Goal: Obtain resource: Download file/media

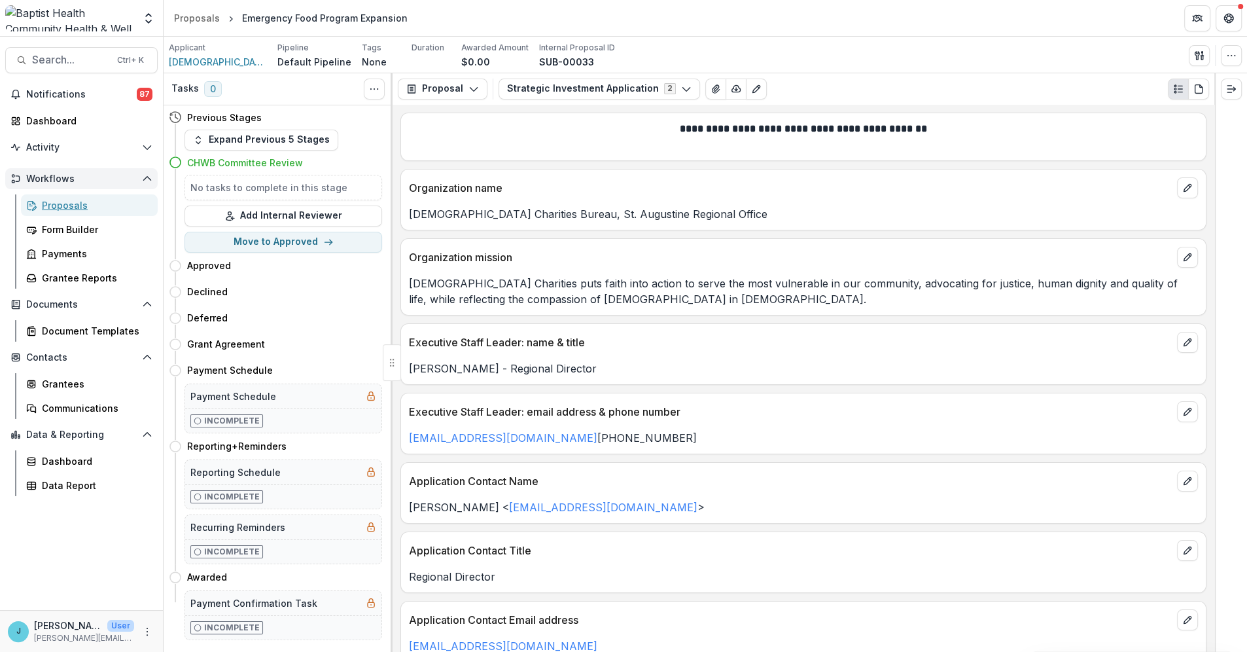
drag, startPoint x: 86, startPoint y: 204, endPoint x: 125, endPoint y: 182, distance: 45.1
click at [86, 204] on div "Proposals" at bounding box center [94, 205] width 105 height 14
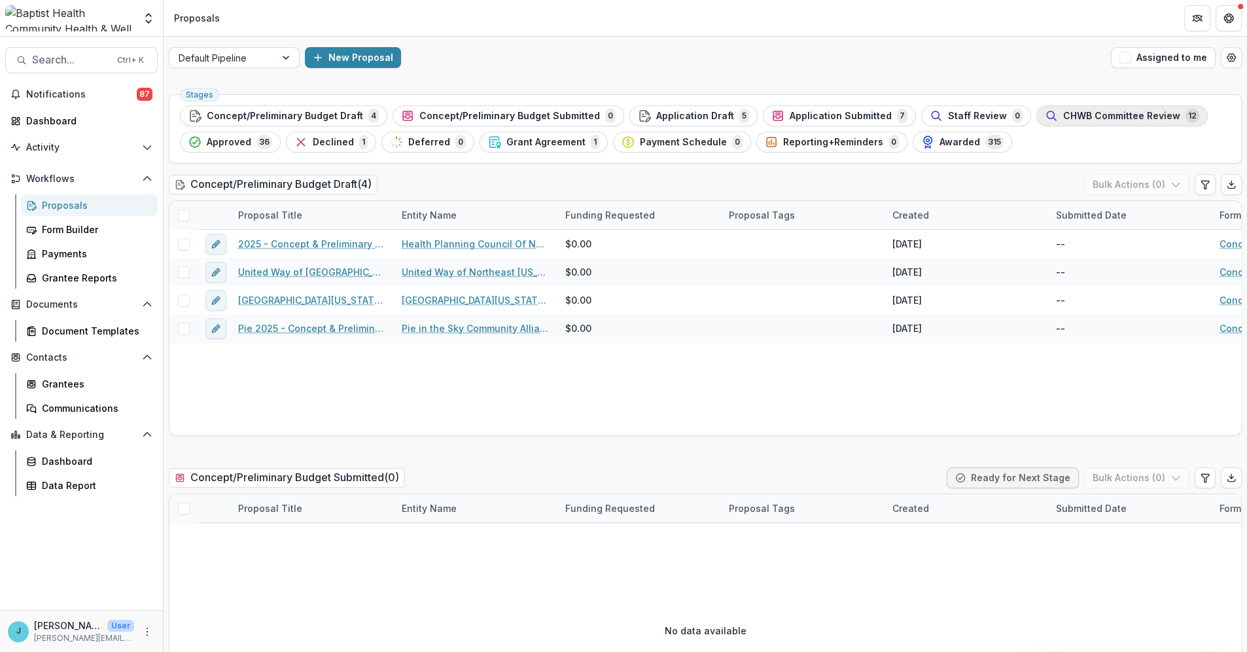
click at [1063, 115] on span "CHWB Committee Review" at bounding box center [1121, 116] width 117 height 11
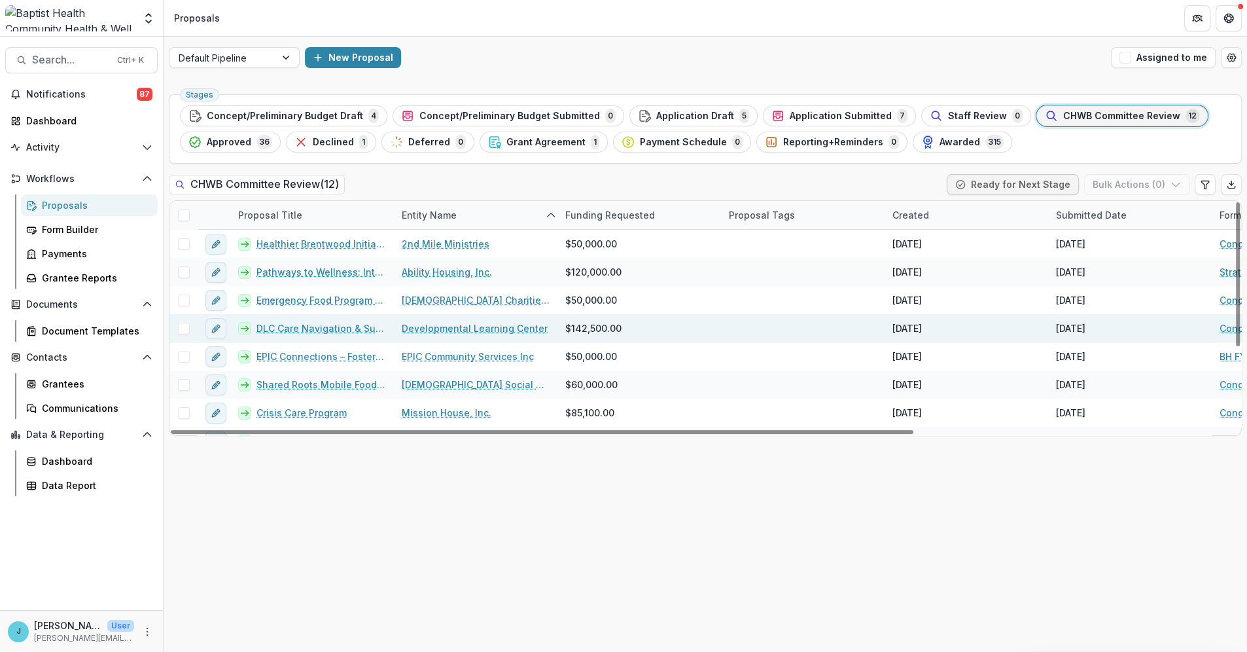
click at [343, 326] on link "DLC Care Navigation & Support" at bounding box center [321, 328] width 130 height 14
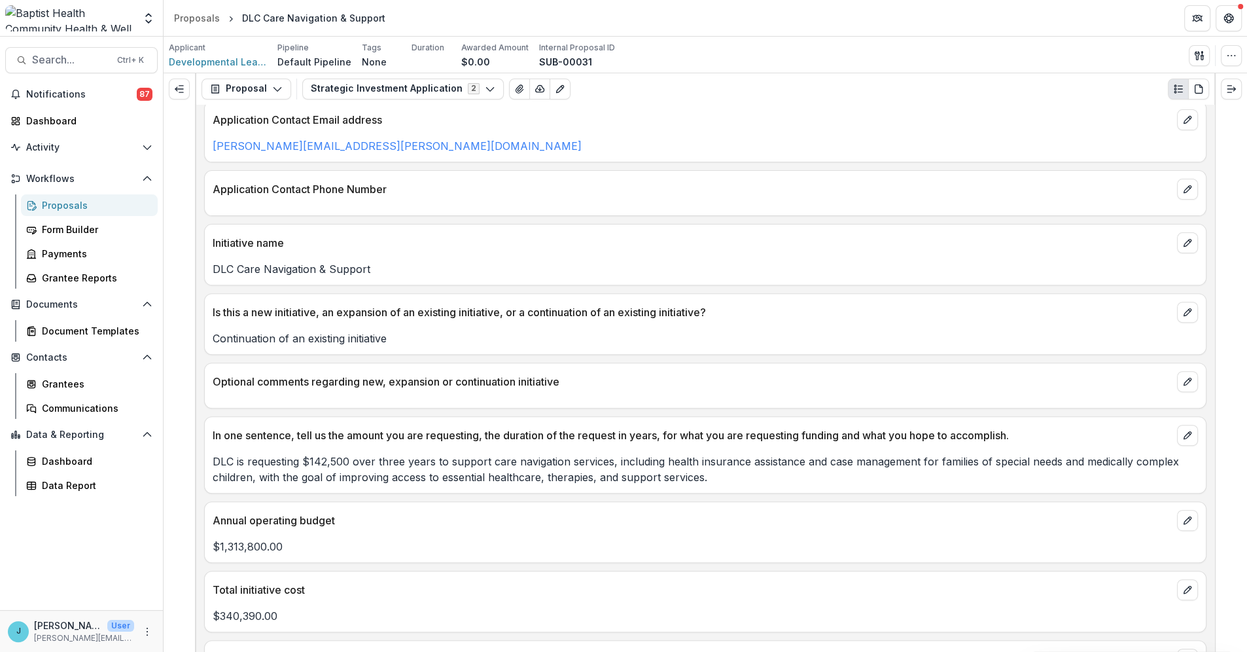
scroll to position [654, 0]
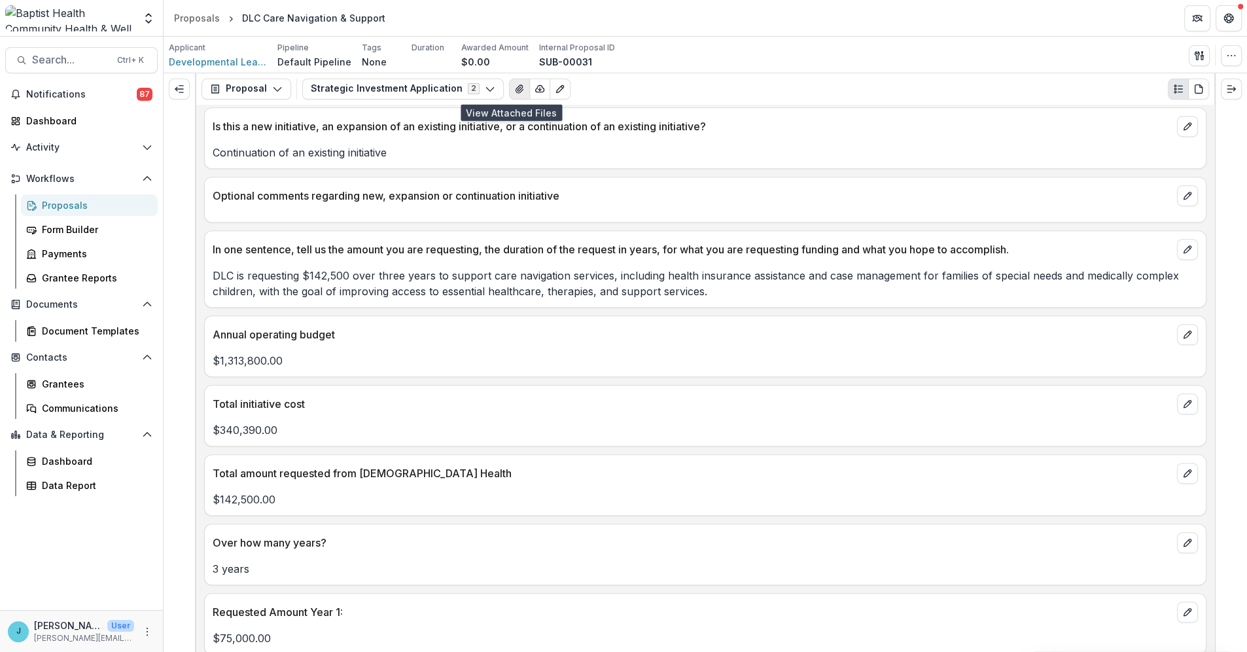
click at [514, 86] on icon "View Attached Files" at bounding box center [519, 89] width 10 height 10
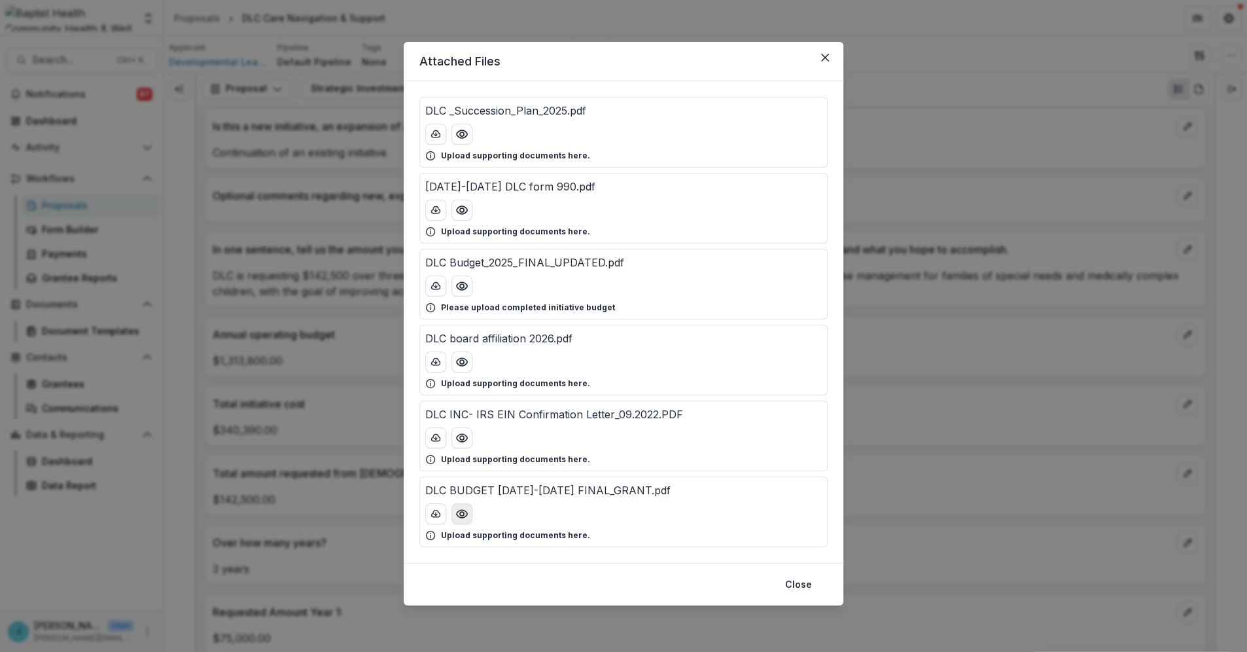
click at [457, 510] on icon "Preview DLC BUDGET 2025-2026 FINAL_GRANT.pdf" at bounding box center [461, 513] width 13 height 13
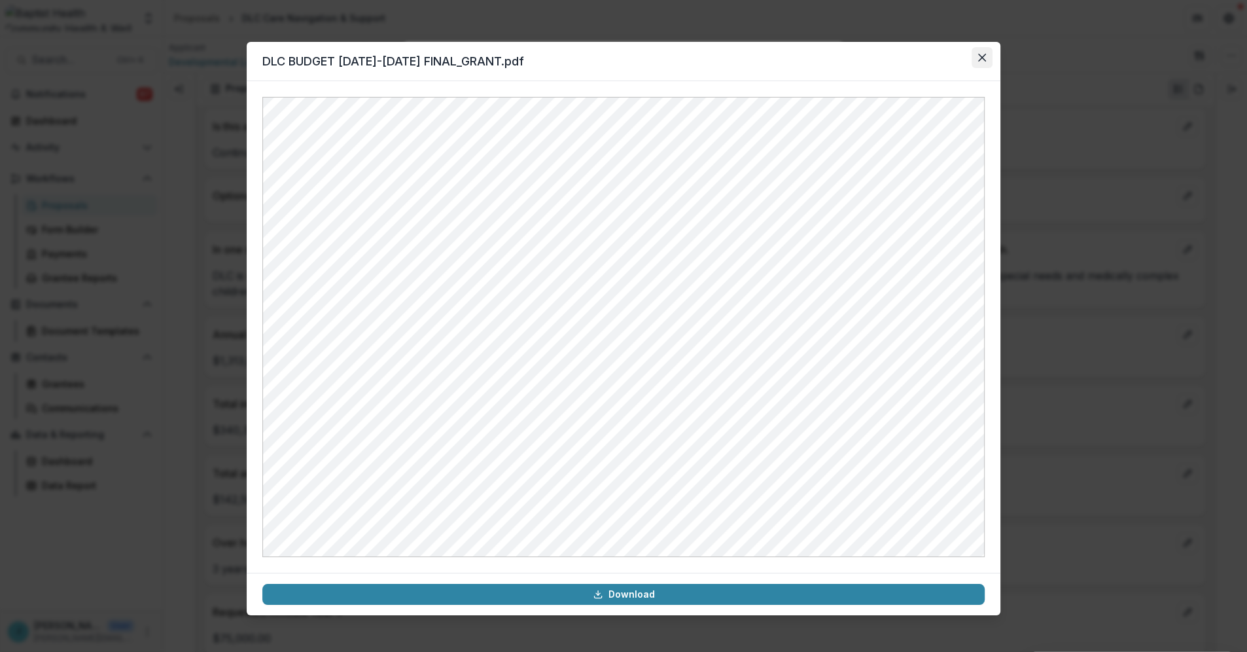
click at [981, 54] on icon "Close" at bounding box center [982, 58] width 8 height 8
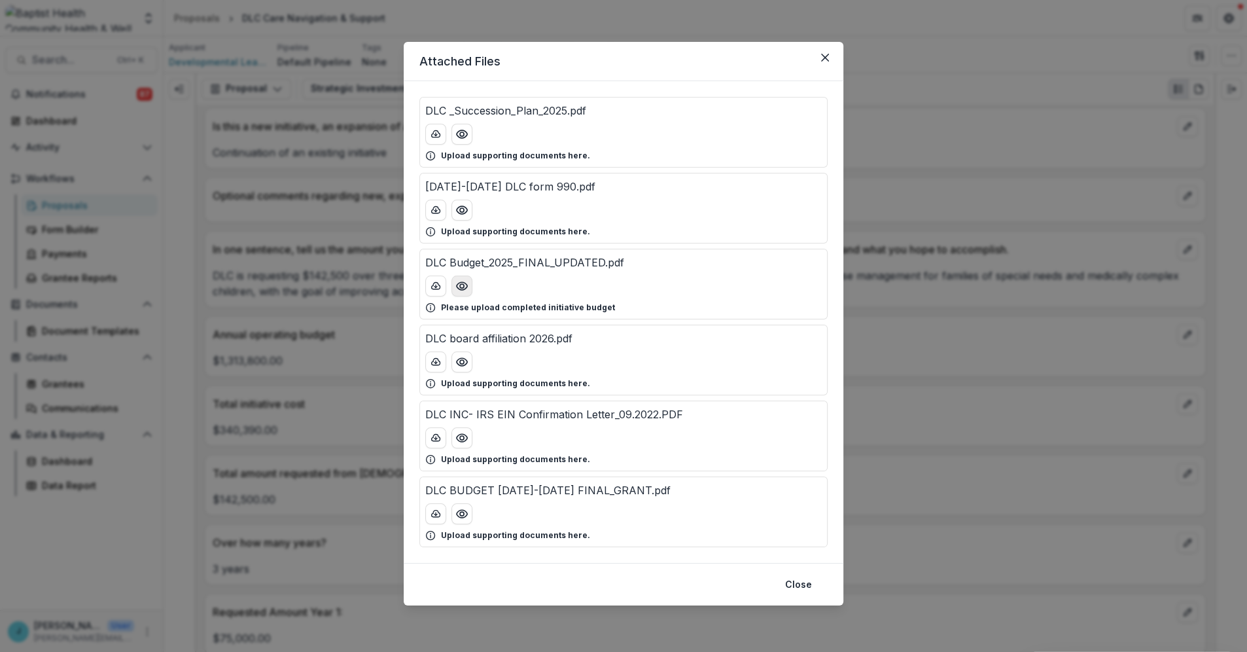
click at [461, 284] on circle "Preview DLC Budget_2025_FINAL_UPDATED.pdf" at bounding box center [462, 286] width 4 height 4
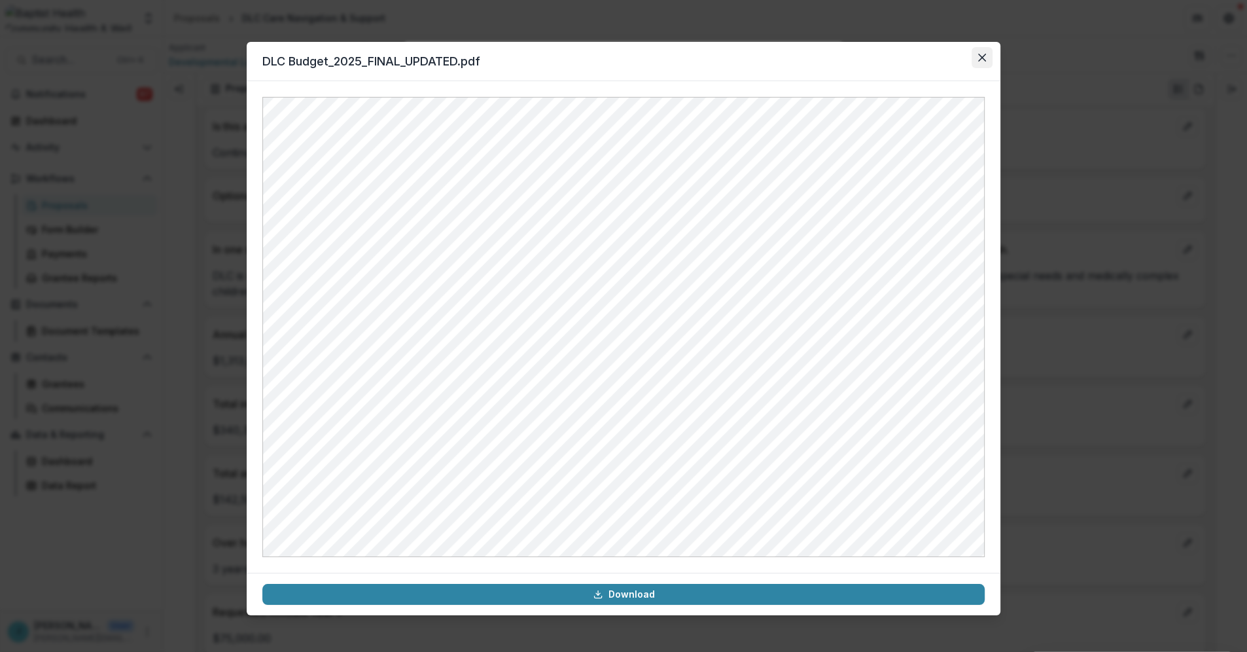
click at [982, 53] on button "Close" at bounding box center [982, 57] width 21 height 21
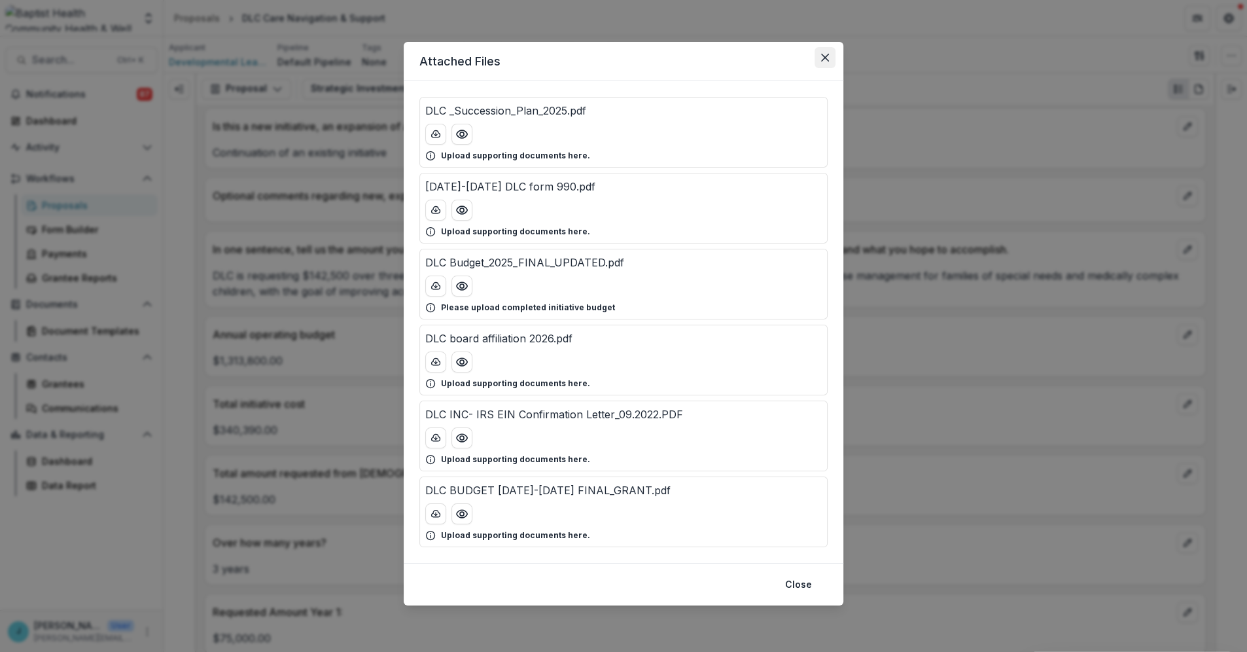
click at [822, 58] on icon "Close" at bounding box center [825, 58] width 8 height 8
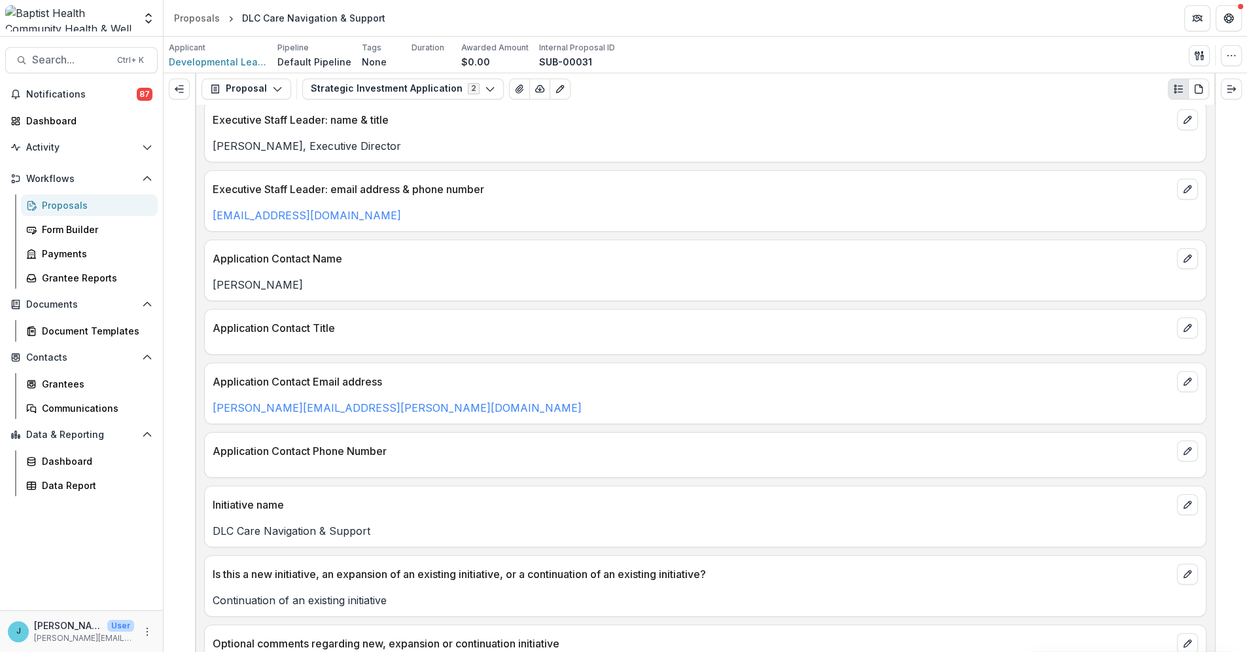
scroll to position [0, 0]
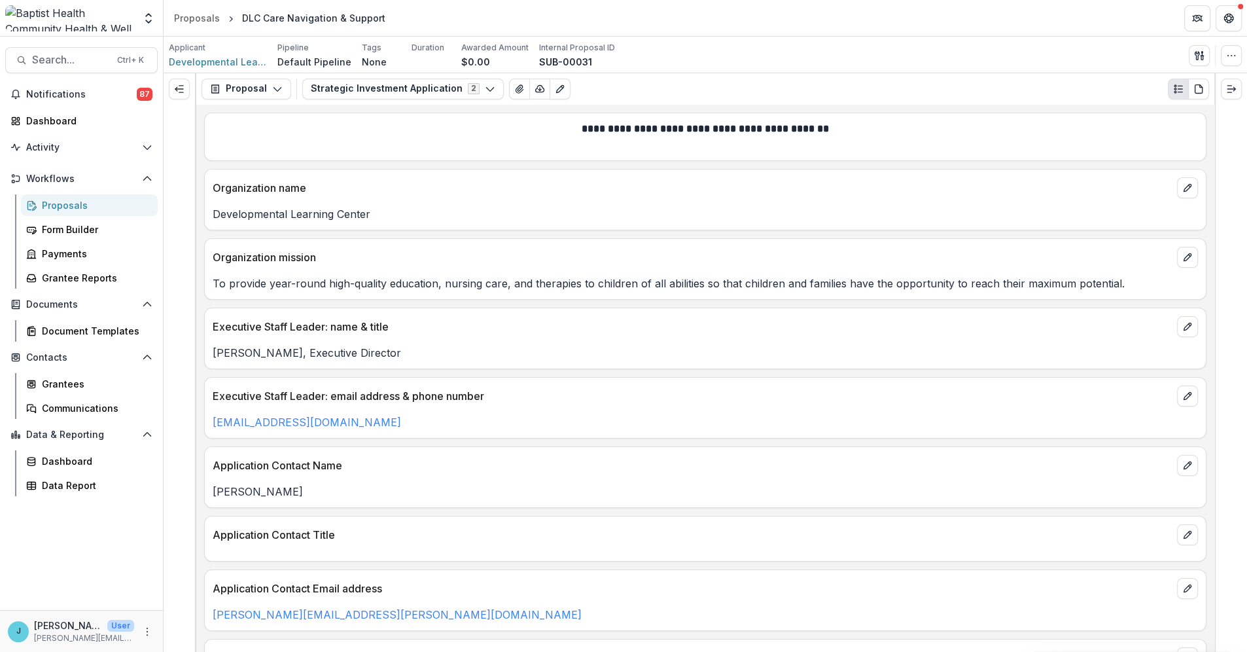
drag, startPoint x: 39, startPoint y: 205, endPoint x: 52, endPoint y: 200, distance: 14.7
click at [39, 204] on link "Proposals" at bounding box center [89, 205] width 137 height 22
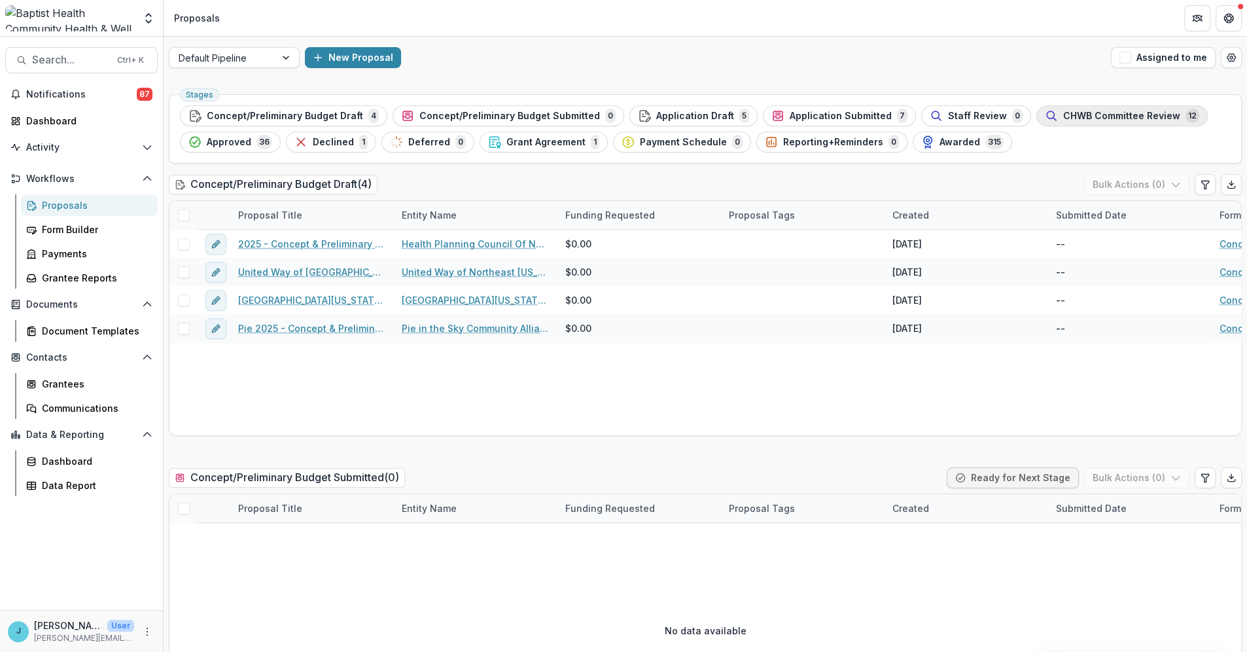
click at [1070, 111] on span "CHWB Committee Review" at bounding box center [1121, 116] width 117 height 11
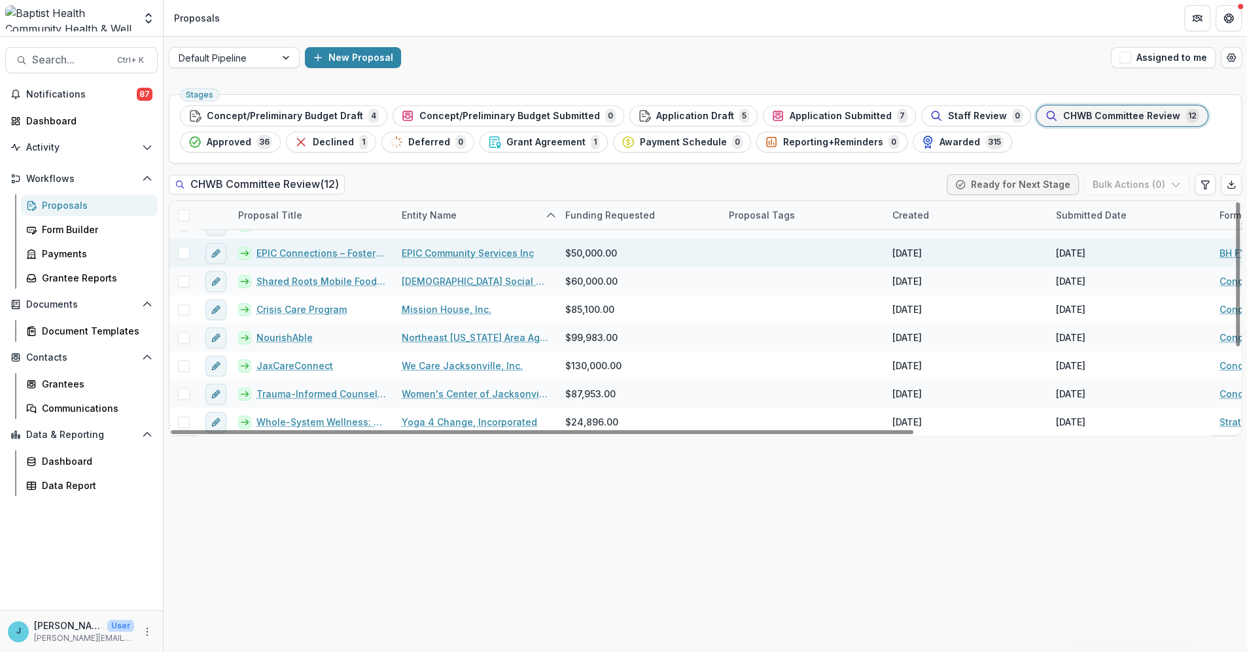
scroll to position [132, 0]
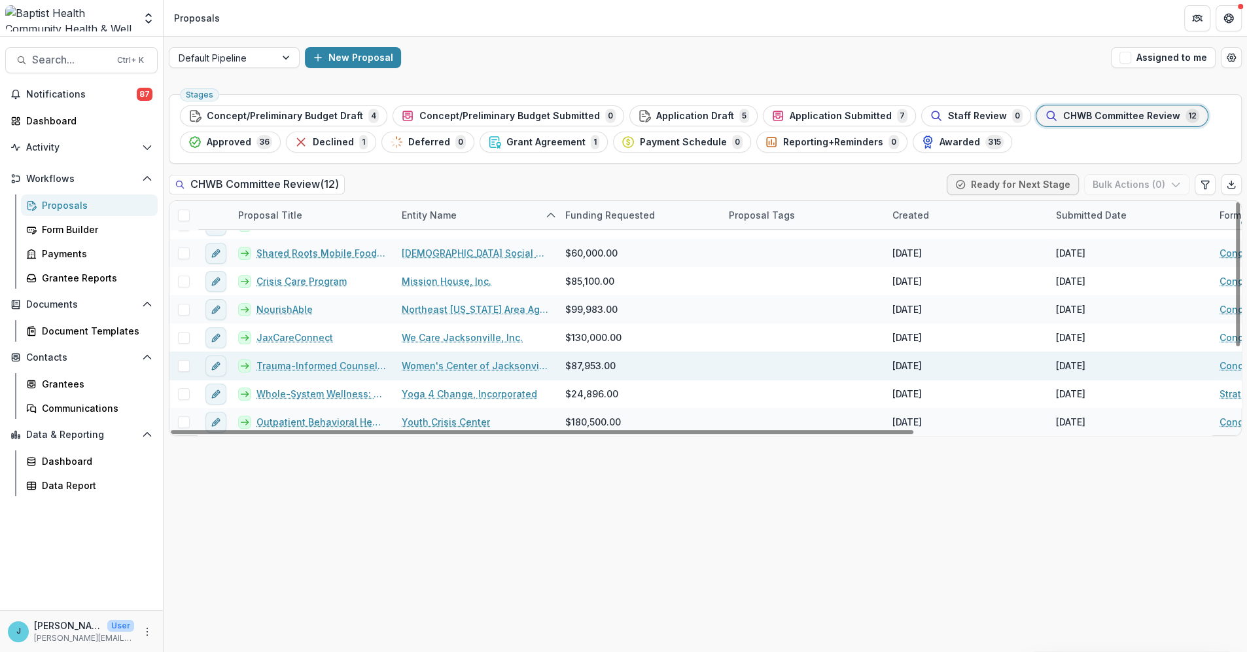
click at [326, 362] on link "Trauma-Informed Counseling Program Expansion" at bounding box center [321, 366] width 130 height 14
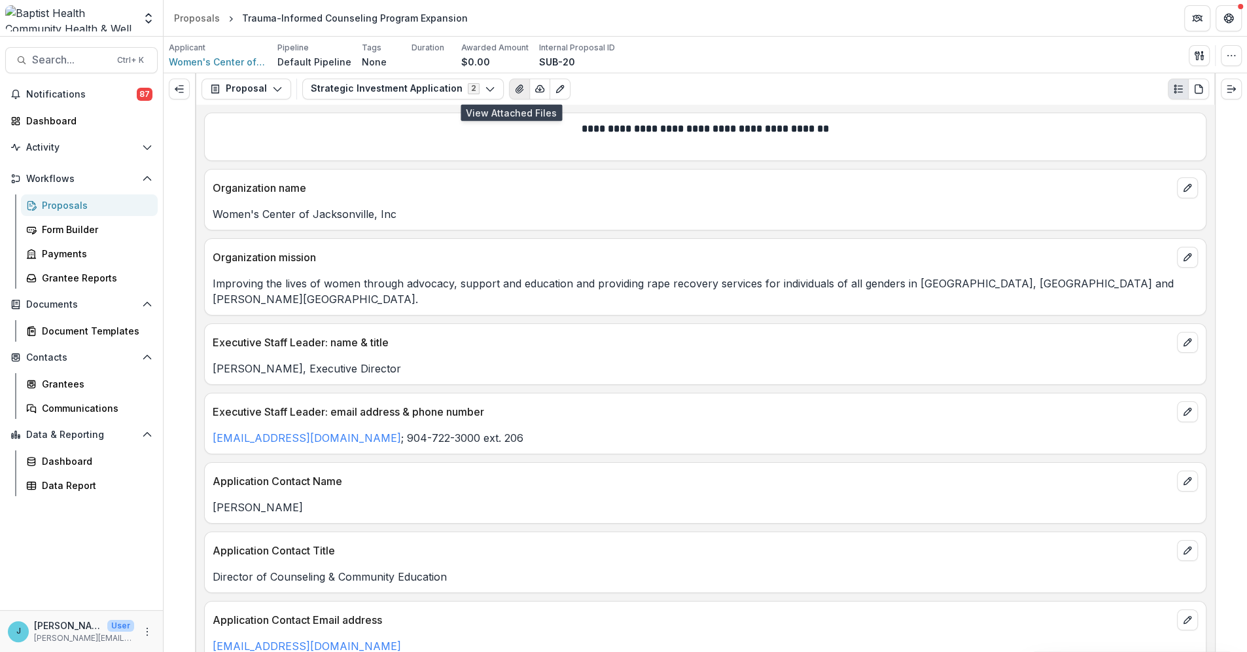
click at [514, 88] on icon "View Attached Files" at bounding box center [519, 89] width 10 height 10
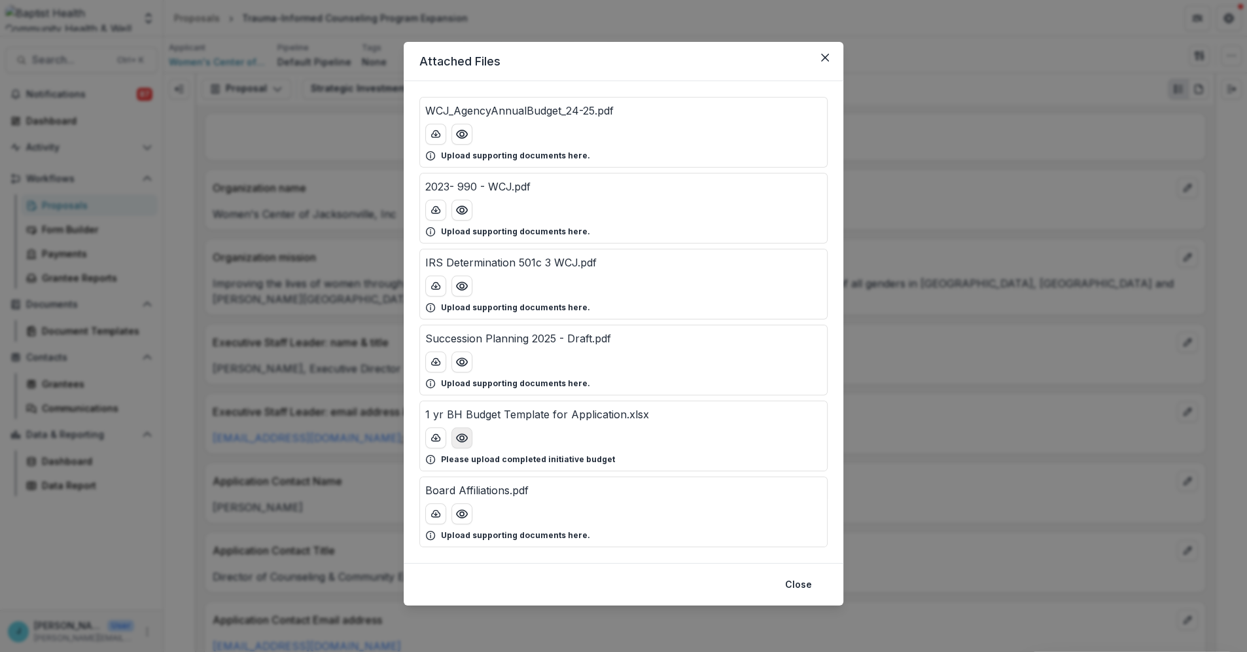
click at [462, 436] on circle "Preview 1 yr BH Budget Template for Application.xlsx" at bounding box center [462, 438] width 4 height 4
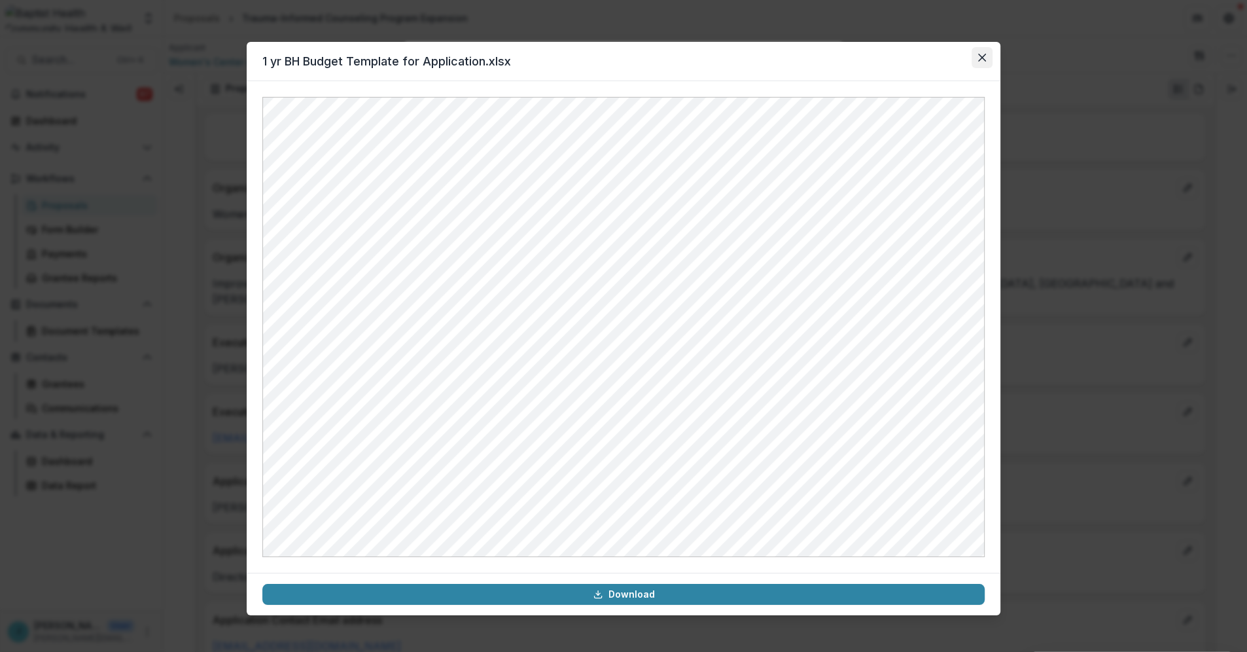
click at [980, 57] on icon "Close" at bounding box center [982, 58] width 8 height 8
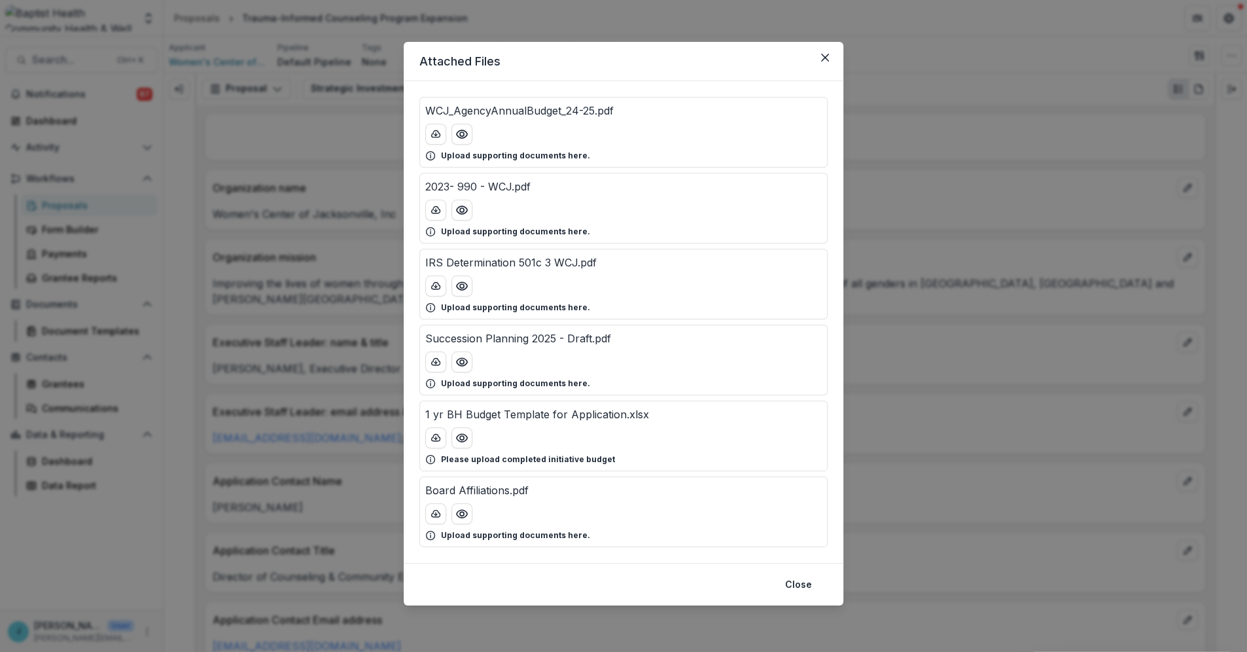
click at [876, 596] on div "Attached Files WCJ_AgencyAnnualBudget_24-25.pdf Upload supporting documents her…" at bounding box center [623, 326] width 1247 height 652
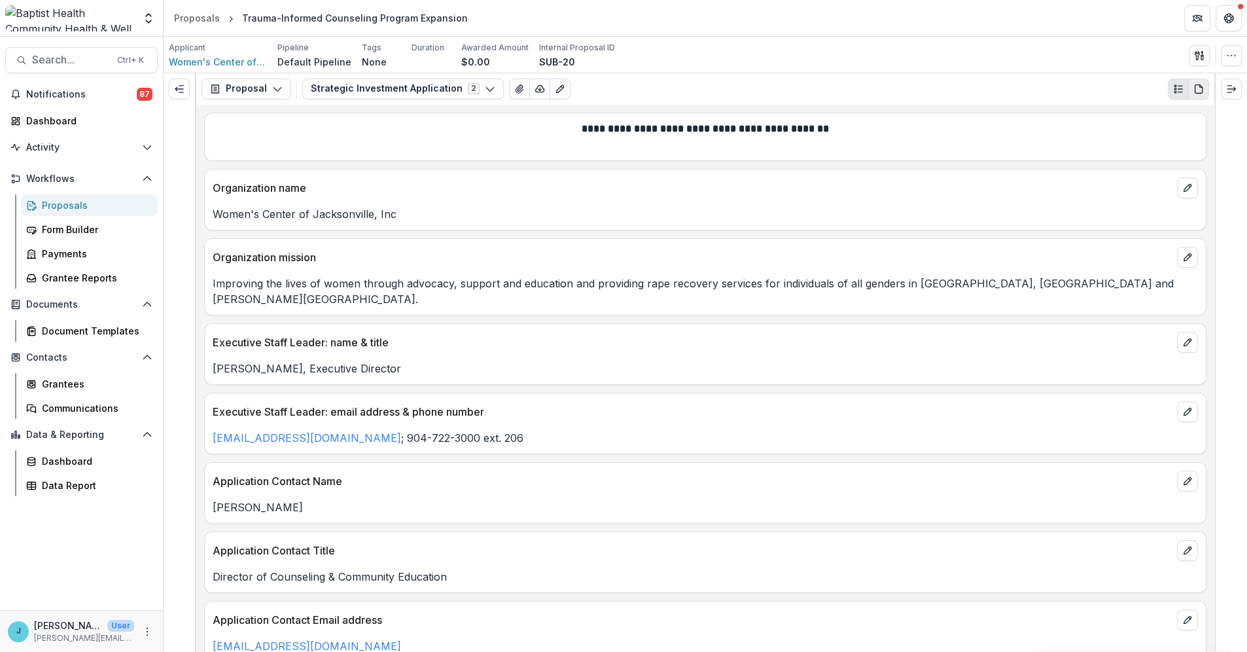
click at [1198, 84] on icon "PDF view" at bounding box center [1198, 89] width 10 height 10
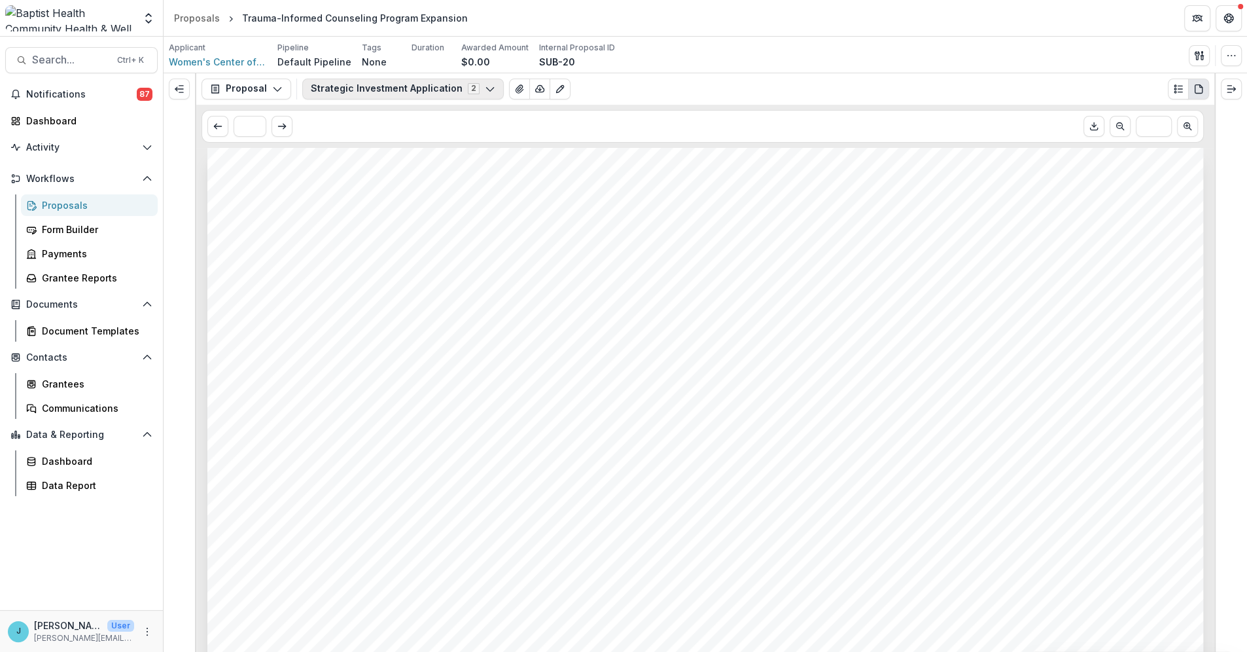
click at [485, 84] on icon "button" at bounding box center [490, 89] width 10 height 10
click at [449, 163] on span "Strategic Investment Application" at bounding box center [407, 159] width 161 height 14
click at [449, 158] on span "Strategic Investment Application" at bounding box center [407, 159] width 161 height 14
click at [485, 90] on icon "button" at bounding box center [490, 89] width 10 height 10
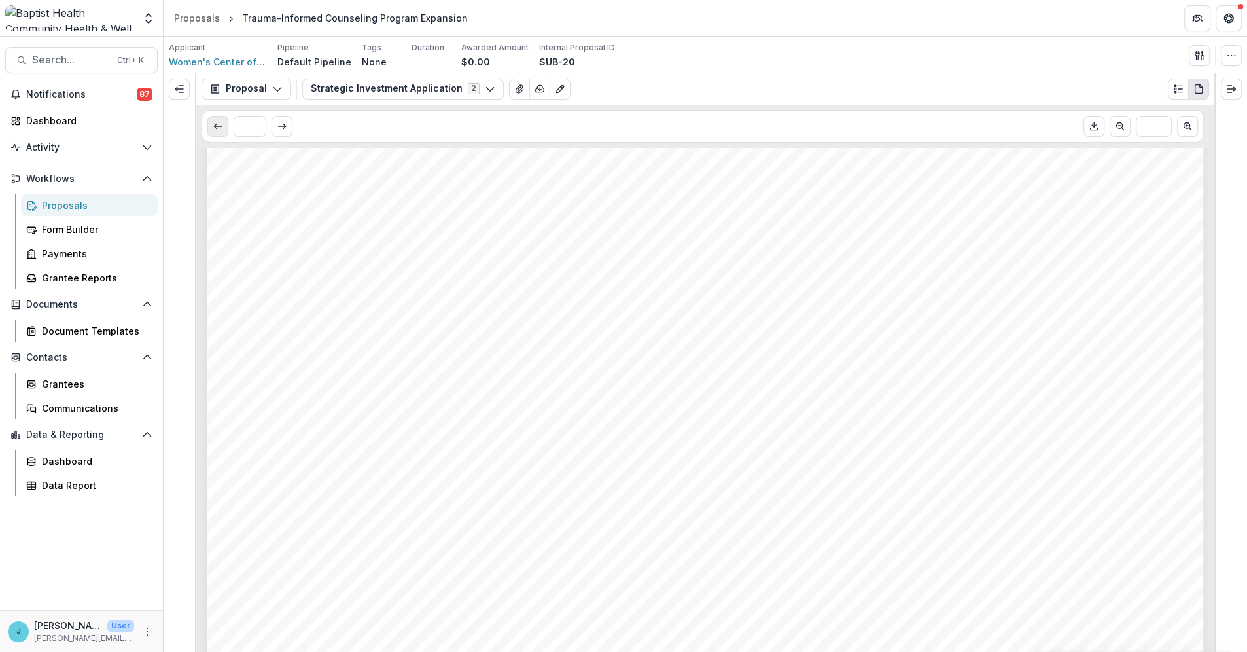
click at [211, 121] on button "Scroll to previous page" at bounding box center [217, 126] width 21 height 21
click at [50, 255] on div "Payments" at bounding box center [94, 254] width 105 height 14
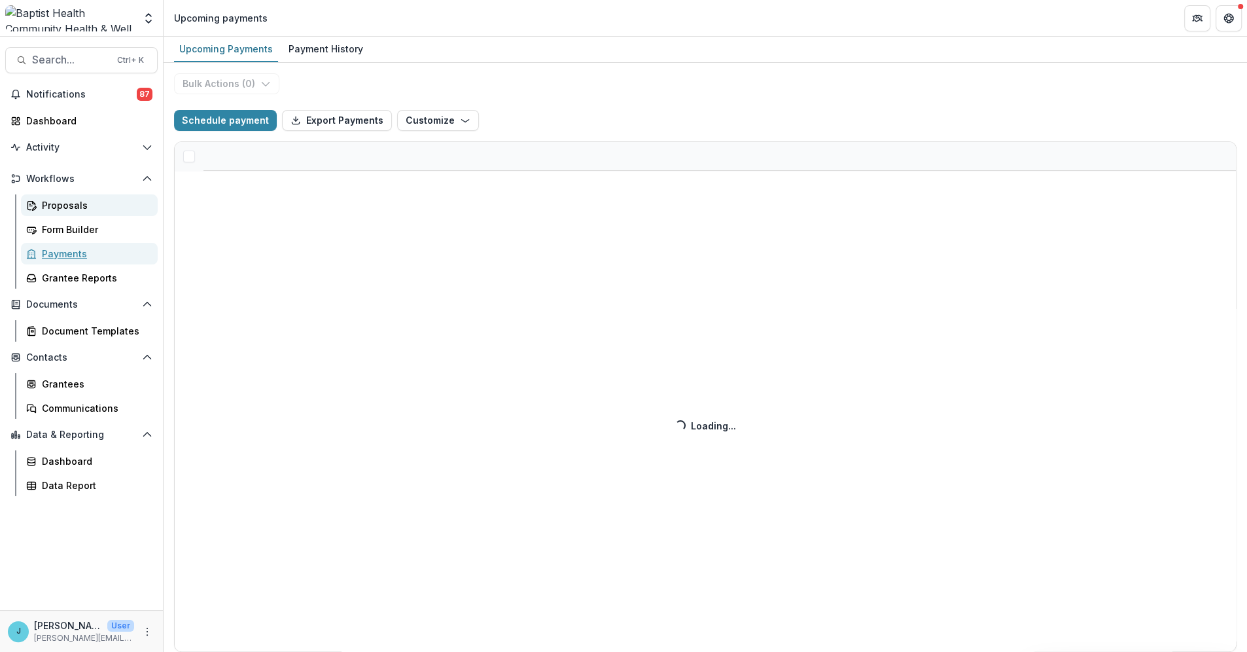
select select "******"
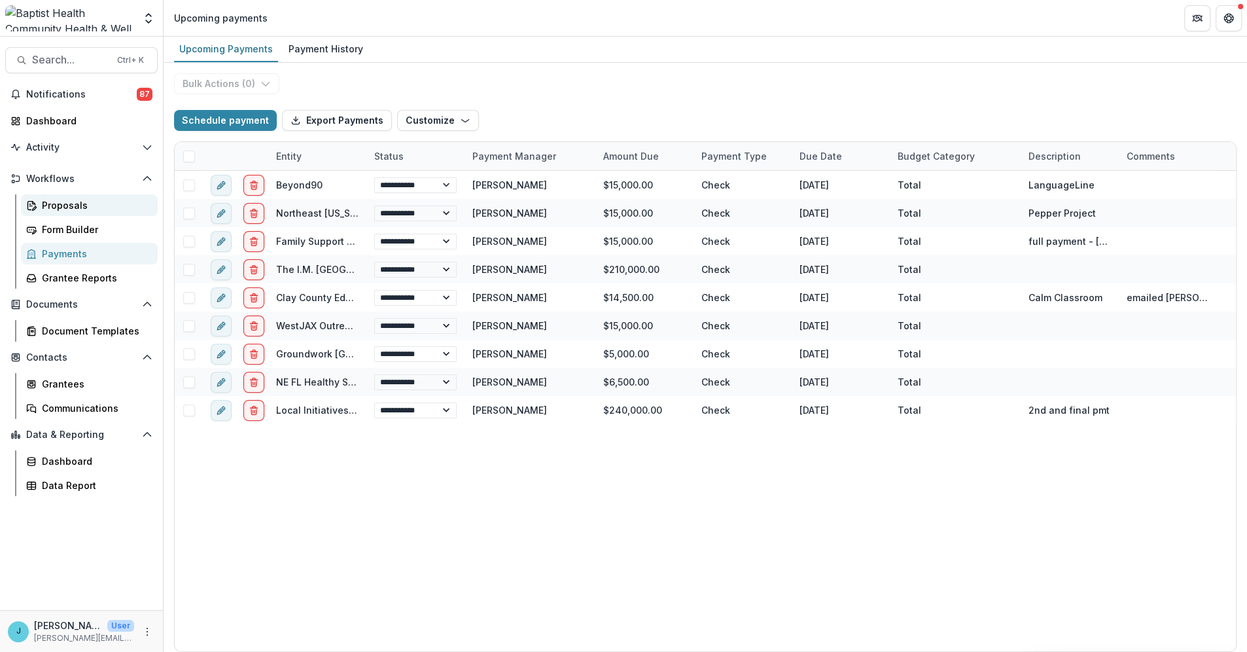
click at [63, 203] on div "Proposals" at bounding box center [94, 205] width 105 height 14
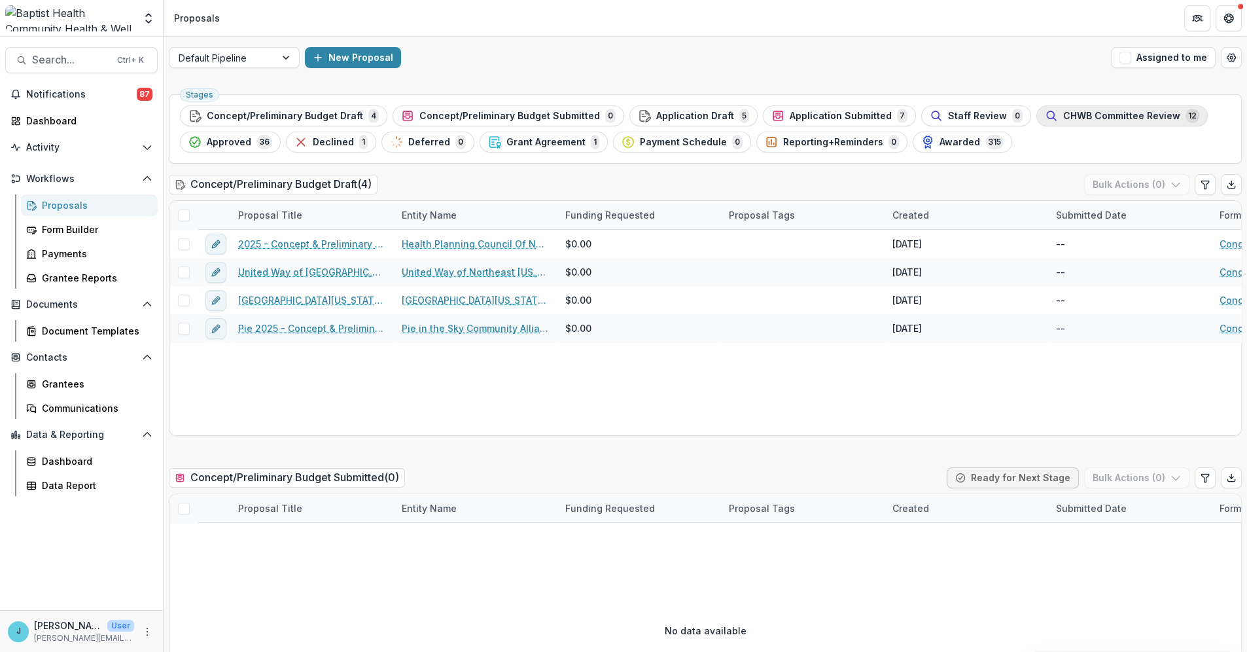
click at [1056, 109] on div "CHWB Committee Review 12" at bounding box center [1122, 116] width 154 height 14
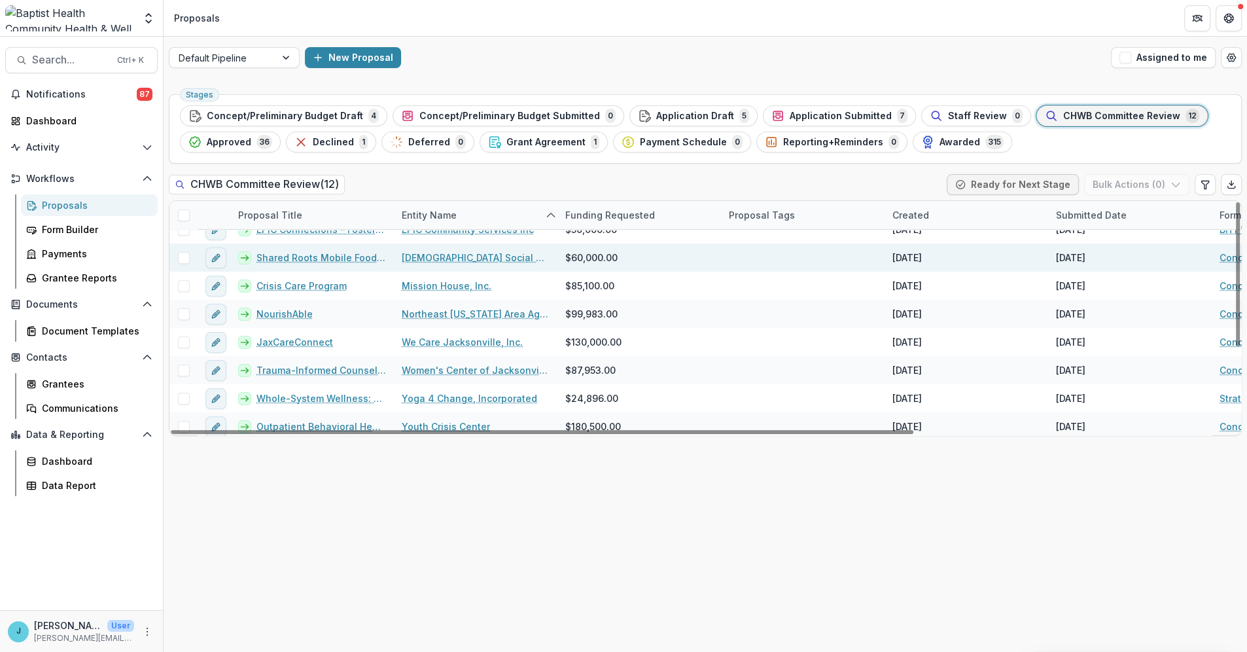
scroll to position [132, 0]
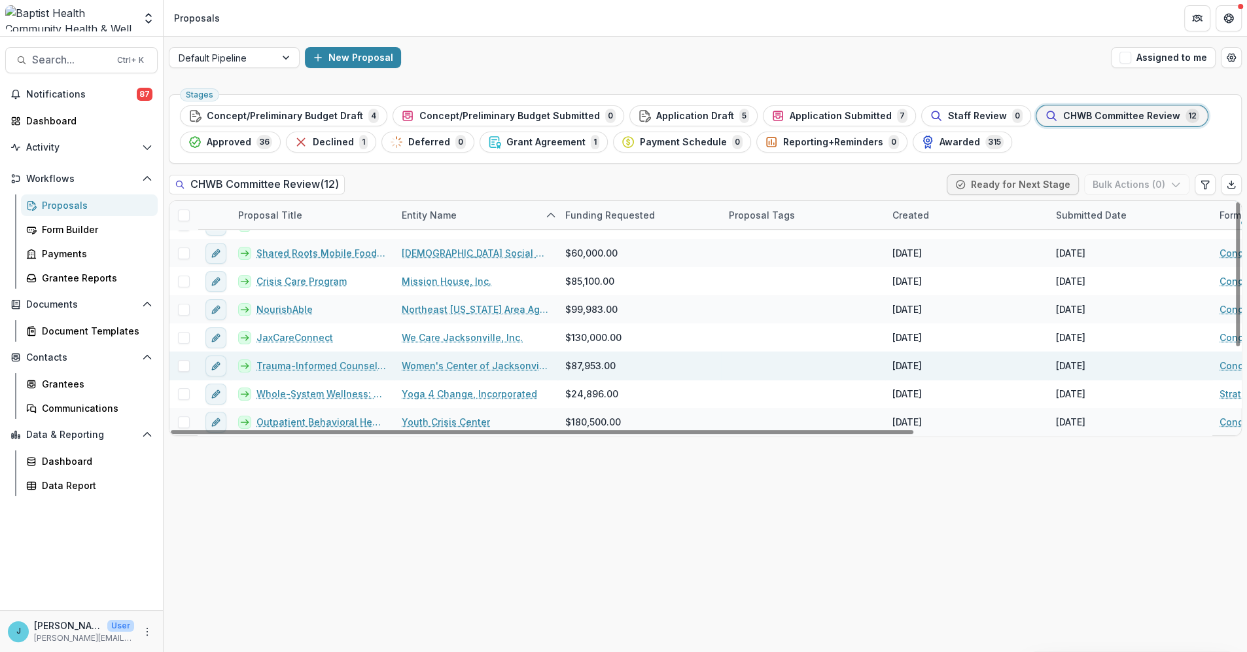
click at [323, 362] on link "Trauma-Informed Counseling Program Expansion" at bounding box center [321, 366] width 130 height 14
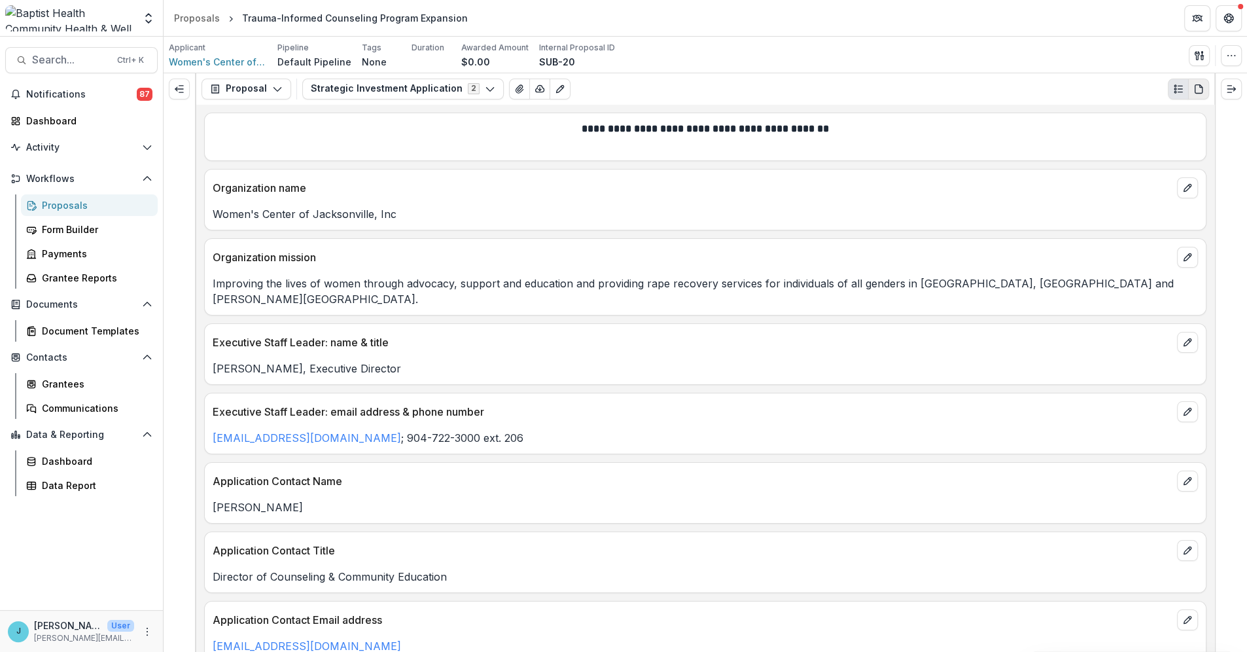
click at [1197, 88] on icon "PDF view" at bounding box center [1198, 89] width 10 height 10
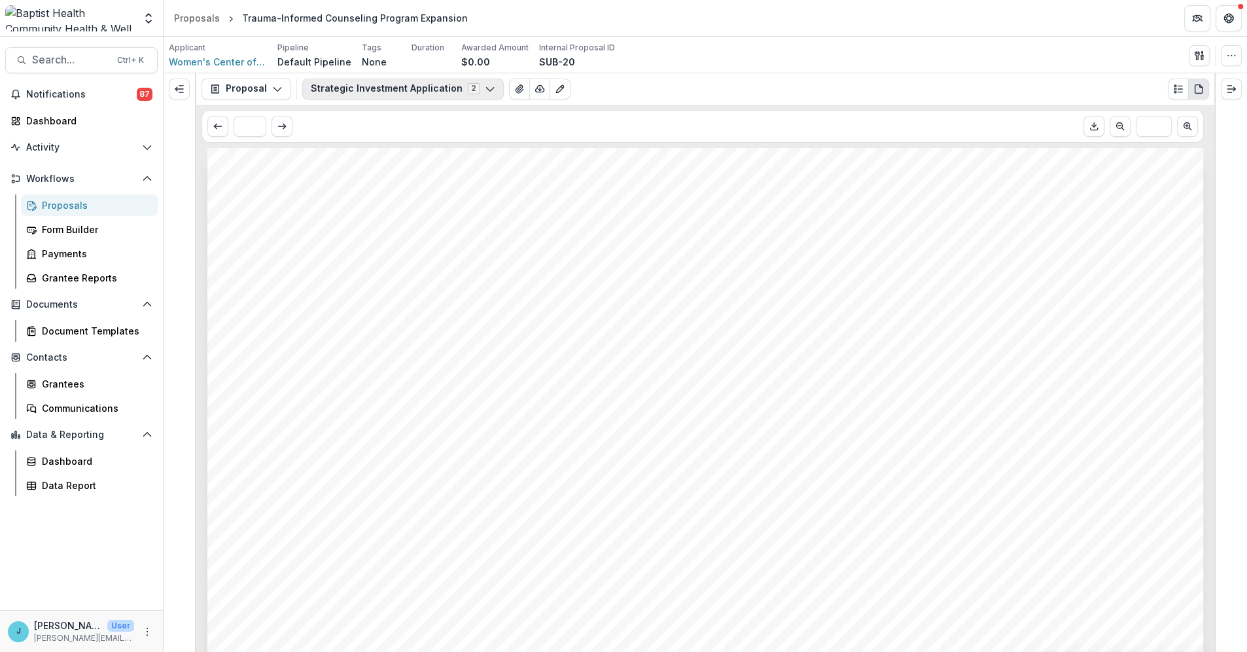
click at [485, 86] on icon "button" at bounding box center [490, 89] width 10 height 10
click at [516, 85] on icon "View Attached Files" at bounding box center [519, 89] width 7 height 8
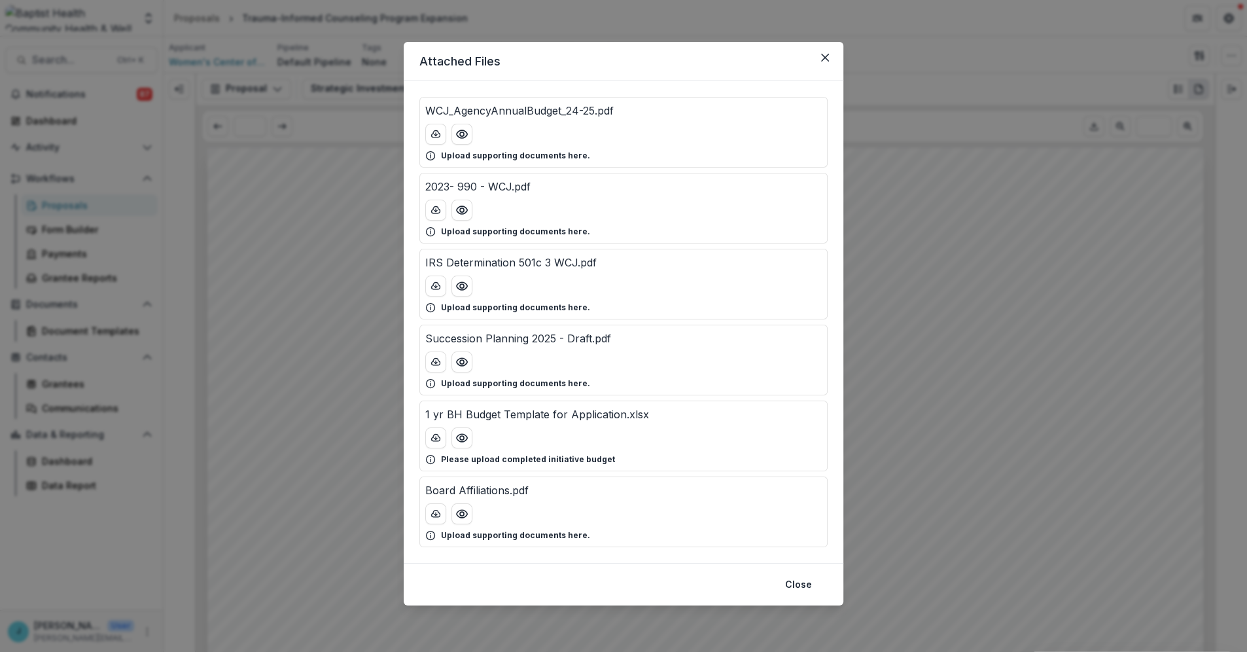
click at [288, 278] on div "Attached Files WCJ_AgencyAnnualBudget_24-25.pdf Upload supporting documents her…" at bounding box center [623, 326] width 1247 height 652
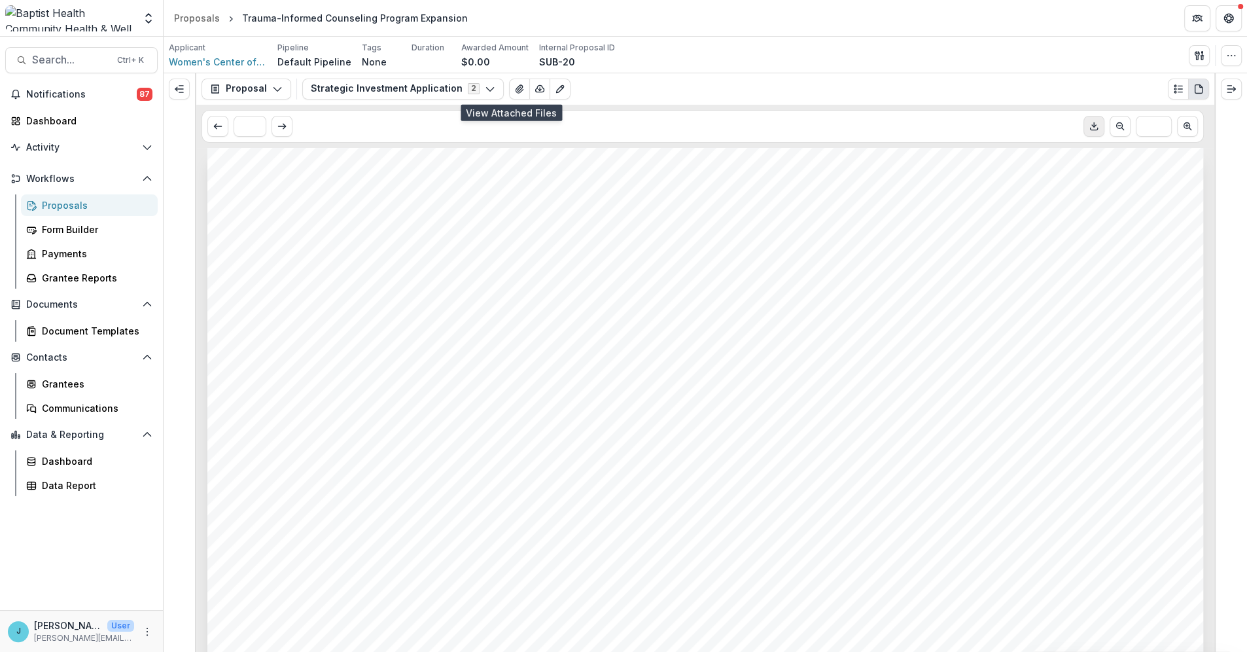
click at [1095, 126] on polyline "Download PDF" at bounding box center [1094, 126] width 4 height 2
click at [535, 86] on icon "button" at bounding box center [540, 89] width 10 height 10
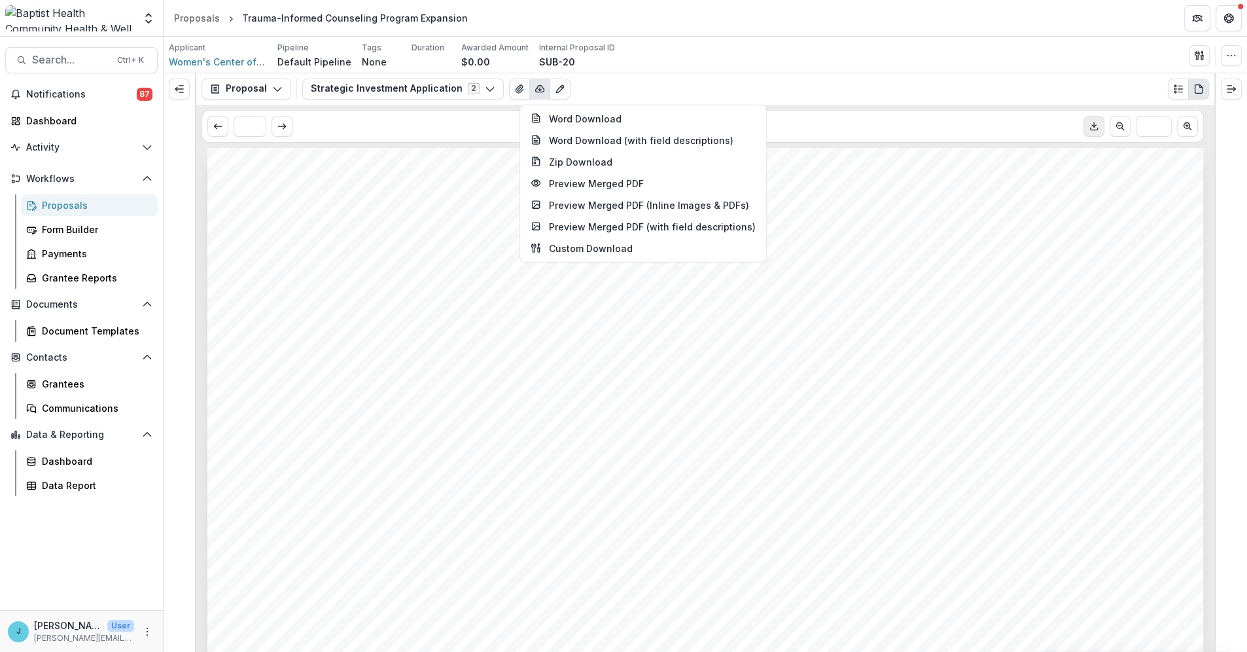
click at [535, 86] on icon "button" at bounding box center [540, 89] width 10 height 10
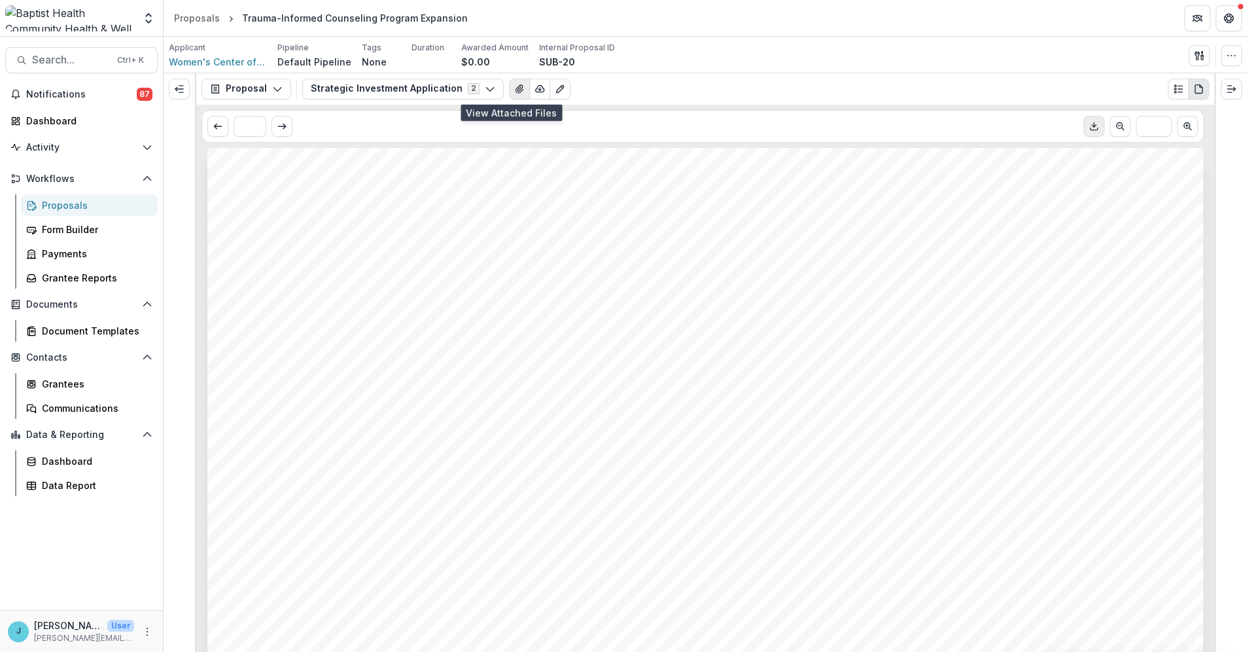
click at [509, 82] on button "View Attached Files" at bounding box center [519, 89] width 21 height 21
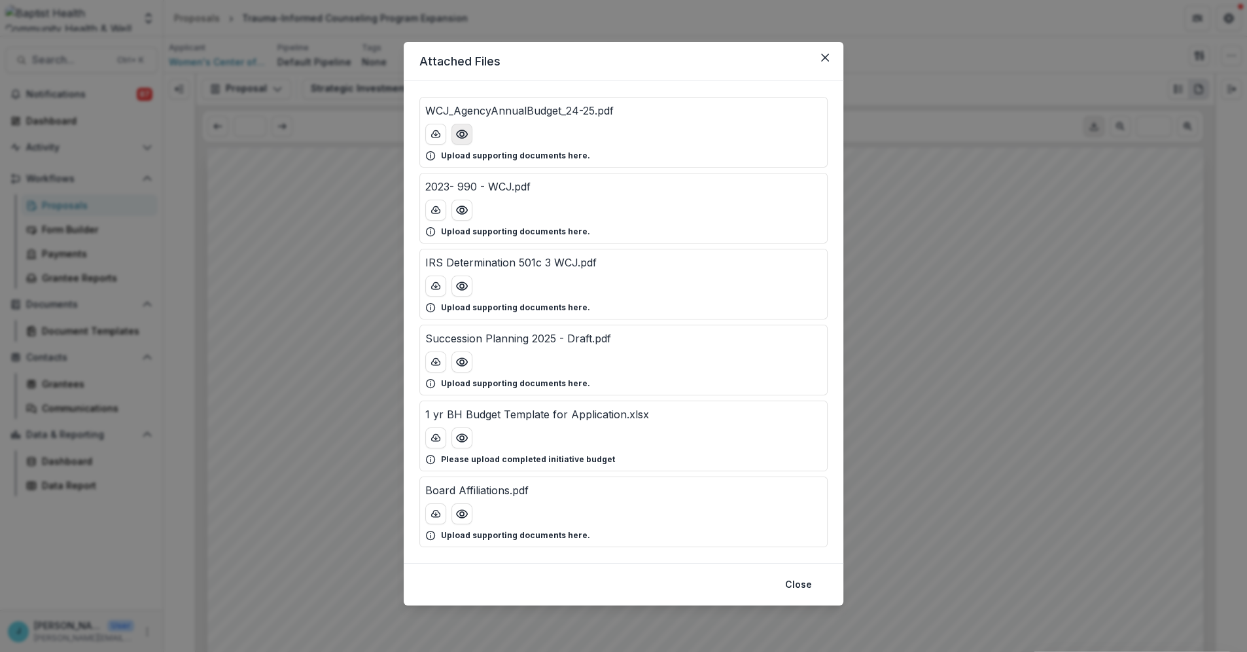
click at [463, 132] on icon "Preview WCJ_AgencyAnnualBudget_24-25.pdf" at bounding box center [461, 134] width 13 height 13
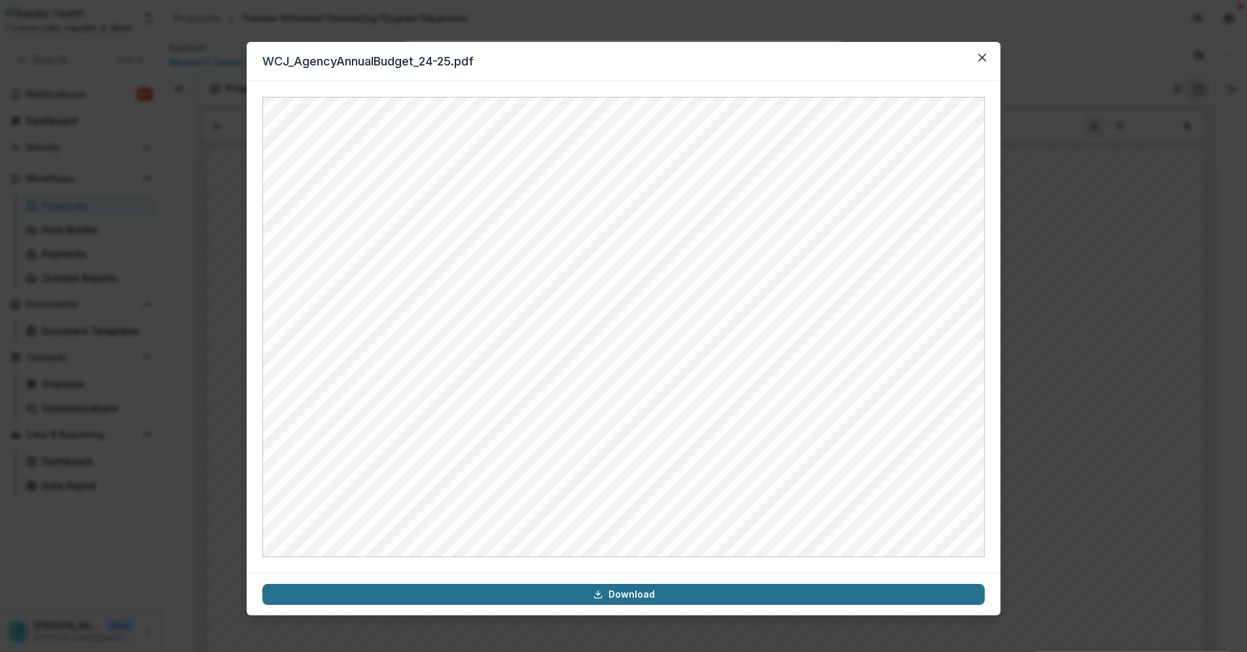
click at [624, 593] on link "Download" at bounding box center [623, 594] width 722 height 21
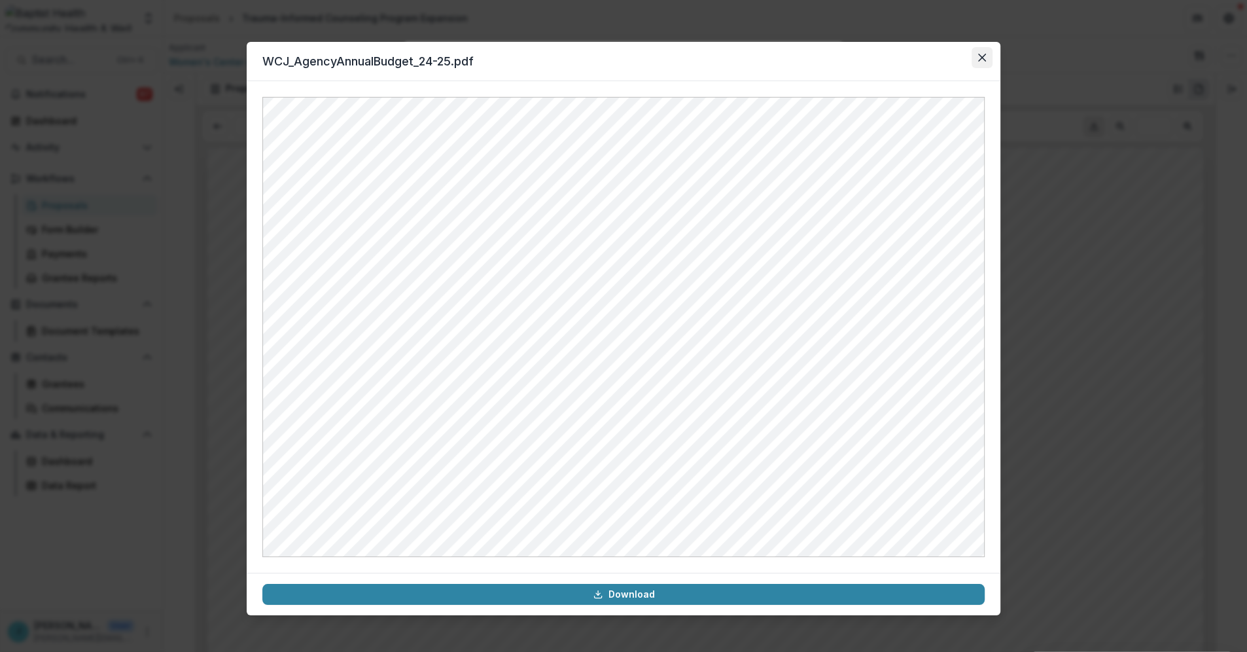
click at [981, 58] on icon "Close" at bounding box center [982, 58] width 8 height 8
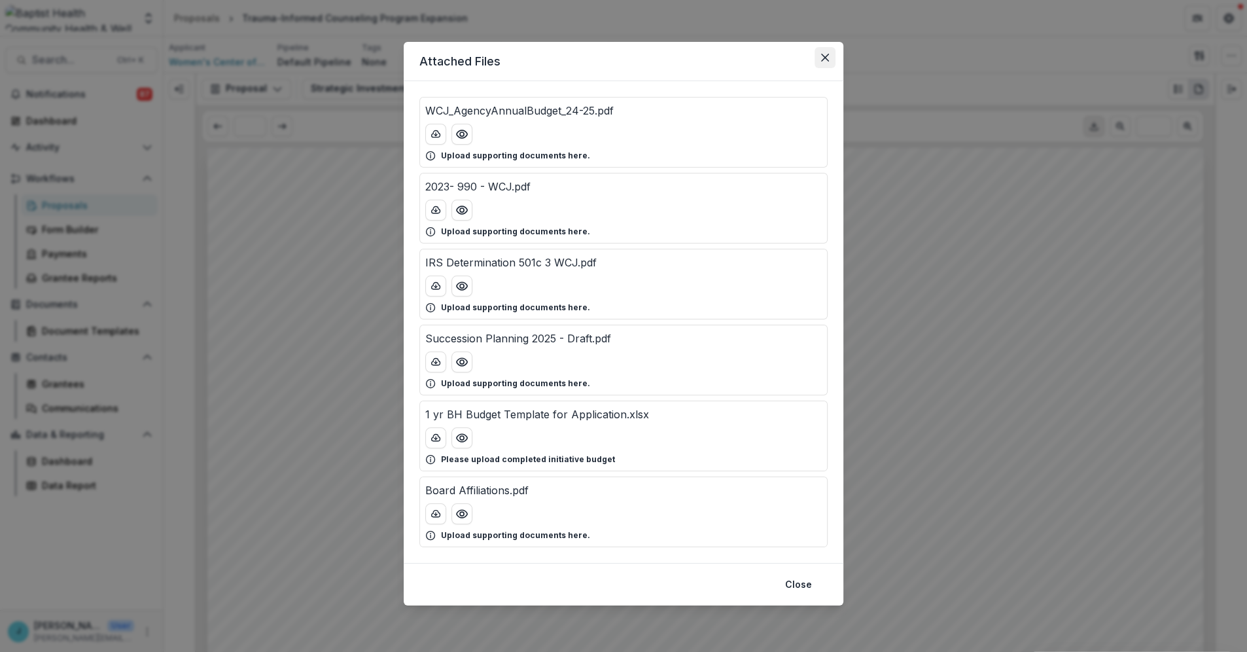
click at [823, 59] on icon "Close" at bounding box center [825, 58] width 8 height 8
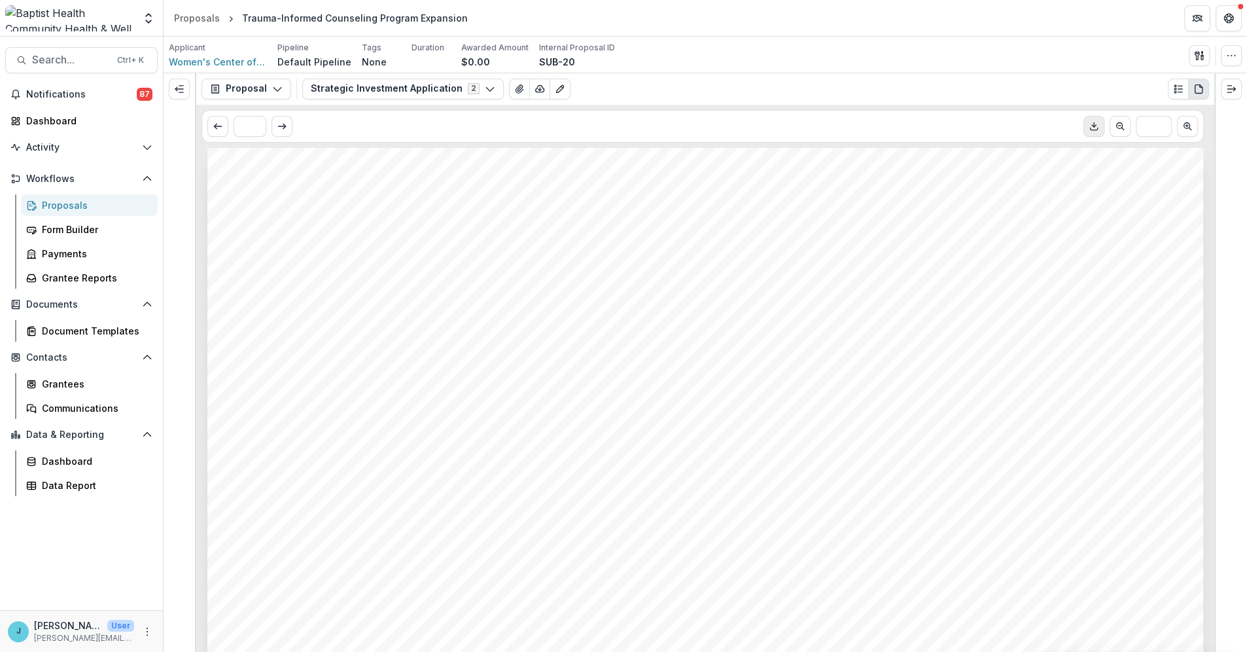
click at [60, 198] on div "Proposals" at bounding box center [94, 205] width 105 height 14
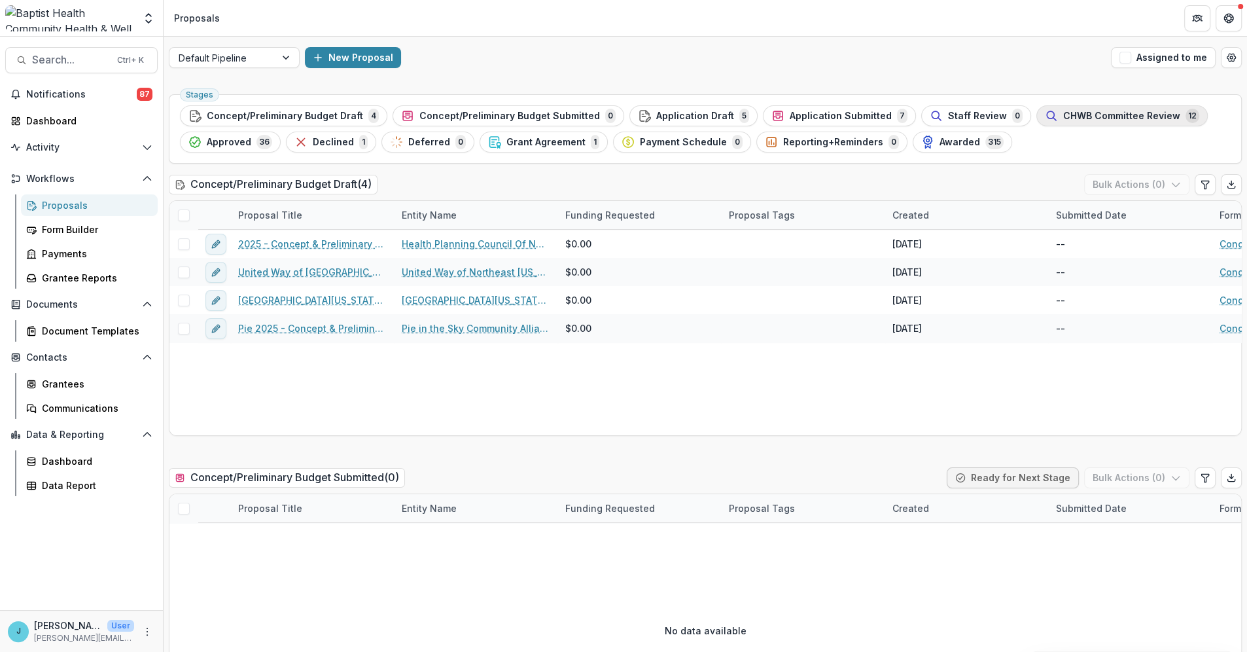
click at [1063, 115] on span "CHWB Committee Review" at bounding box center [1121, 116] width 117 height 11
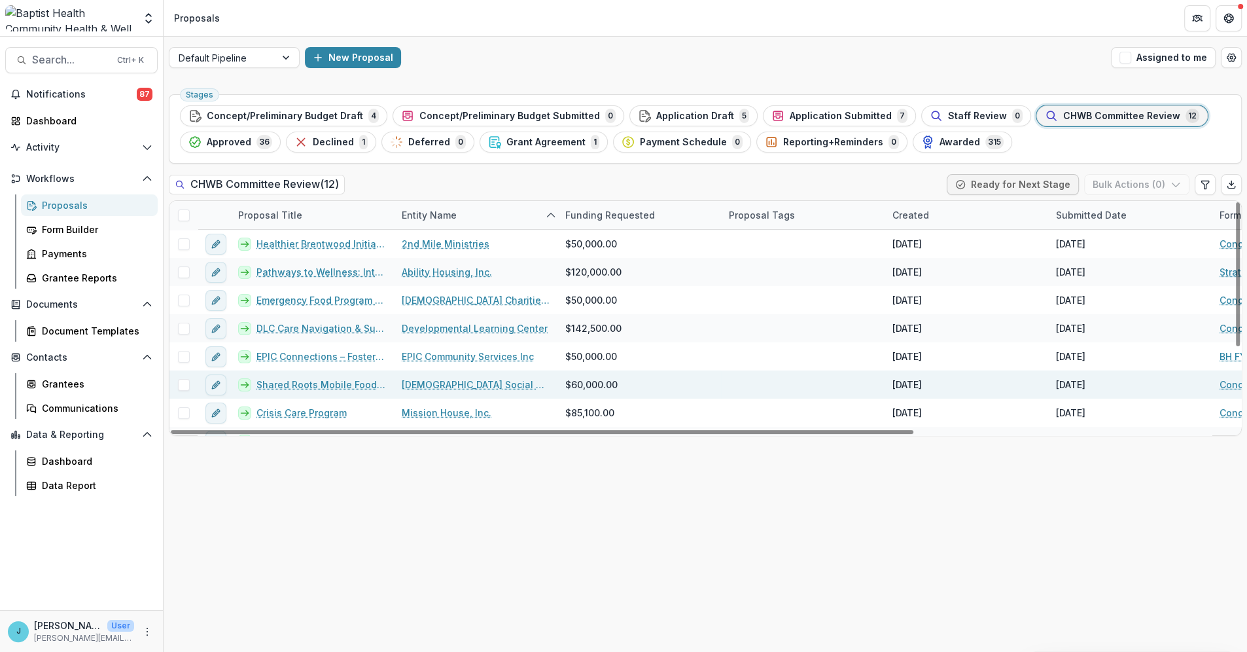
scroll to position [132, 0]
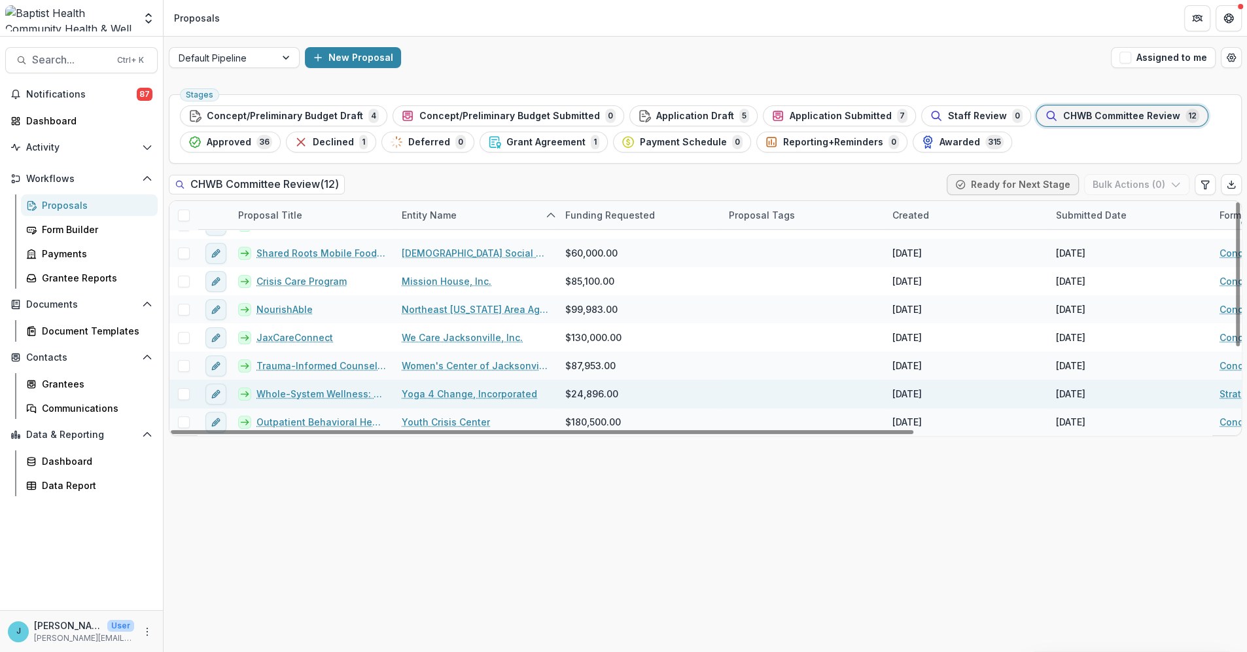
click at [337, 393] on link "Whole-System Wellness: A 1-Year Pilot to Support [DEMOGRAPHIC_DATA] Medical Cen…" at bounding box center [321, 394] width 130 height 14
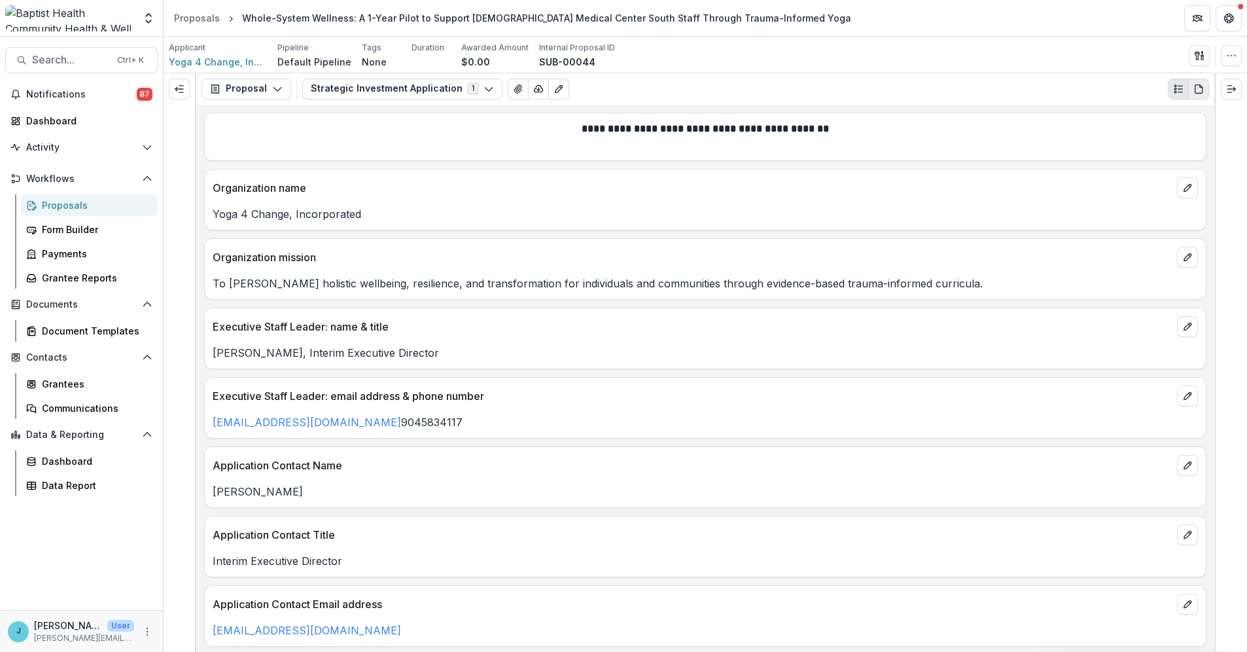
click at [1195, 84] on icon "PDF view" at bounding box center [1198, 88] width 7 height 9
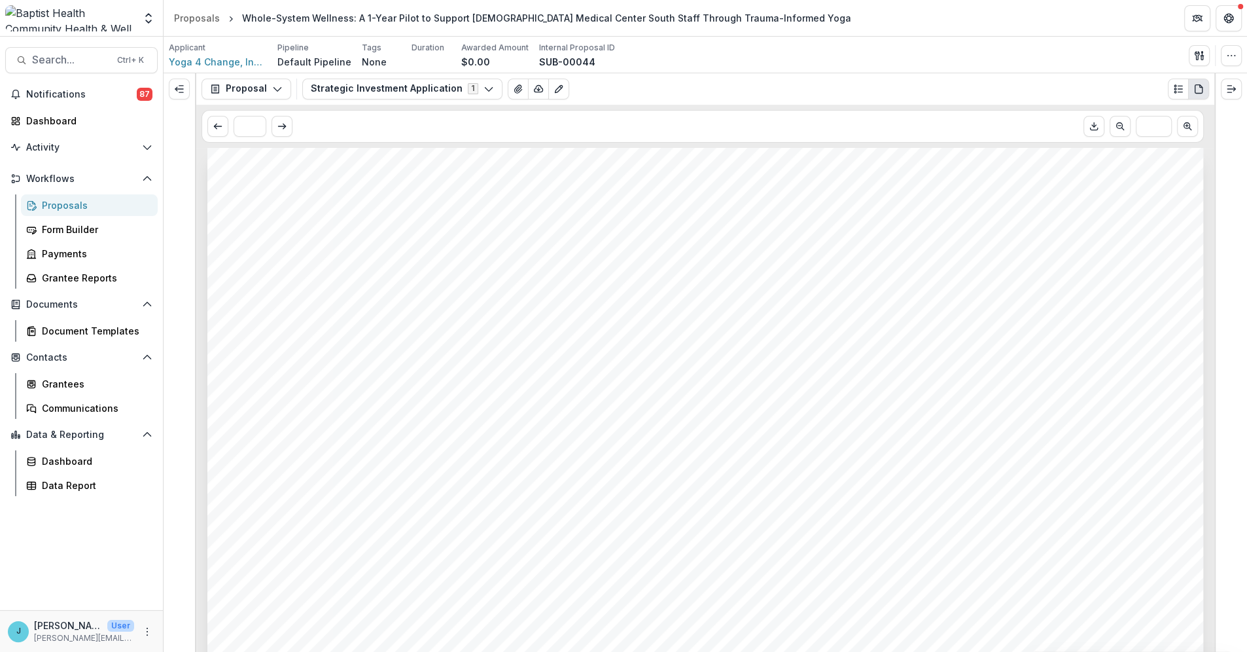
click at [1094, 124] on icon "Download PDF" at bounding box center [1094, 126] width 10 height 10
click at [514, 89] on icon "View Attached Files" at bounding box center [517, 89] width 7 height 8
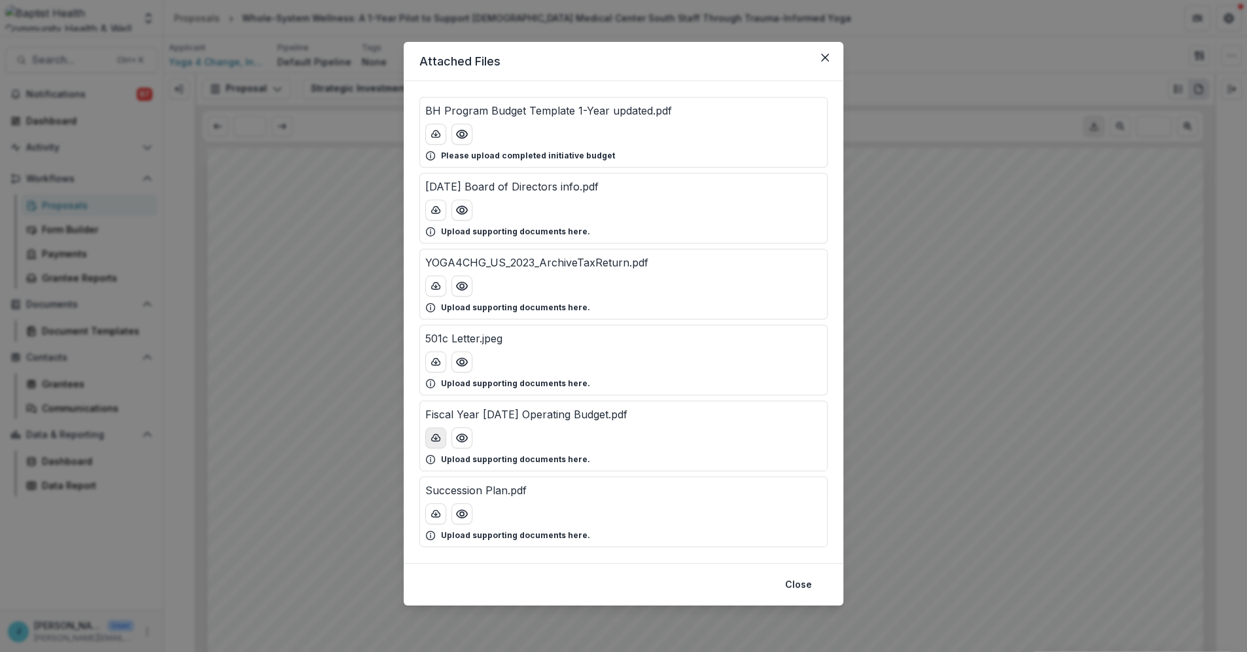
click at [434, 434] on icon "download-button" at bounding box center [436, 438] width 10 height 10
drag, startPoint x: 825, startPoint y: 56, endPoint x: 695, endPoint y: 44, distance: 130.7
click at [824, 56] on icon "Close" at bounding box center [825, 58] width 8 height 8
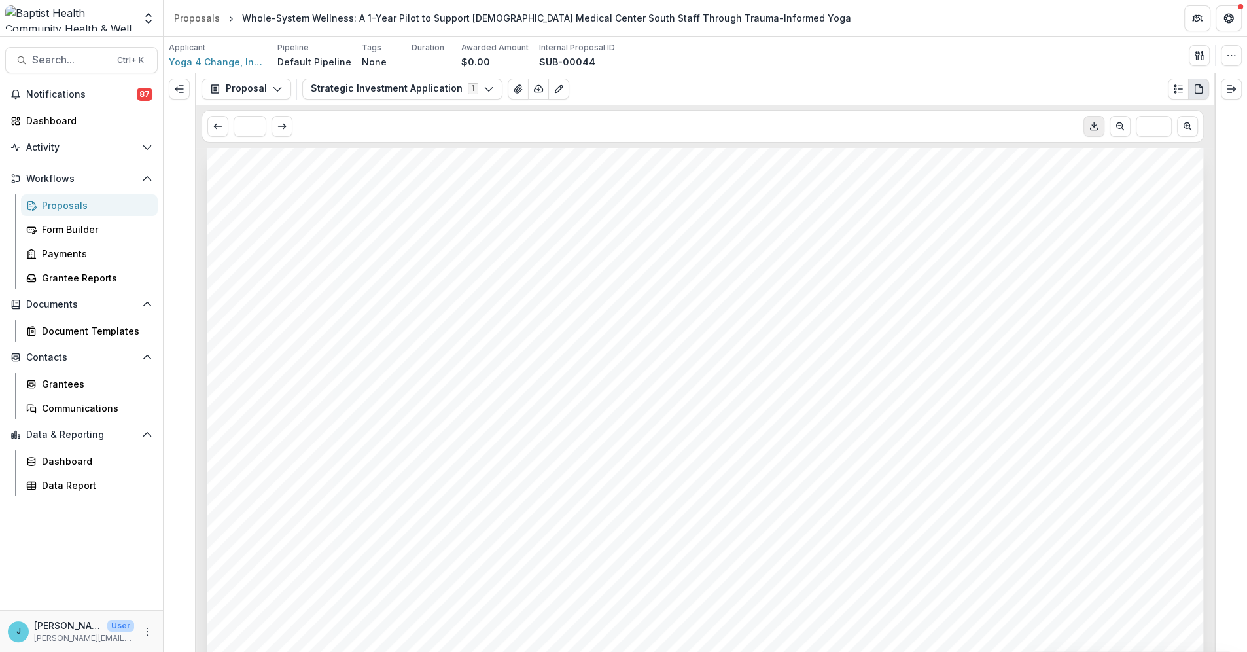
click at [48, 201] on div "Proposals" at bounding box center [94, 205] width 105 height 14
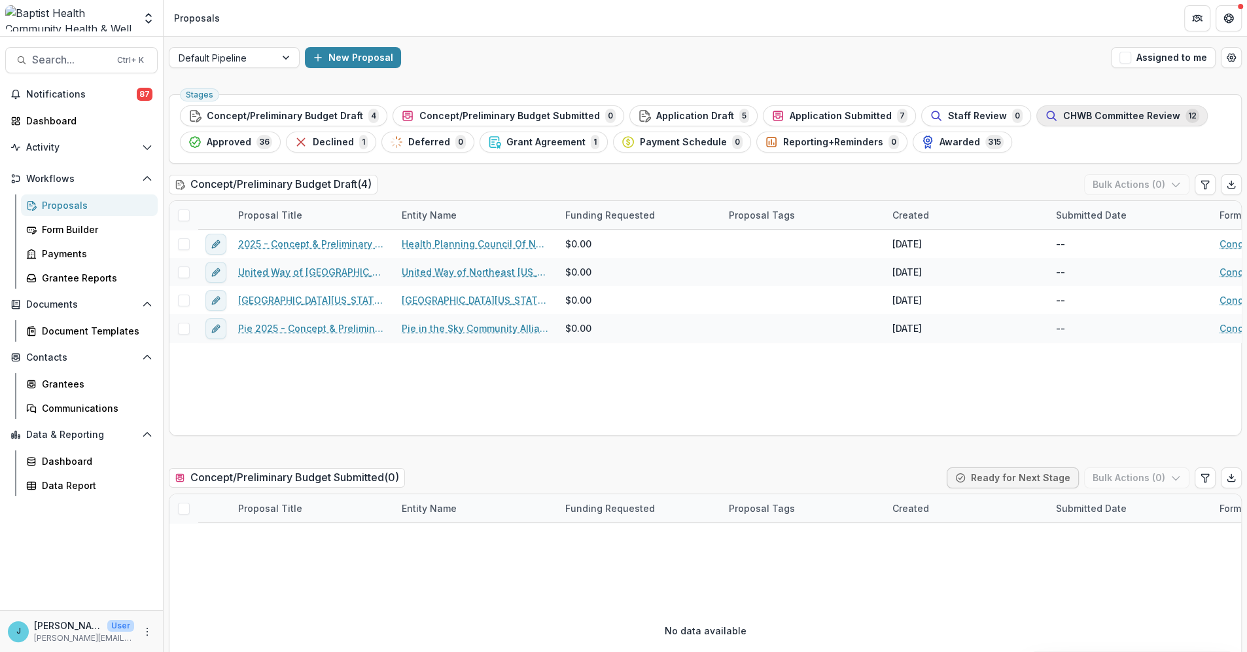
click at [1072, 115] on span "CHWB Committee Review" at bounding box center [1121, 116] width 117 height 11
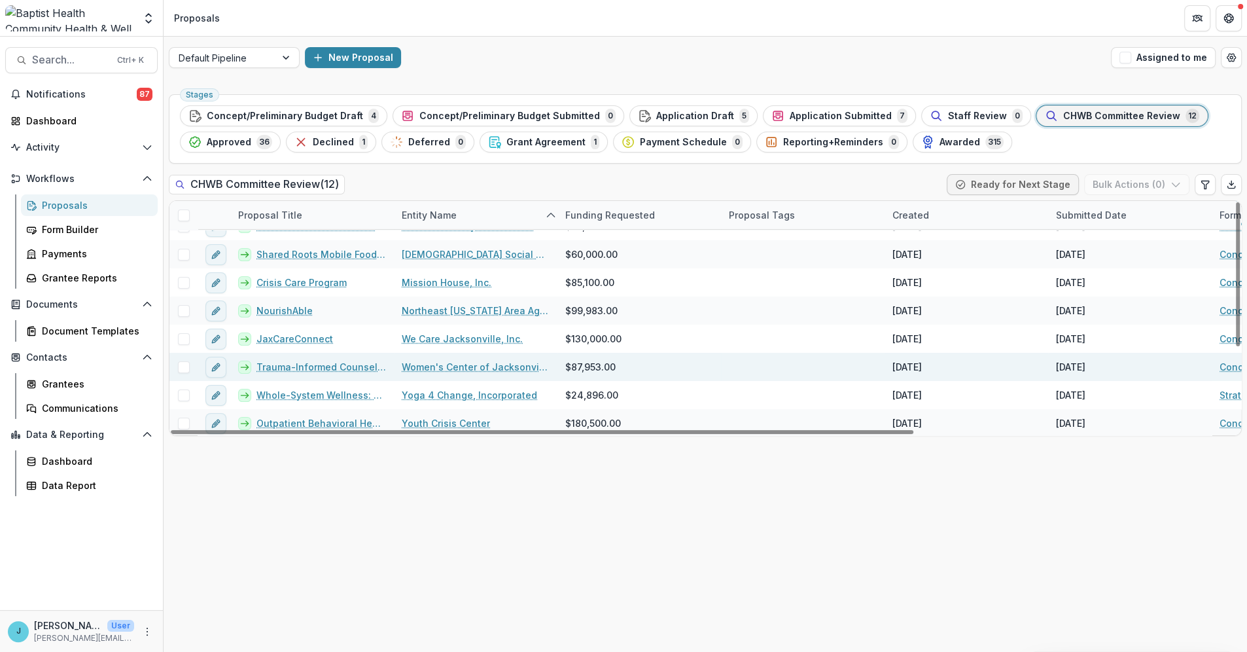
scroll to position [132, 0]
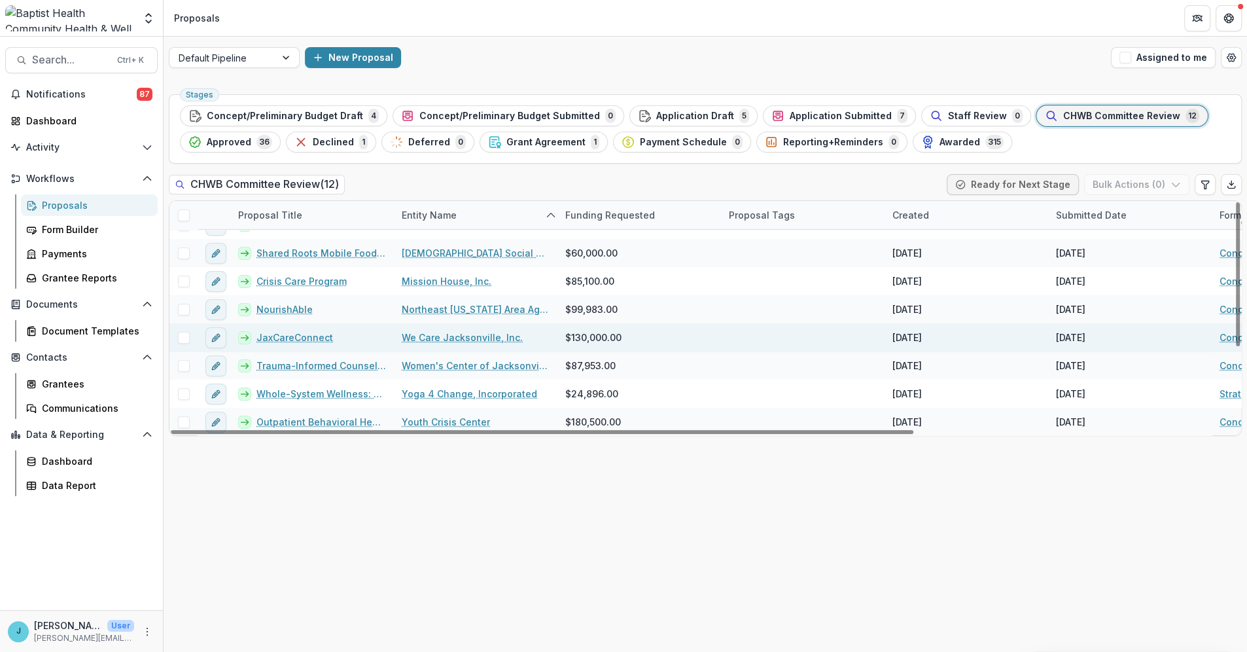
click at [289, 334] on link "JaxCareConnect" at bounding box center [294, 337] width 77 height 14
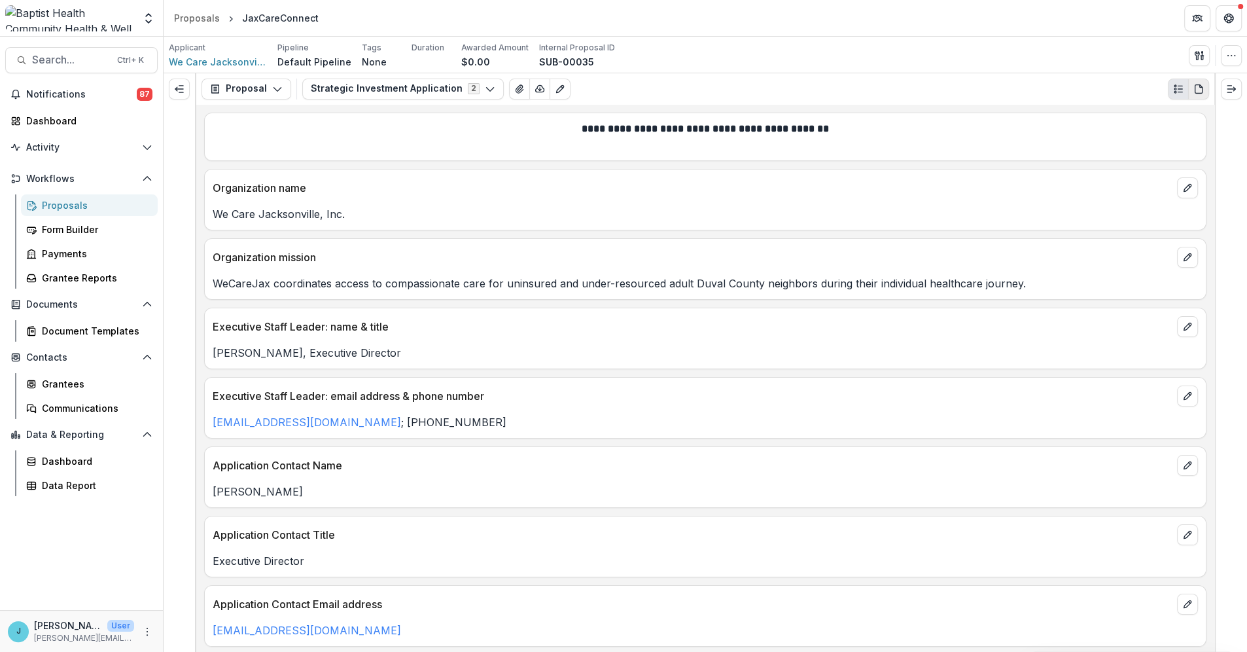
click at [1198, 88] on icon "PDF view" at bounding box center [1198, 89] width 10 height 10
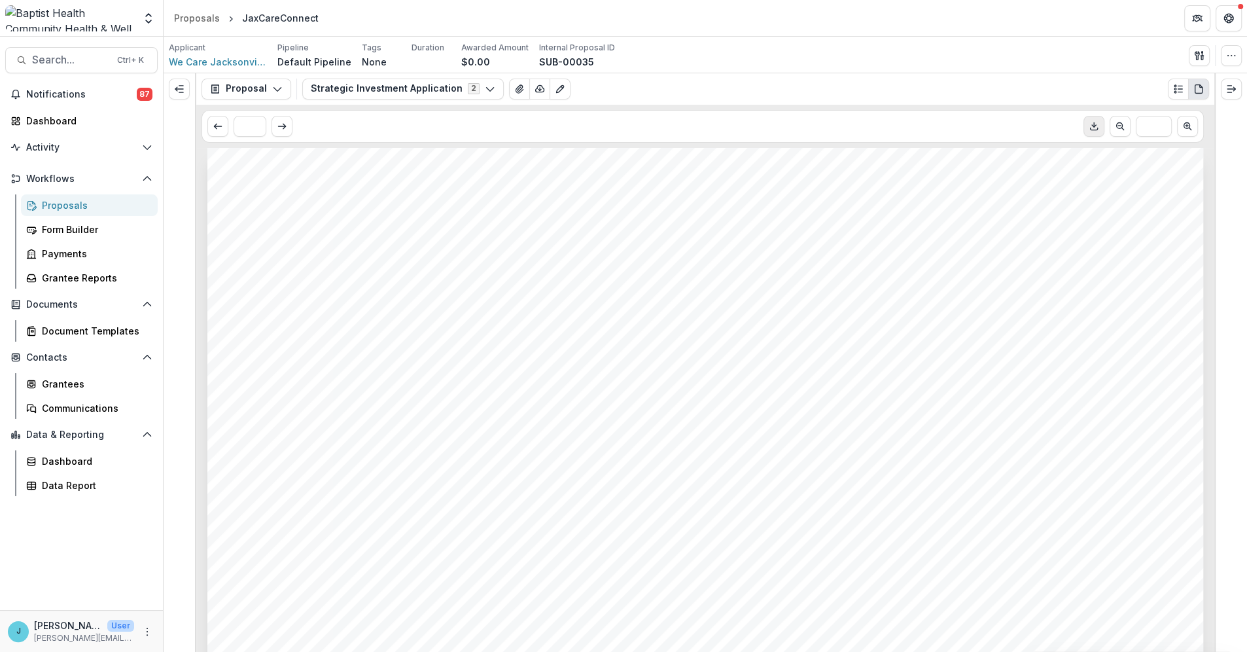
click at [1091, 122] on icon "Download PDF" at bounding box center [1094, 126] width 10 height 10
click at [514, 88] on icon "View Attached Files" at bounding box center [519, 89] width 10 height 10
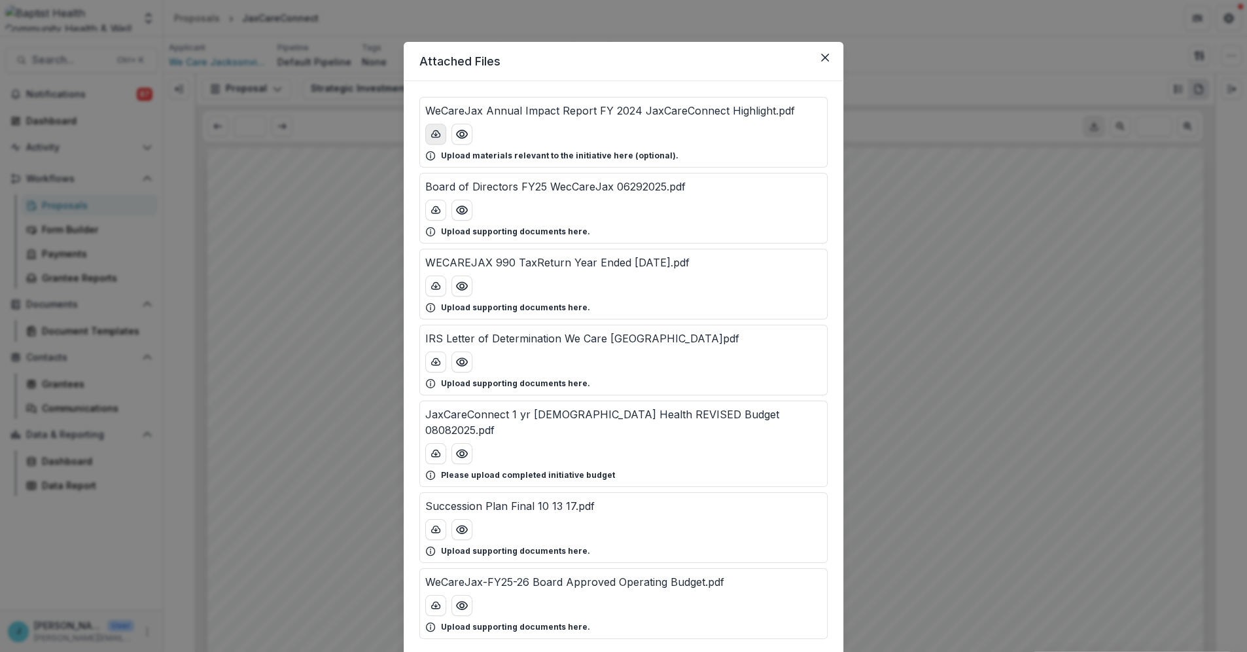
click at [434, 134] on polyline "download-button" at bounding box center [435, 134] width 3 height 1
click at [433, 600] on icon "download-button" at bounding box center [436, 605] width 10 height 10
click at [950, 542] on div "Attached Files WeCareJax Annual Impact Report FY 2024 JaxCareConnect Highlight.…" at bounding box center [623, 326] width 1247 height 652
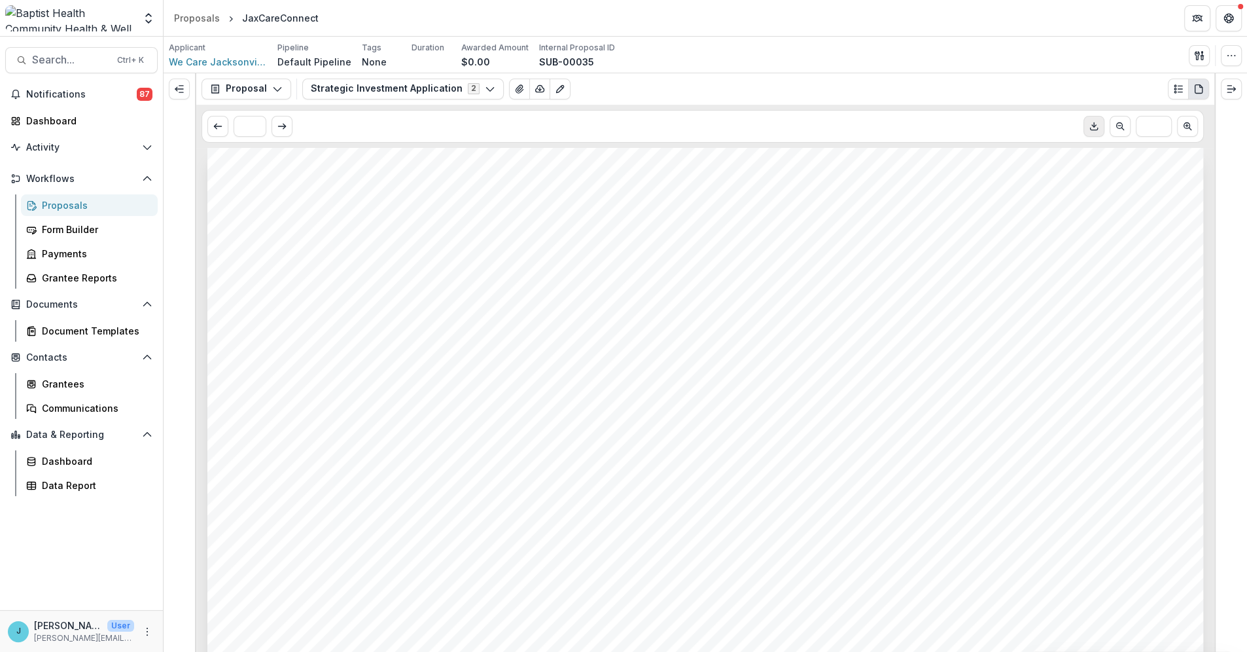
click at [76, 205] on div "Proposals" at bounding box center [94, 205] width 105 height 14
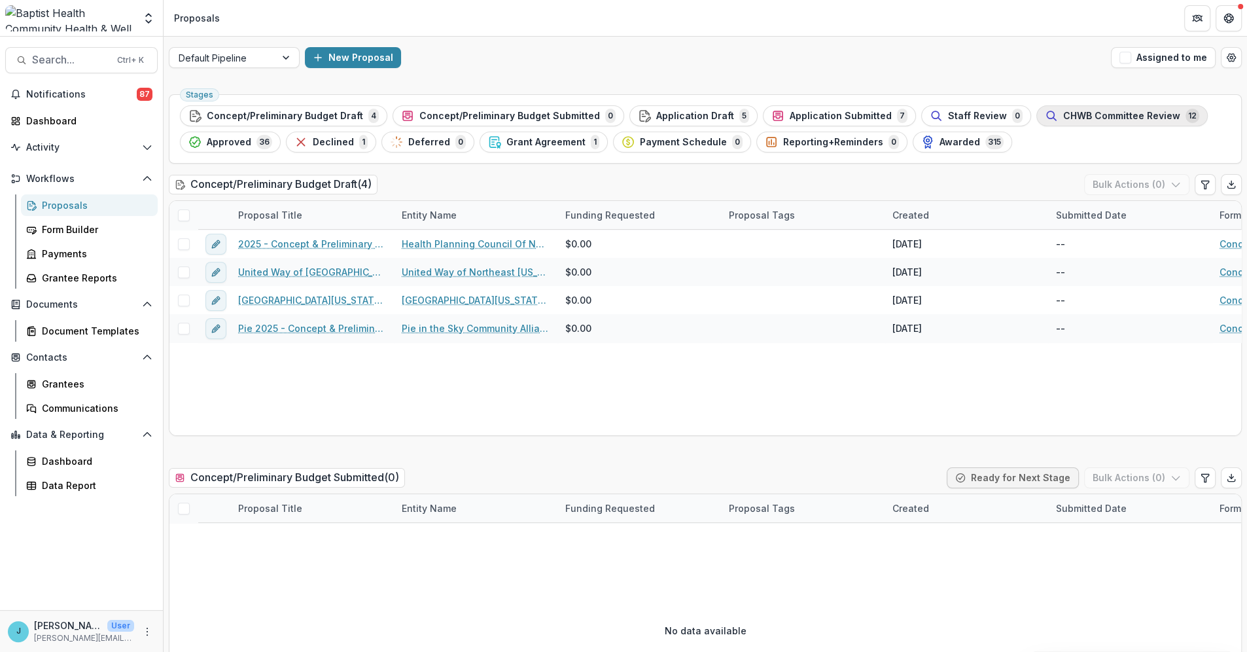
click at [1083, 115] on span "CHWB Committee Review" at bounding box center [1121, 116] width 117 height 11
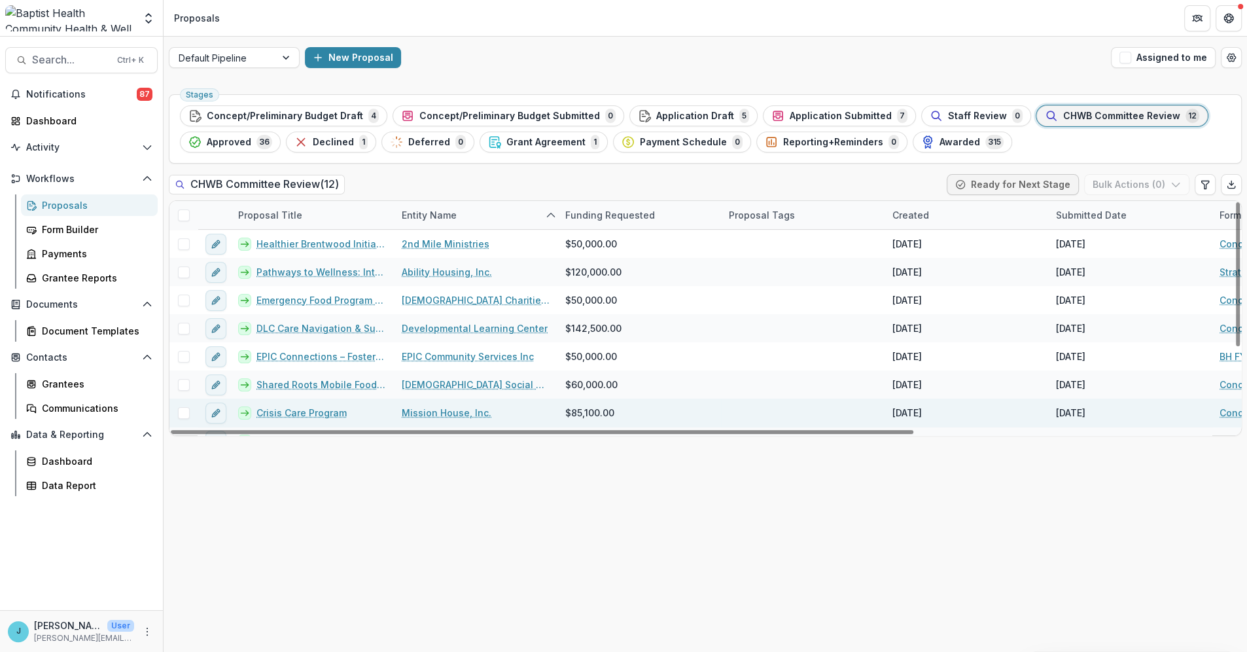
click at [307, 410] on link "Crisis Care Program" at bounding box center [301, 413] width 90 height 14
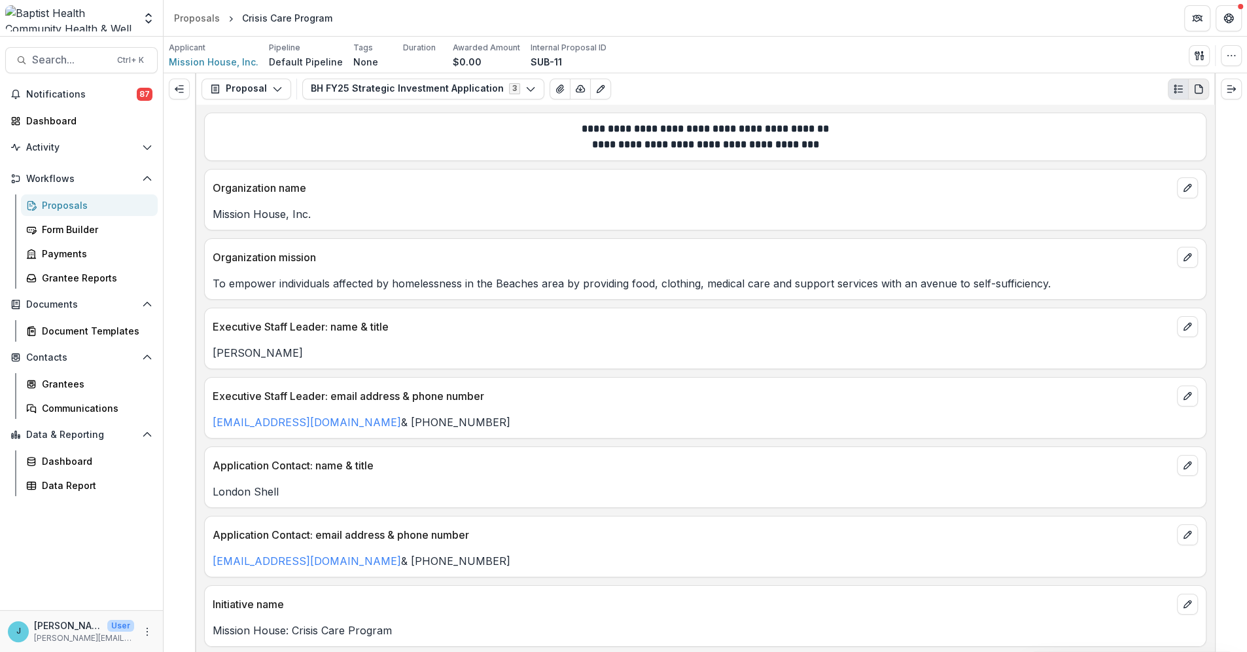
click at [1200, 86] on icon "PDF view" at bounding box center [1201, 85] width 3 height 3
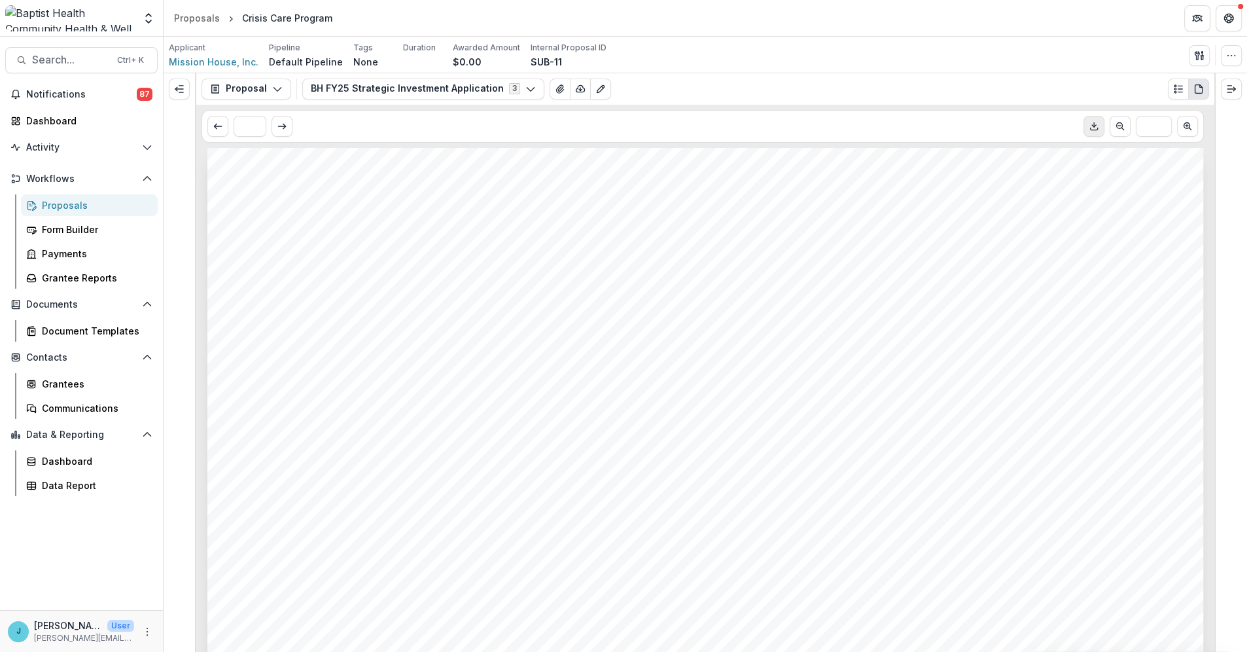
click at [1093, 126] on icon "Download PDF" at bounding box center [1094, 126] width 10 height 10
click at [555, 84] on icon "View Attached Files" at bounding box center [560, 89] width 10 height 10
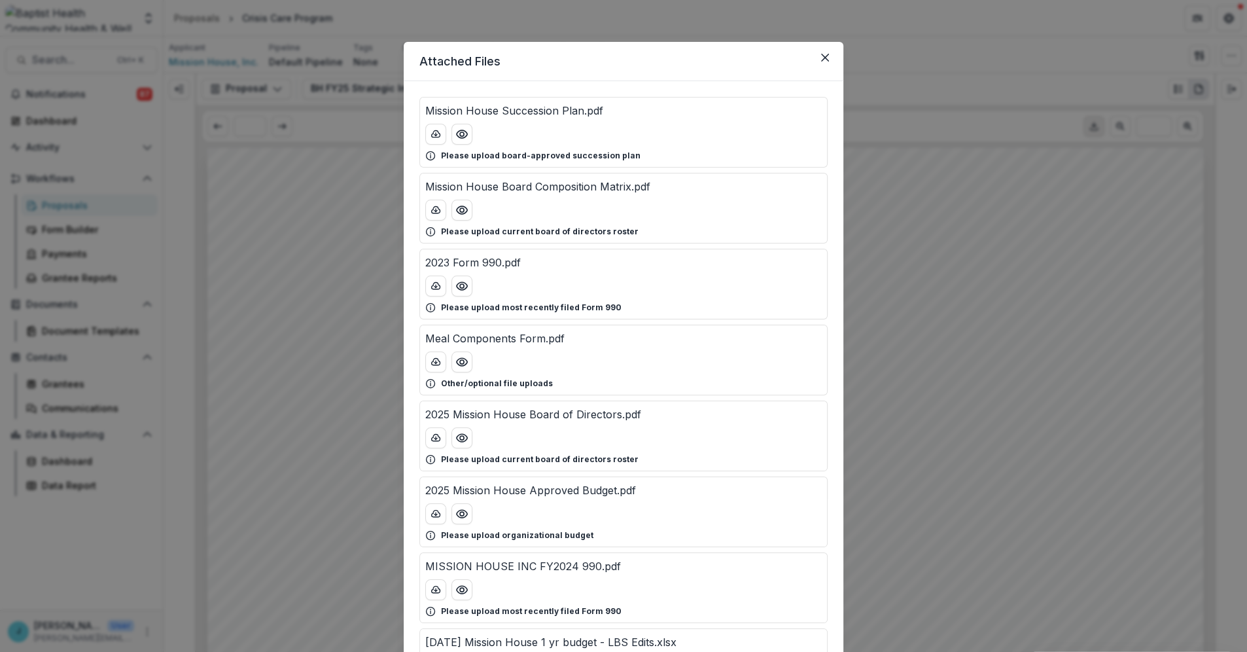
scroll to position [73, 0]
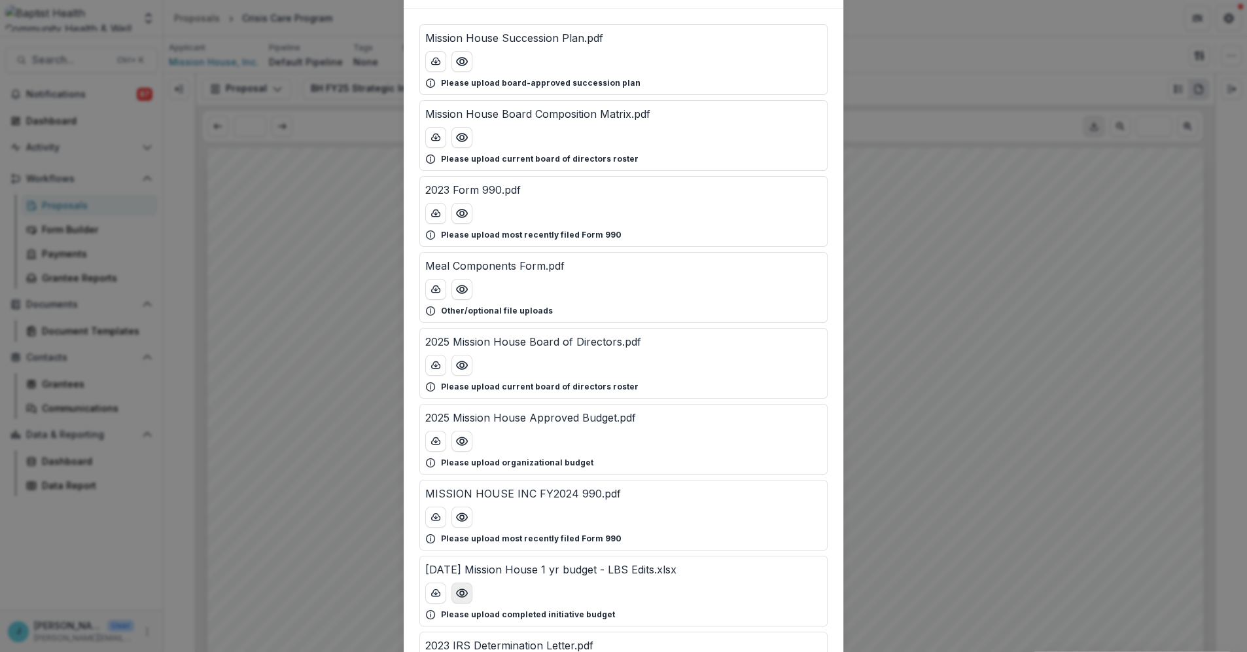
click at [455, 590] on icon "Preview 07.29.25 Mission House 1 yr budget - LBS Edits.xlsx" at bounding box center [461, 592] width 13 height 13
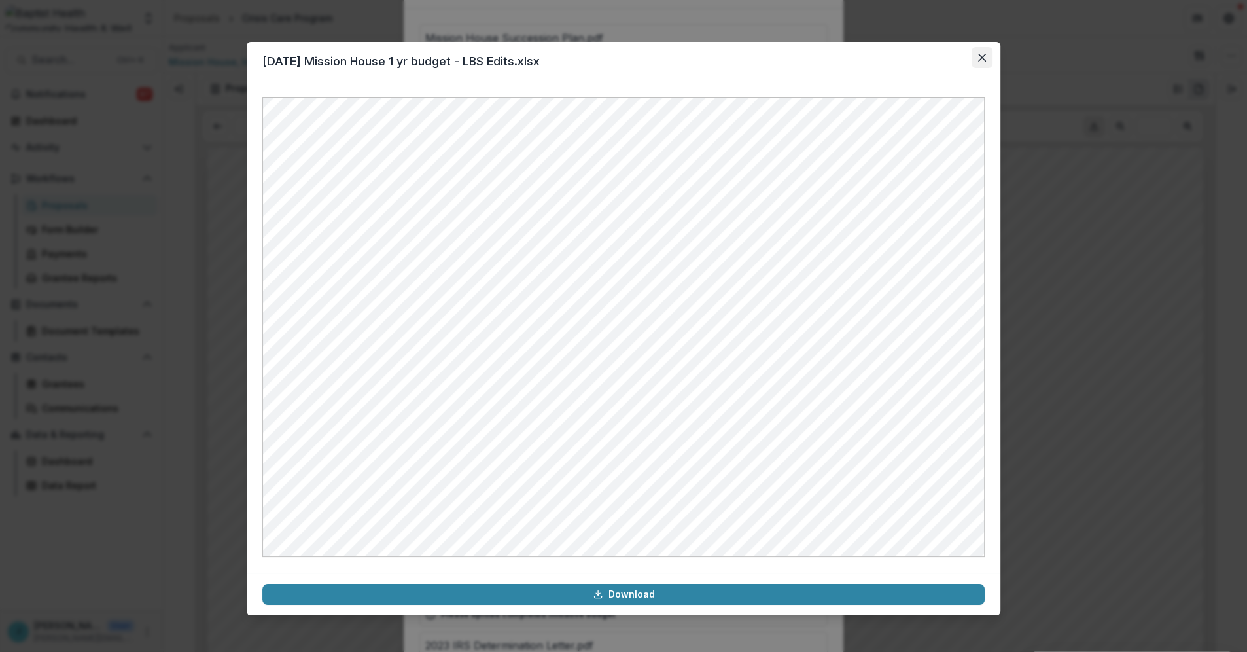
click at [984, 60] on icon "Close" at bounding box center [982, 58] width 8 height 8
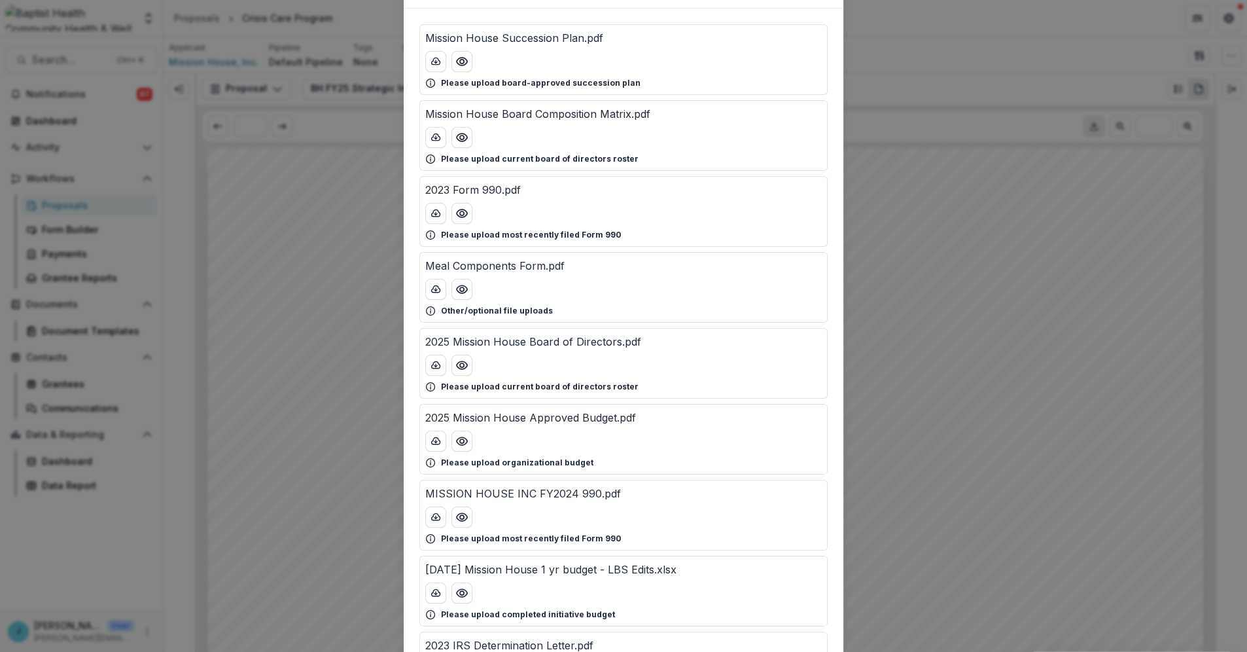
click at [391, 198] on div "Attached Files Mission House Succession Plan.pdf Please upload board-approved s…" at bounding box center [623, 326] width 1247 height 652
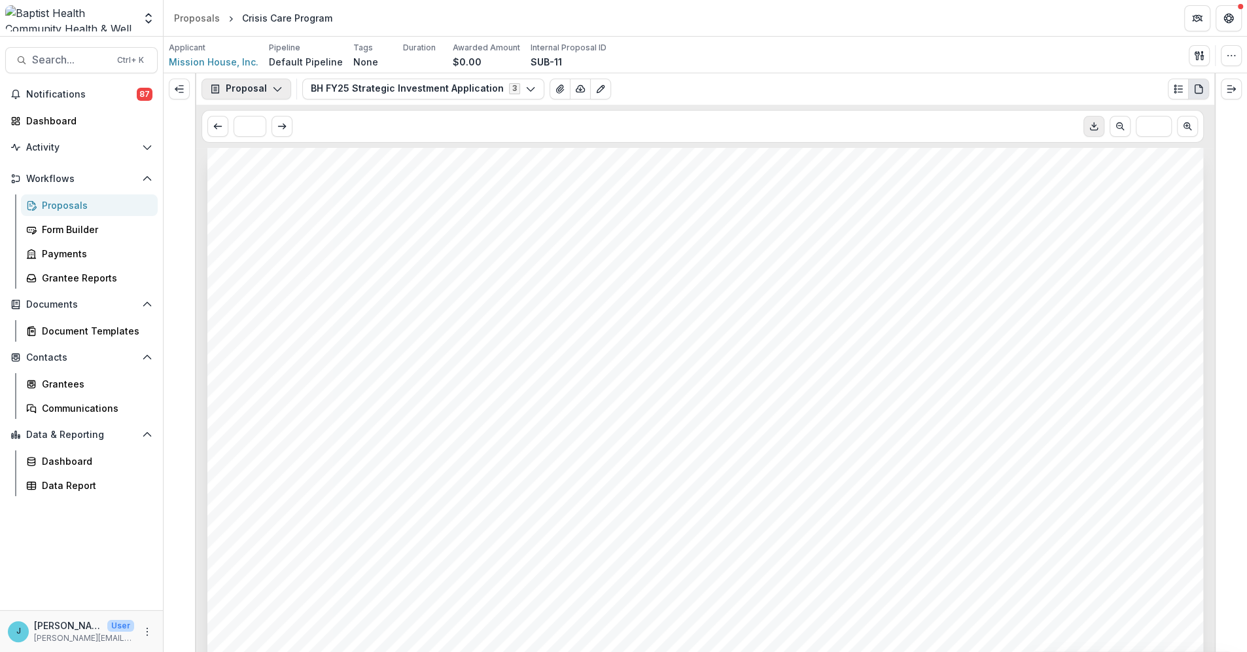
click at [265, 84] on button "Proposal" at bounding box center [247, 89] width 90 height 21
click at [259, 114] on div "Proposal" at bounding box center [288, 118] width 120 height 14
click at [471, 85] on button "BH FY25 Strategic Investment Application 3" at bounding box center [423, 89] width 242 height 21
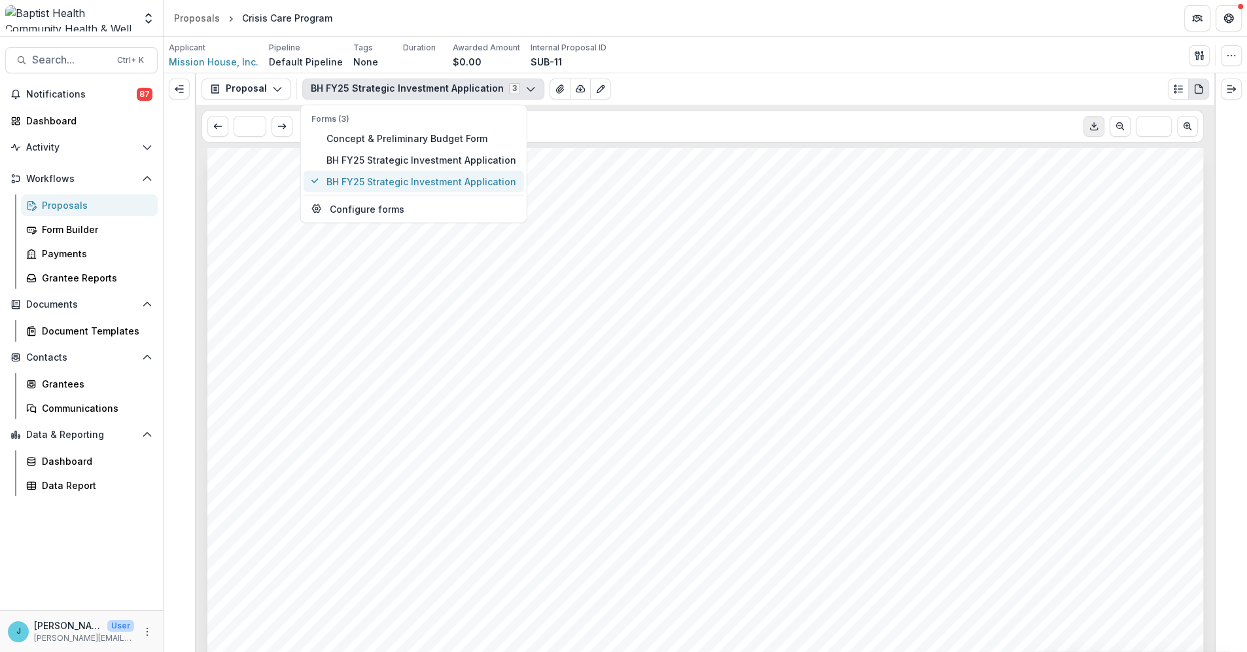
click at [454, 182] on span "BH FY25 Strategic Investment Application" at bounding box center [422, 181] width 190 height 14
click at [483, 180] on span "BH FY25 Strategic Investment Application" at bounding box center [422, 181] width 190 height 14
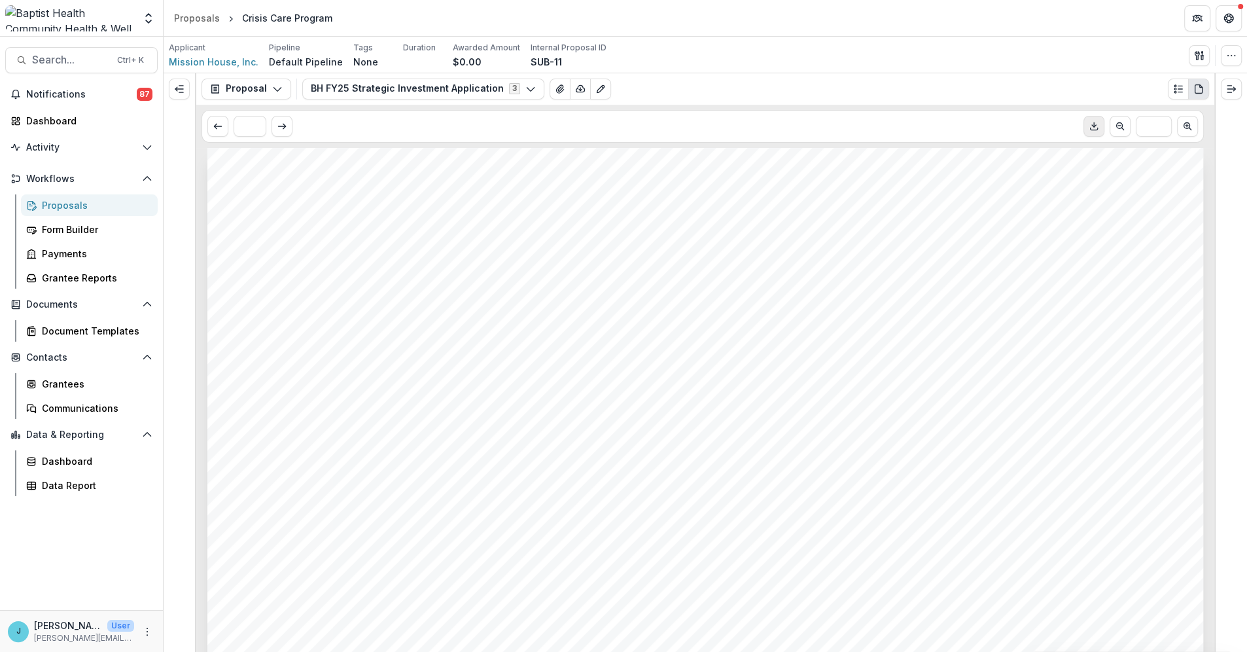
click at [54, 205] on div "Proposals" at bounding box center [94, 205] width 105 height 14
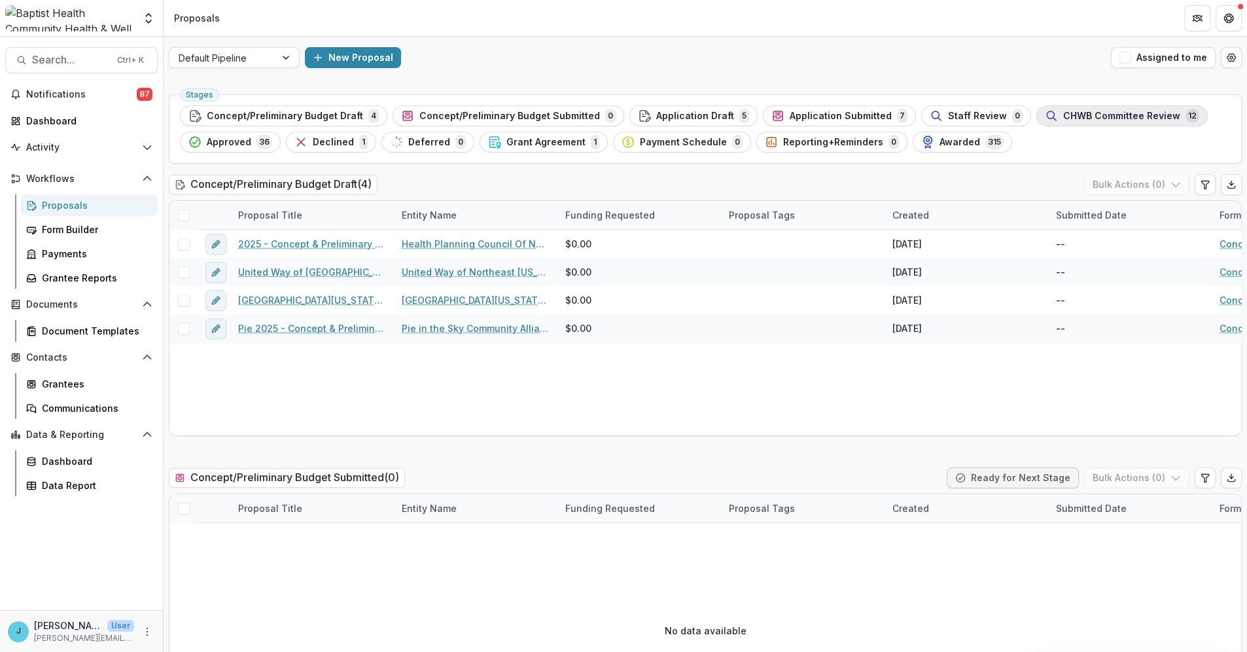
click at [1063, 111] on span "CHWB Committee Review" at bounding box center [1121, 116] width 117 height 11
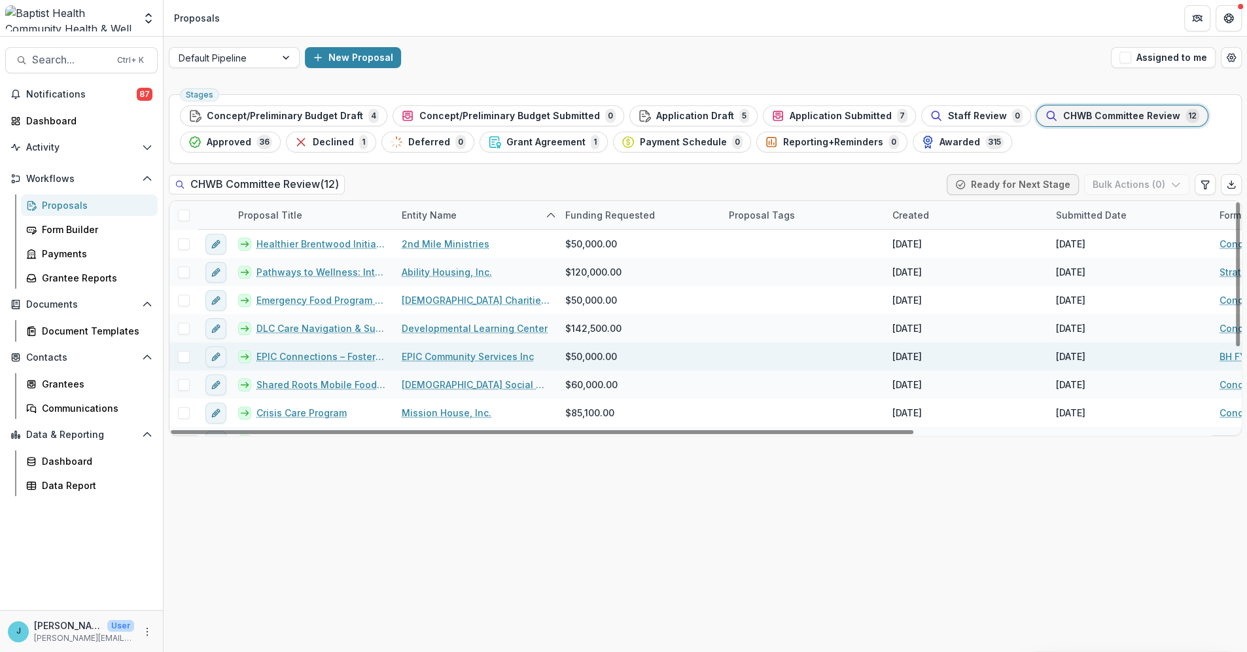
scroll to position [132, 0]
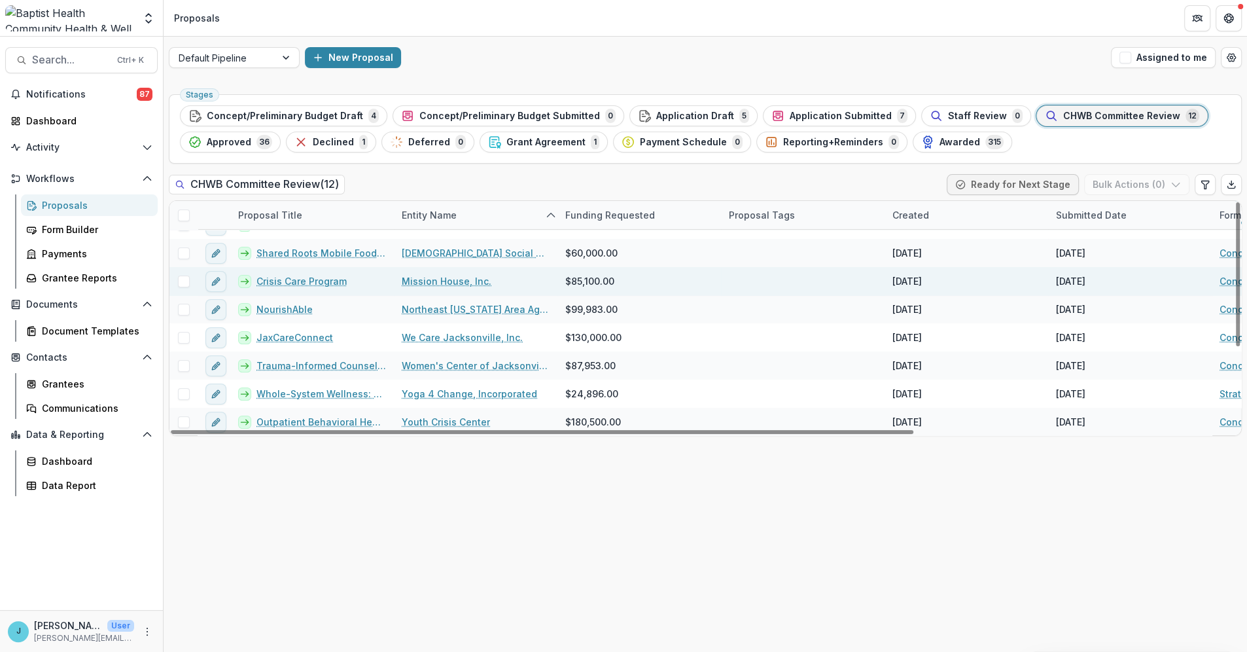
click at [334, 276] on link "Crisis Care Program" at bounding box center [301, 281] width 90 height 14
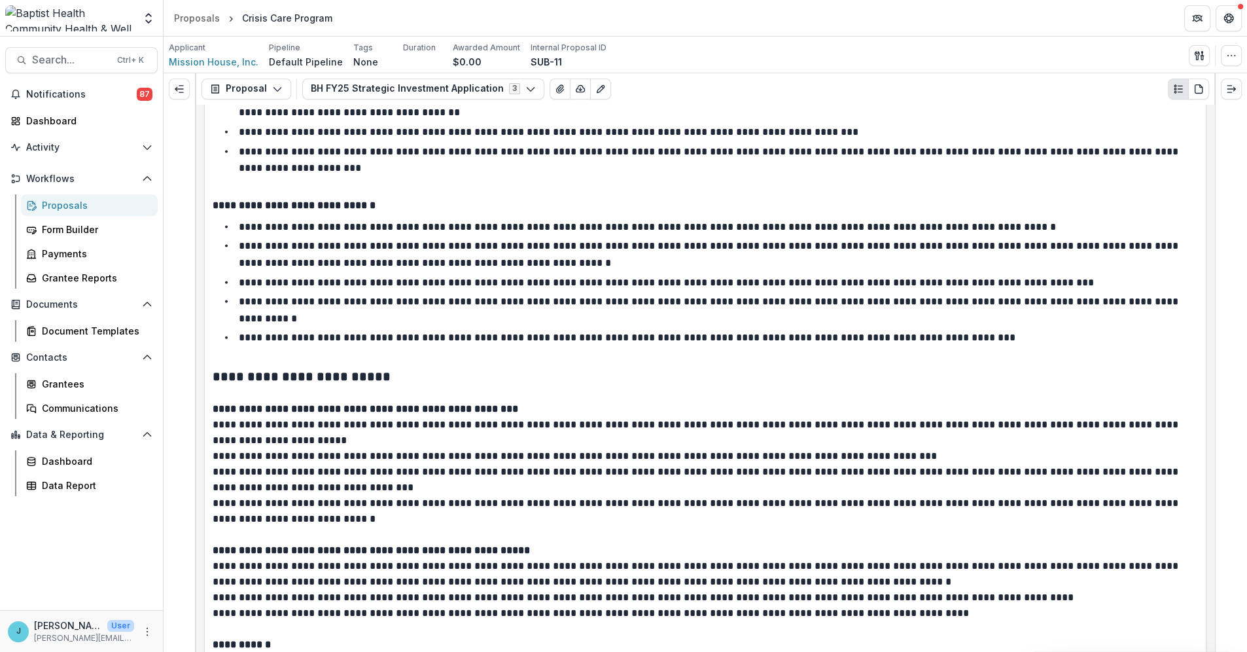
scroll to position [2835, 0]
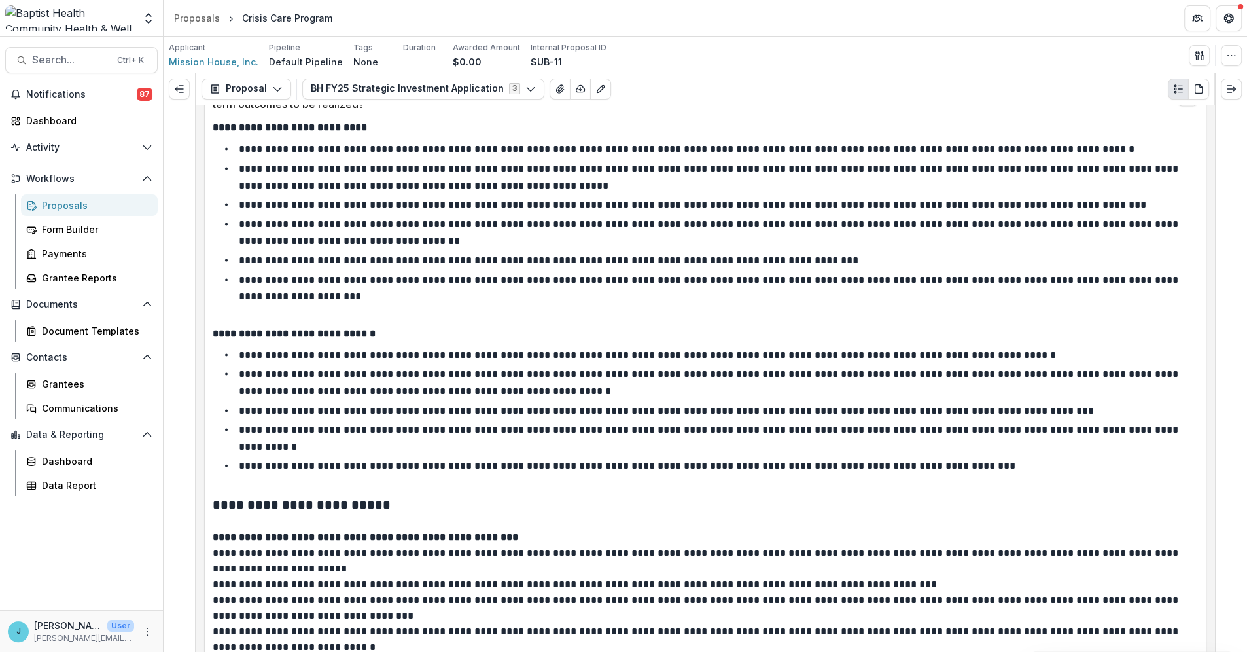
click at [83, 200] on div "Proposals" at bounding box center [94, 205] width 105 height 14
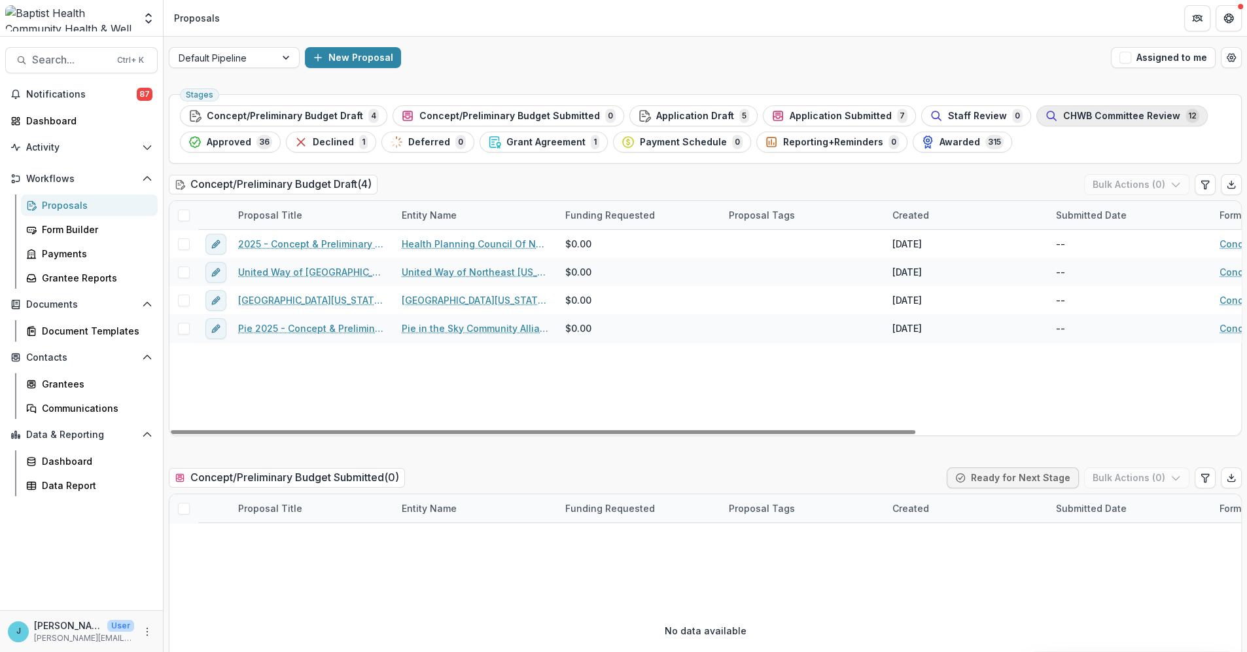
click at [1075, 116] on span "CHWB Committee Review" at bounding box center [1121, 116] width 117 height 11
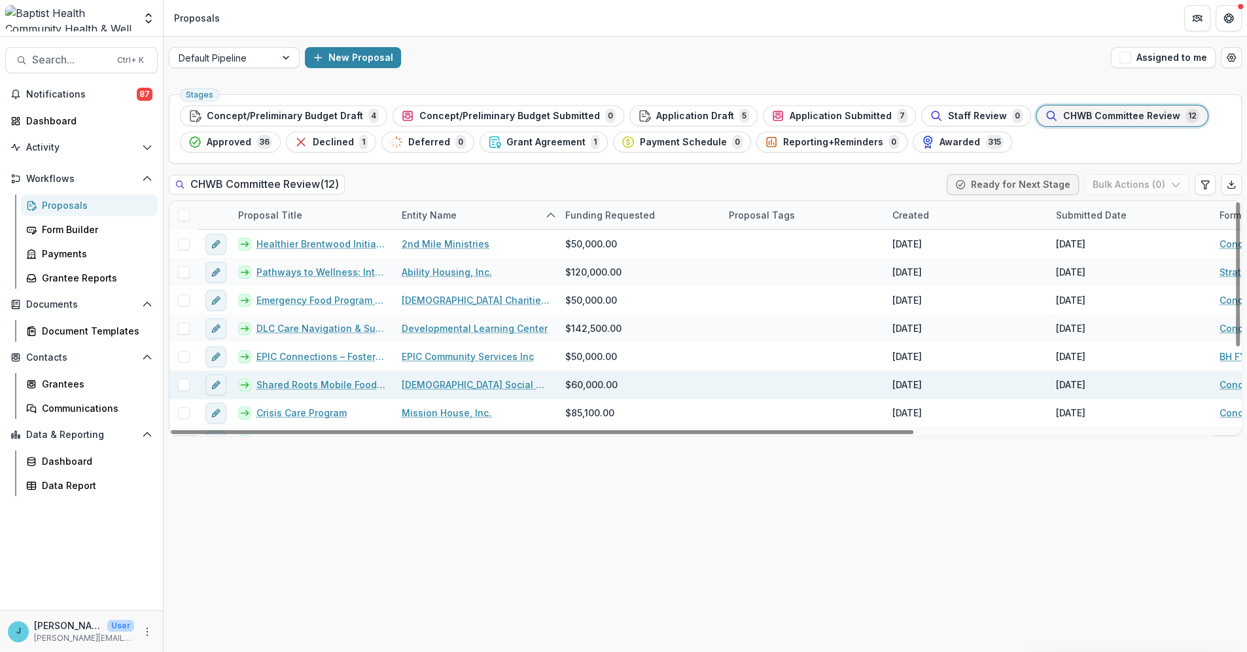
click at [336, 380] on link "Shared Roots Mobile Food Pantry" at bounding box center [321, 385] width 130 height 14
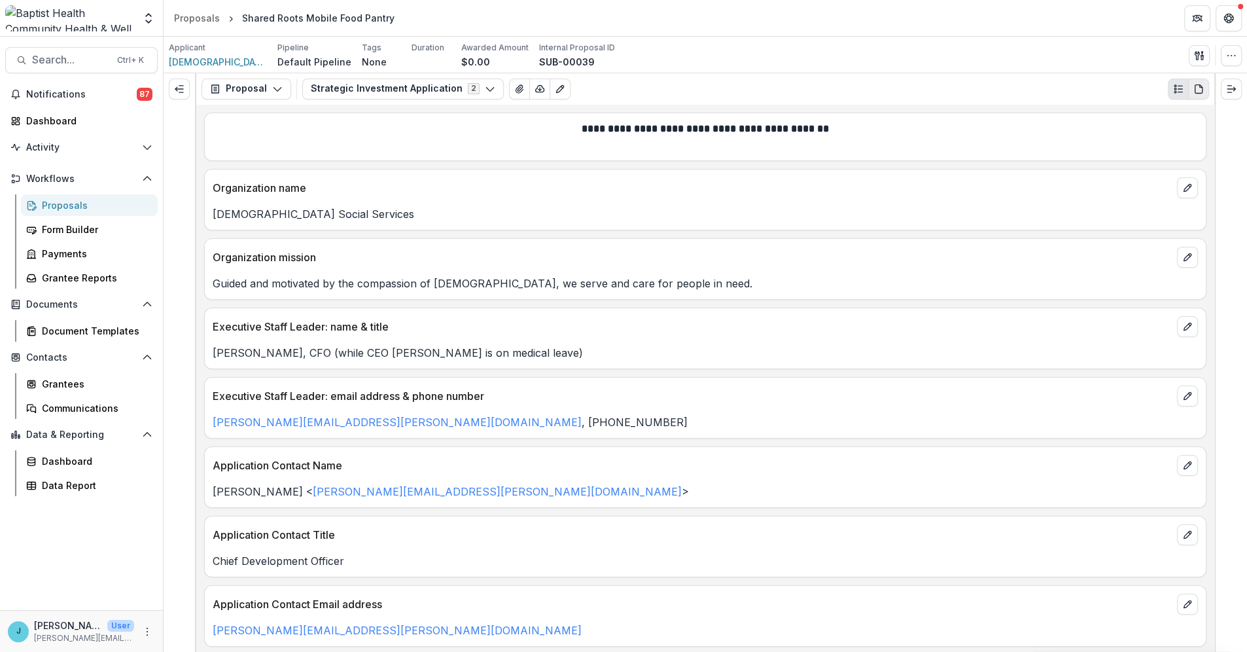
click at [1198, 85] on icon "PDF view" at bounding box center [1198, 89] width 10 height 10
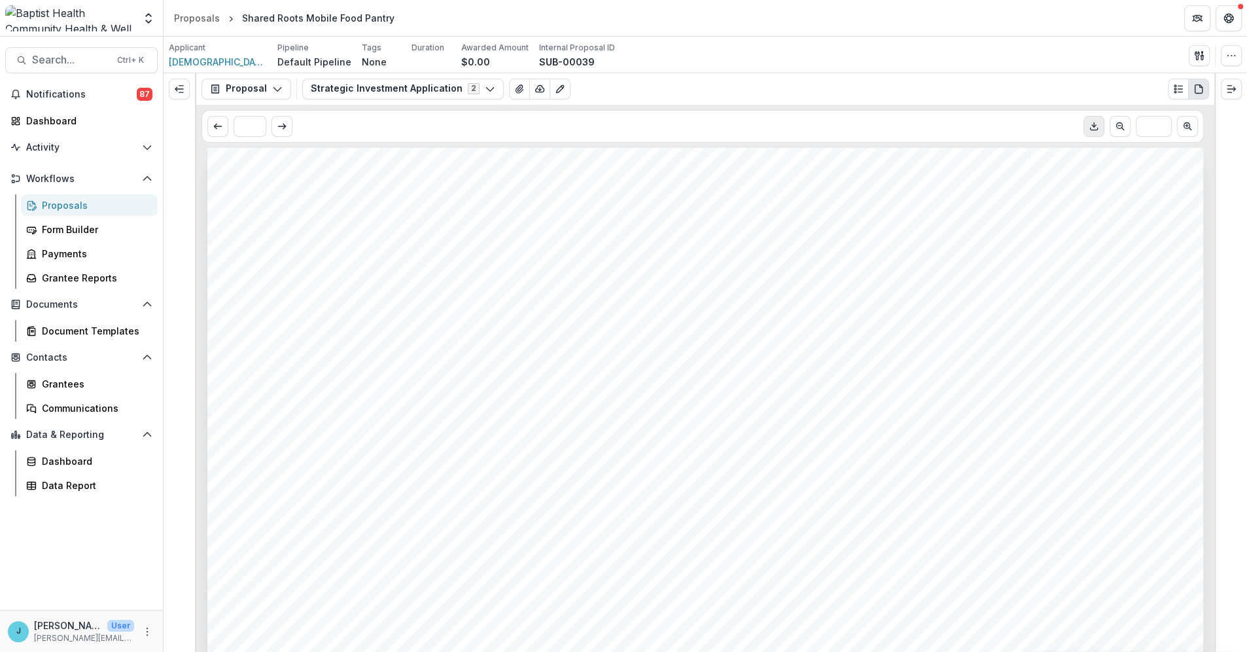
click at [1091, 130] on icon "Download PDF" at bounding box center [1093, 129] width 7 height 2
click at [514, 89] on icon "View Attached Files" at bounding box center [519, 89] width 10 height 10
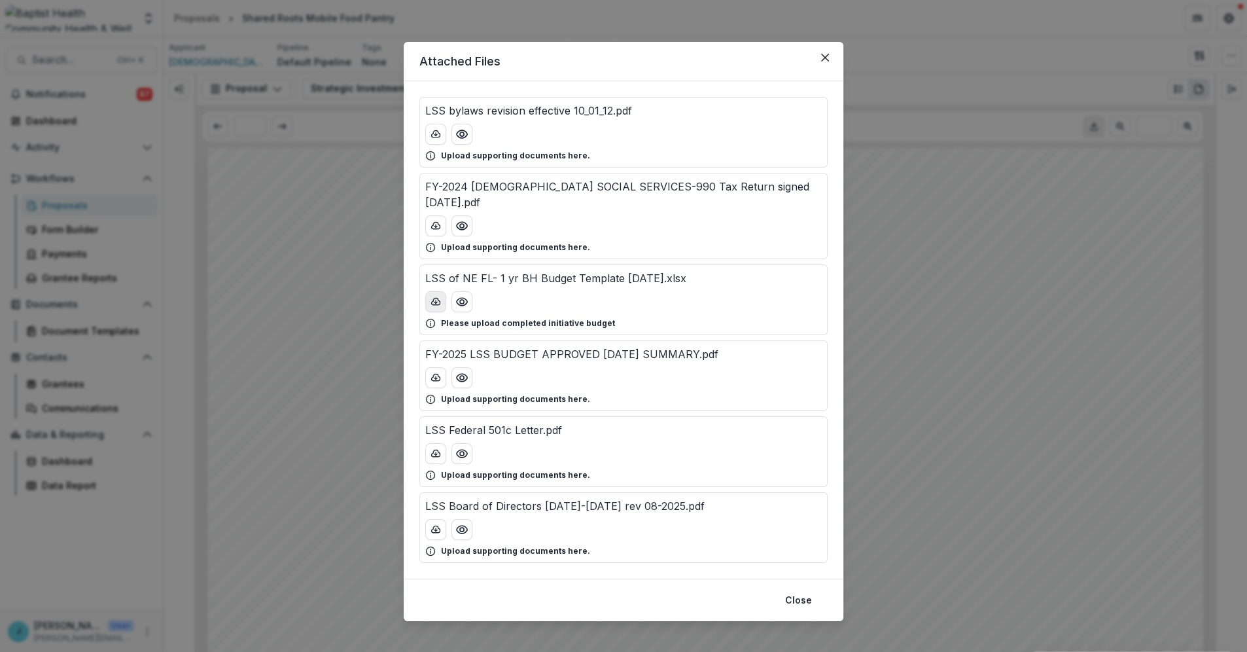
click at [436, 301] on line "download-button" at bounding box center [436, 301] width 0 height 3
click at [460, 377] on circle "Preview FY-2025 LSS BUDGET APPROVED 09-19-24 SUMMARY.pdf" at bounding box center [462, 378] width 4 height 4
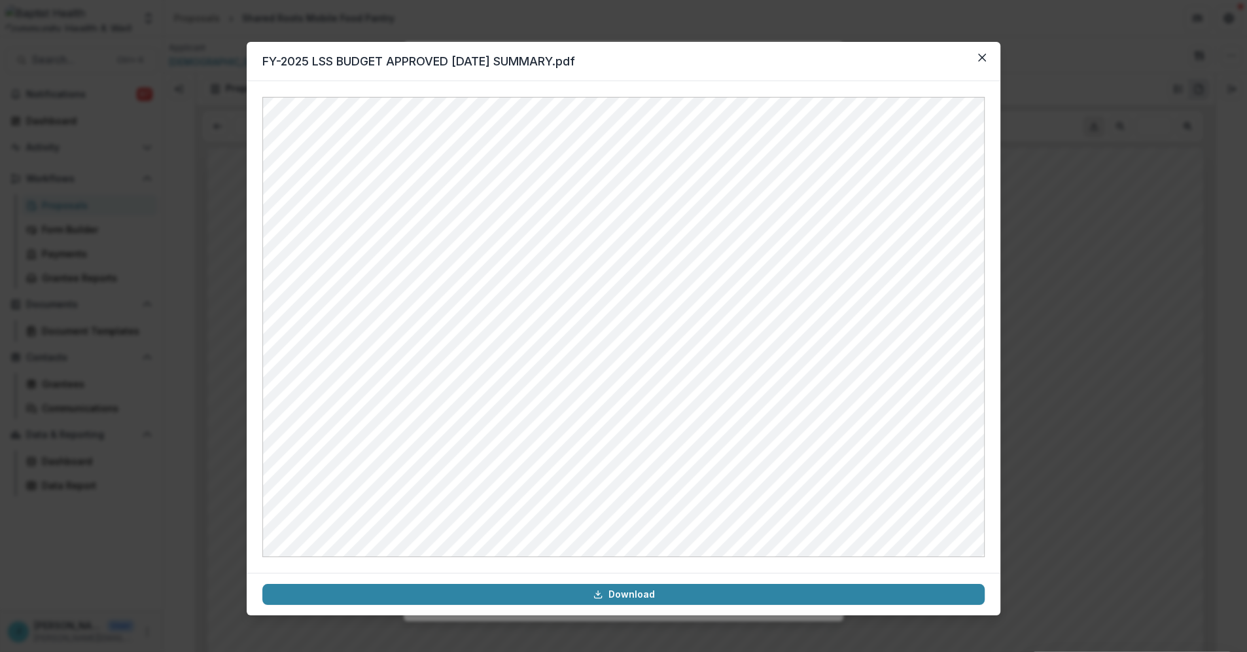
click at [736, 69] on header "FY-2025 LSS BUDGET APPROVED [DATE] SUMMARY.pdf" at bounding box center [624, 61] width 754 height 39
click at [980, 55] on icon "Close" at bounding box center [982, 58] width 8 height 8
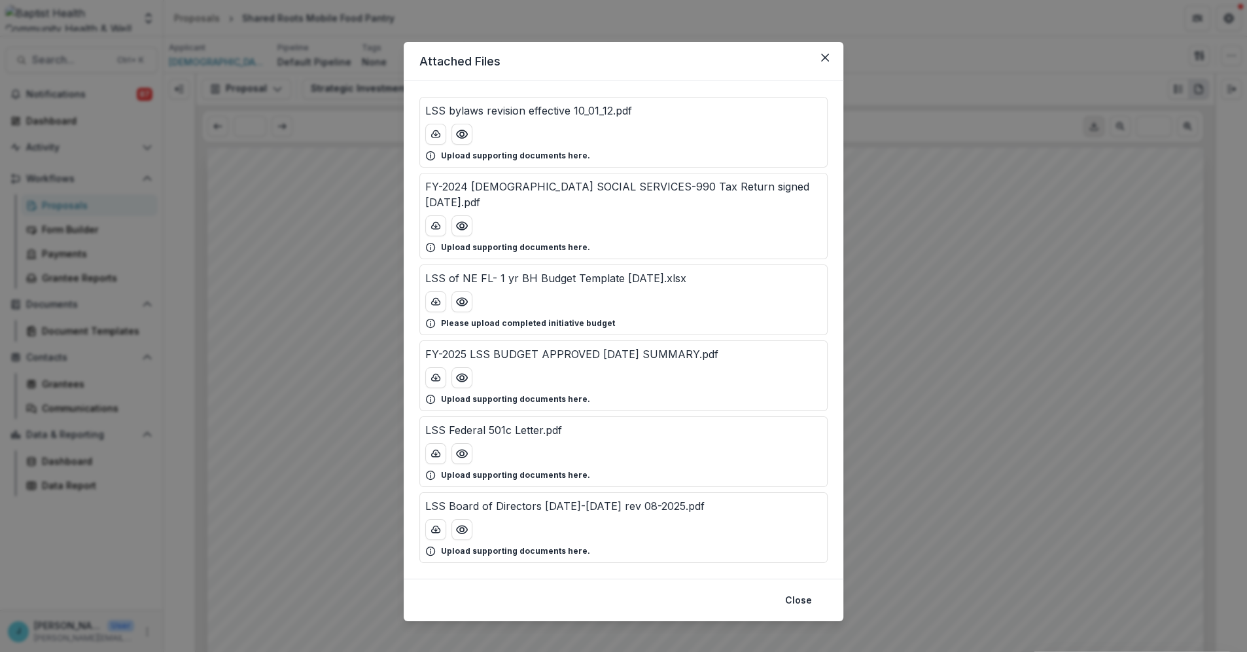
drag, startPoint x: 318, startPoint y: 227, endPoint x: 355, endPoint y: 188, distance: 53.7
click at [319, 226] on div "Attached Files LSS bylaws revision effective 10_01_12.pdf Upload supporting doc…" at bounding box center [623, 326] width 1247 height 652
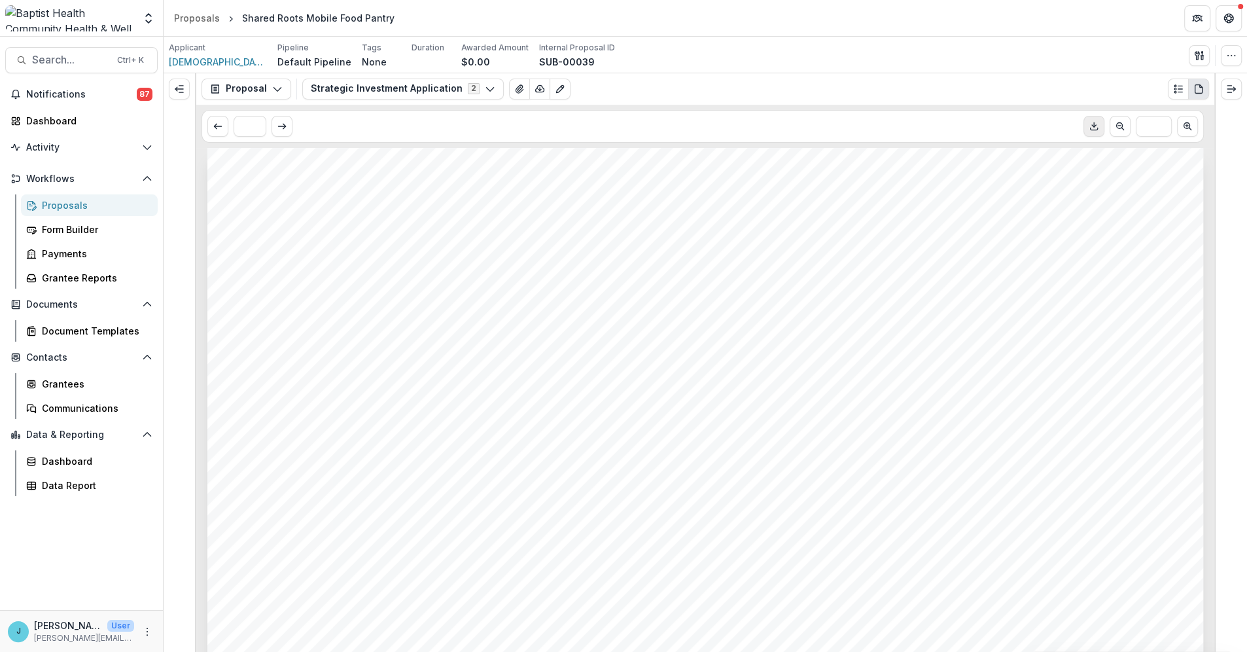
click at [79, 200] on div "Proposals" at bounding box center [94, 205] width 105 height 14
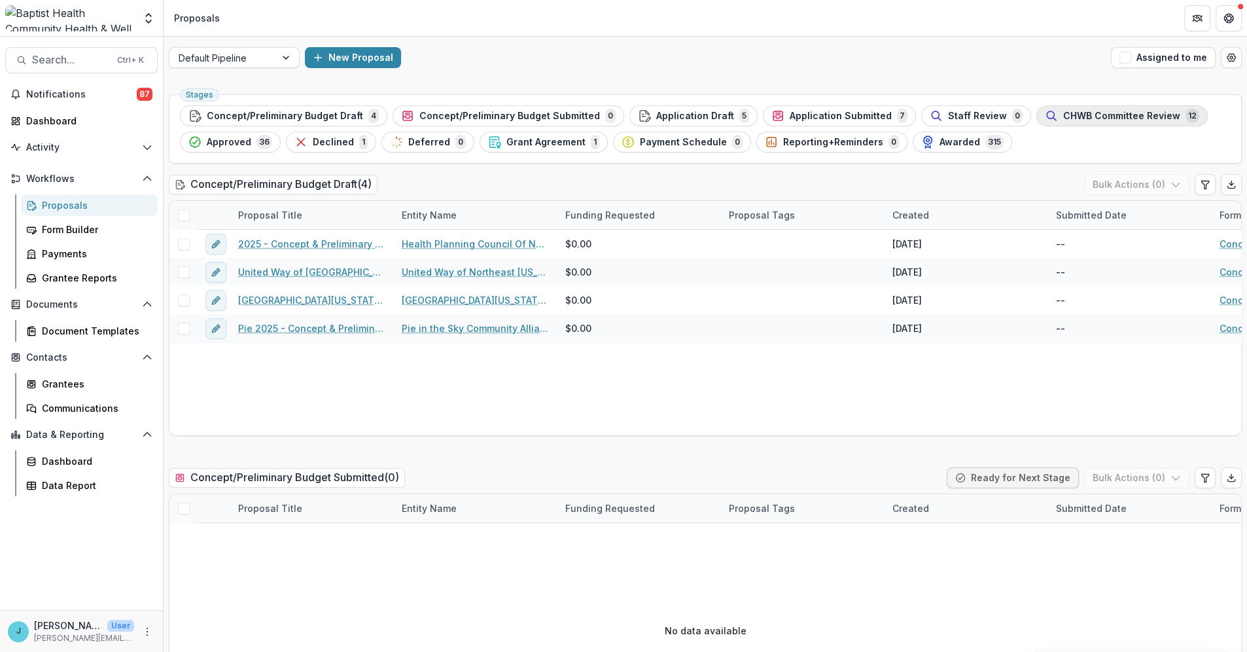
click at [1063, 118] on span "CHWB Committee Review" at bounding box center [1121, 116] width 117 height 11
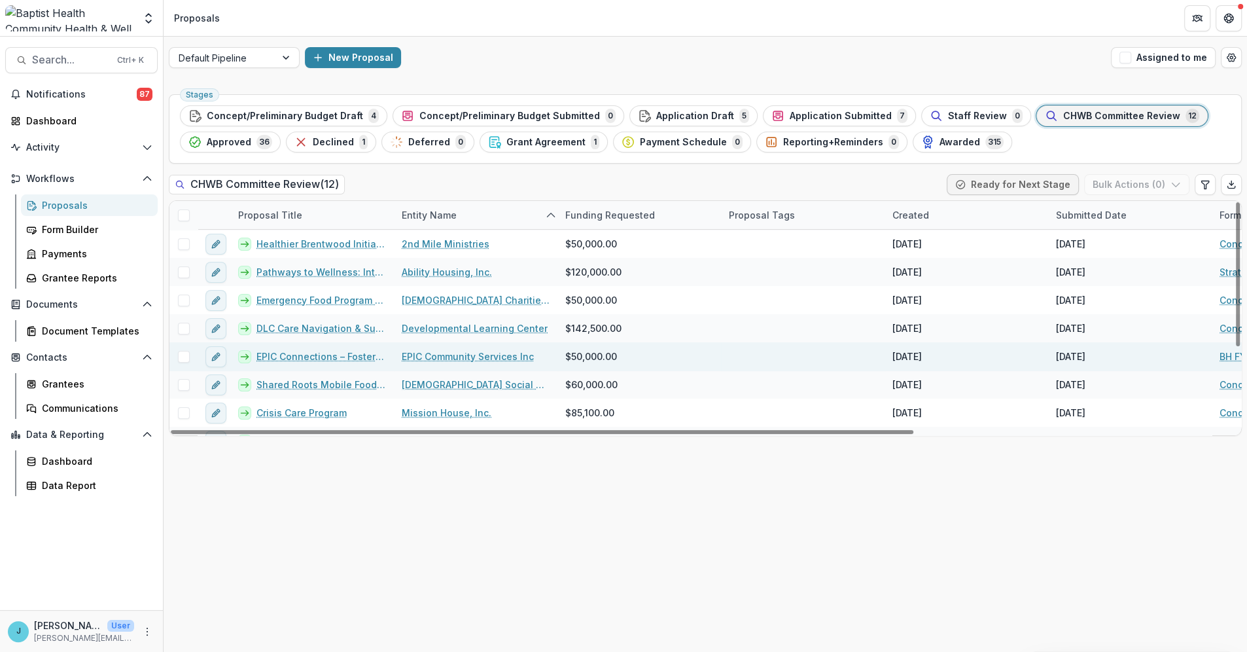
click at [344, 358] on link "EPIC Connections – Fostering community and behavioral health linkages" at bounding box center [321, 356] width 130 height 14
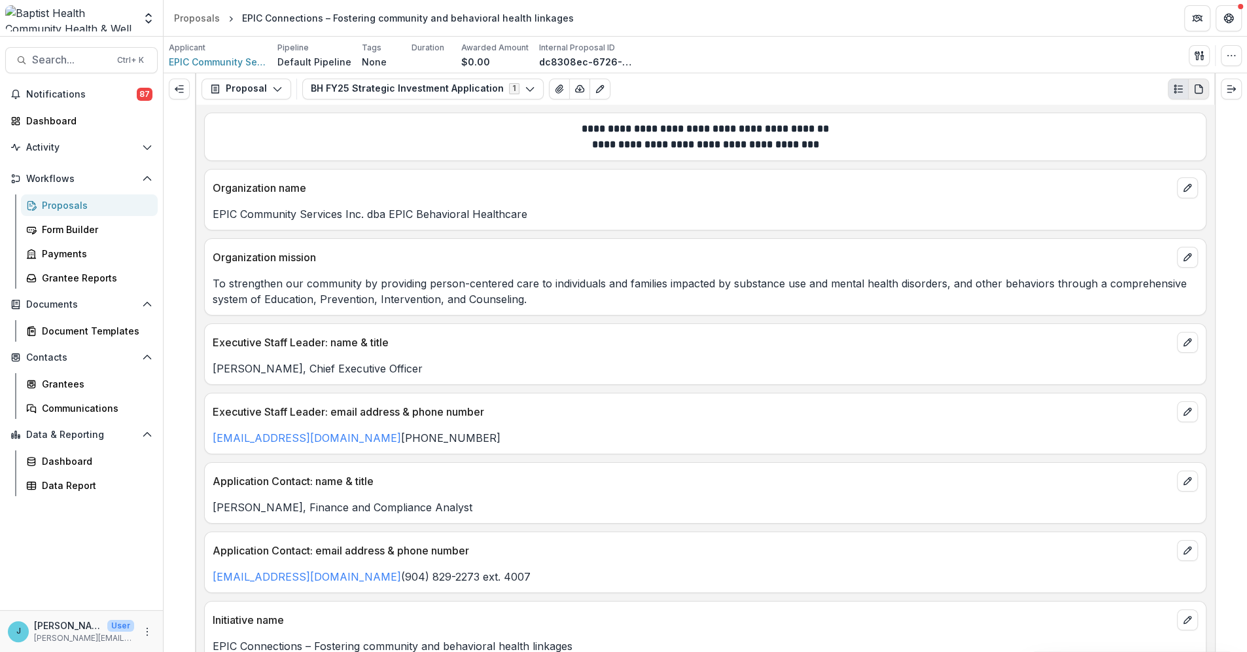
click at [1196, 90] on icon "PDF view" at bounding box center [1198, 89] width 10 height 10
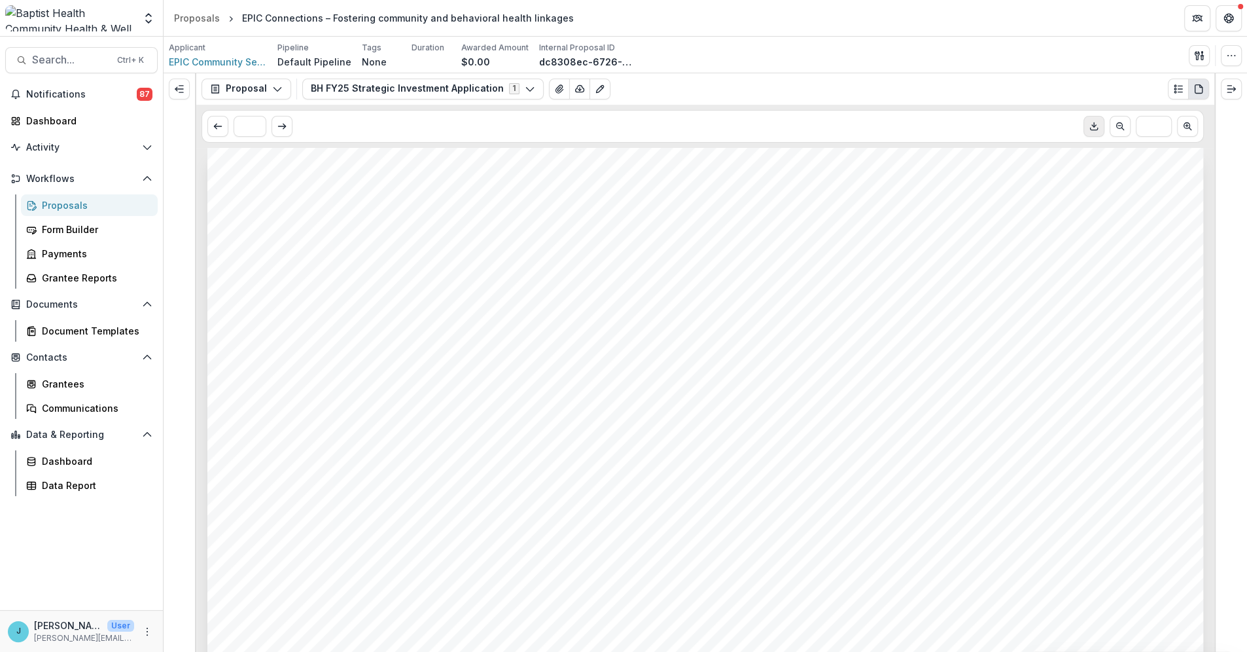
click at [1092, 130] on icon "Download PDF" at bounding box center [1093, 129] width 7 height 2
click at [554, 84] on icon "View Attached Files" at bounding box center [559, 89] width 10 height 10
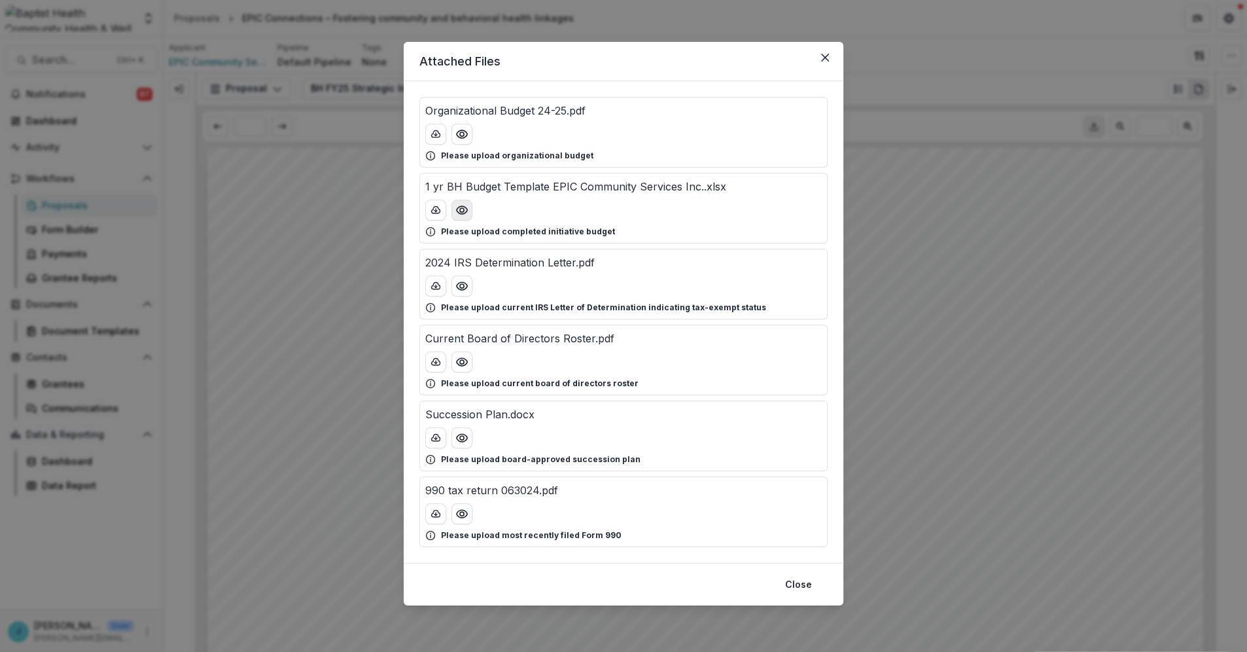
click at [463, 209] on icon "Preview 1 yr BH Budget Template EPIC Community Services Inc..xlsx" at bounding box center [461, 209] width 13 height 13
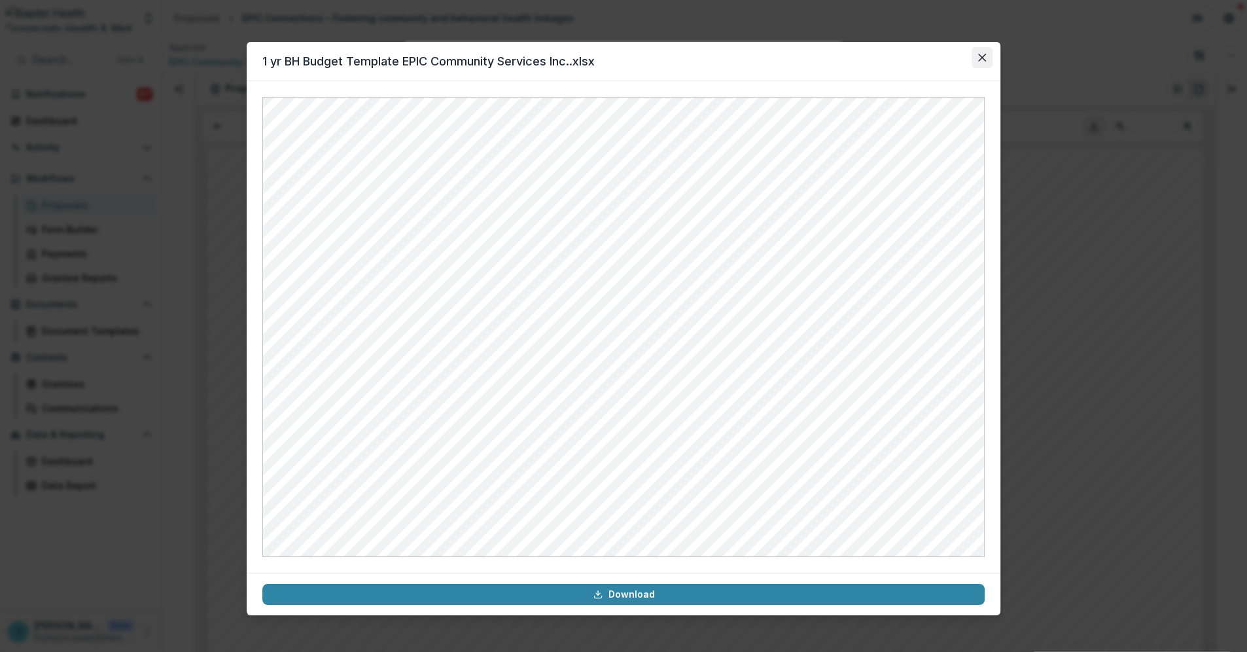
click at [977, 57] on button "Close" at bounding box center [982, 57] width 21 height 21
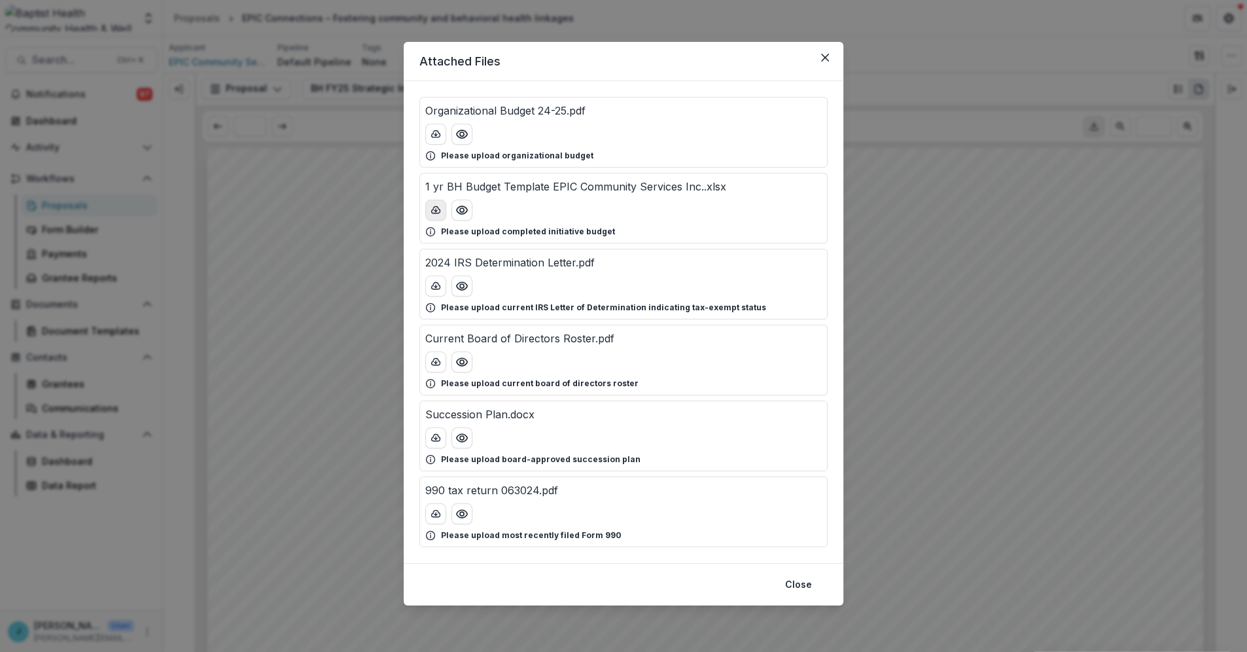
click at [432, 211] on icon "download-button" at bounding box center [436, 209] width 9 height 7
click at [460, 131] on icon "Preview Organizational Budget 24-25.pdf" at bounding box center [462, 134] width 10 height 8
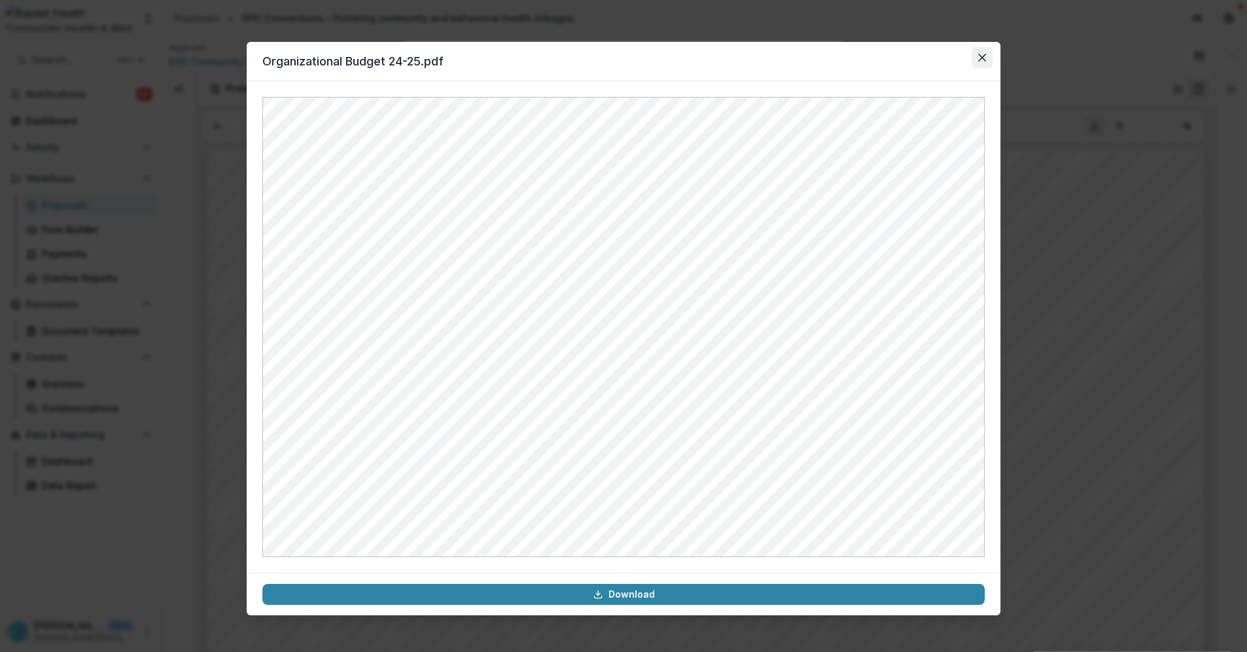
click at [983, 58] on icon "Close" at bounding box center [982, 58] width 8 height 8
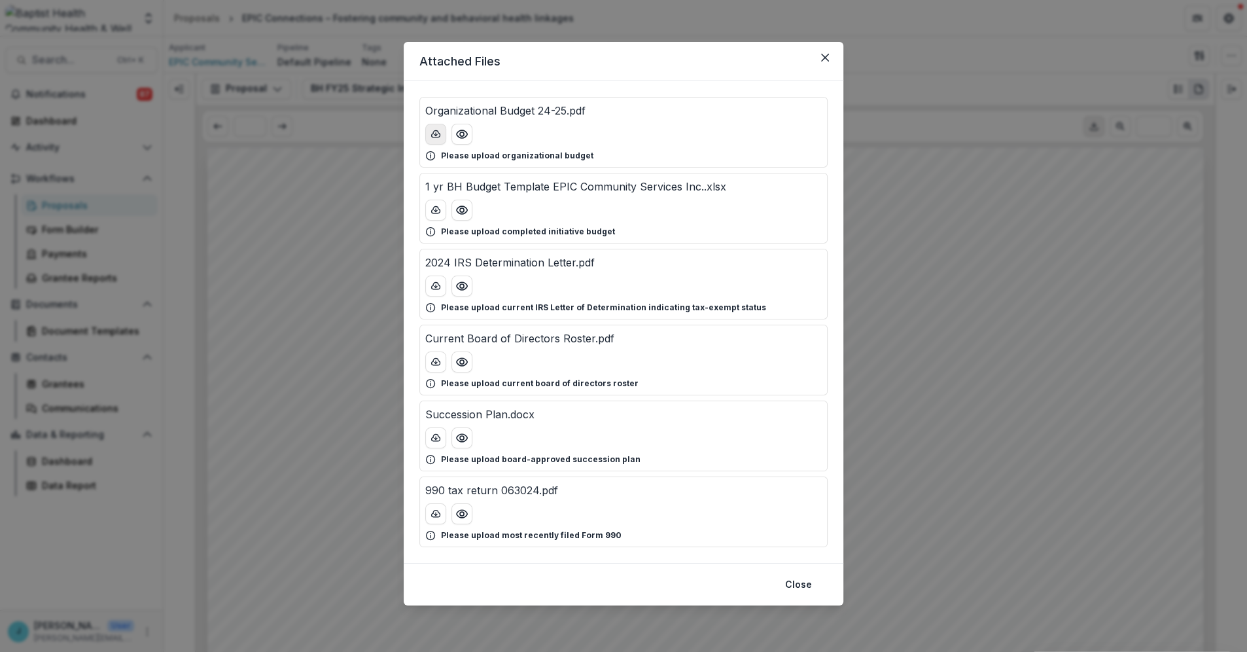
click at [433, 135] on icon "download-button" at bounding box center [436, 134] width 10 height 10
click at [821, 58] on icon "Close" at bounding box center [825, 58] width 8 height 8
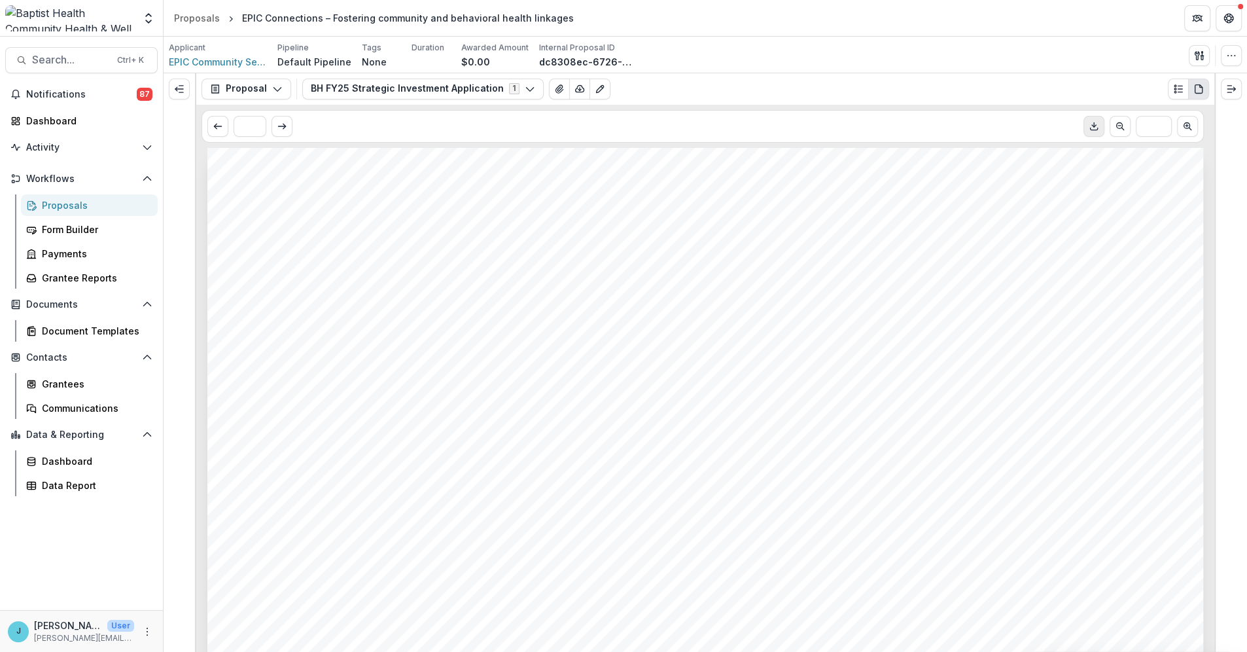
click at [79, 203] on div "Proposals" at bounding box center [94, 205] width 105 height 14
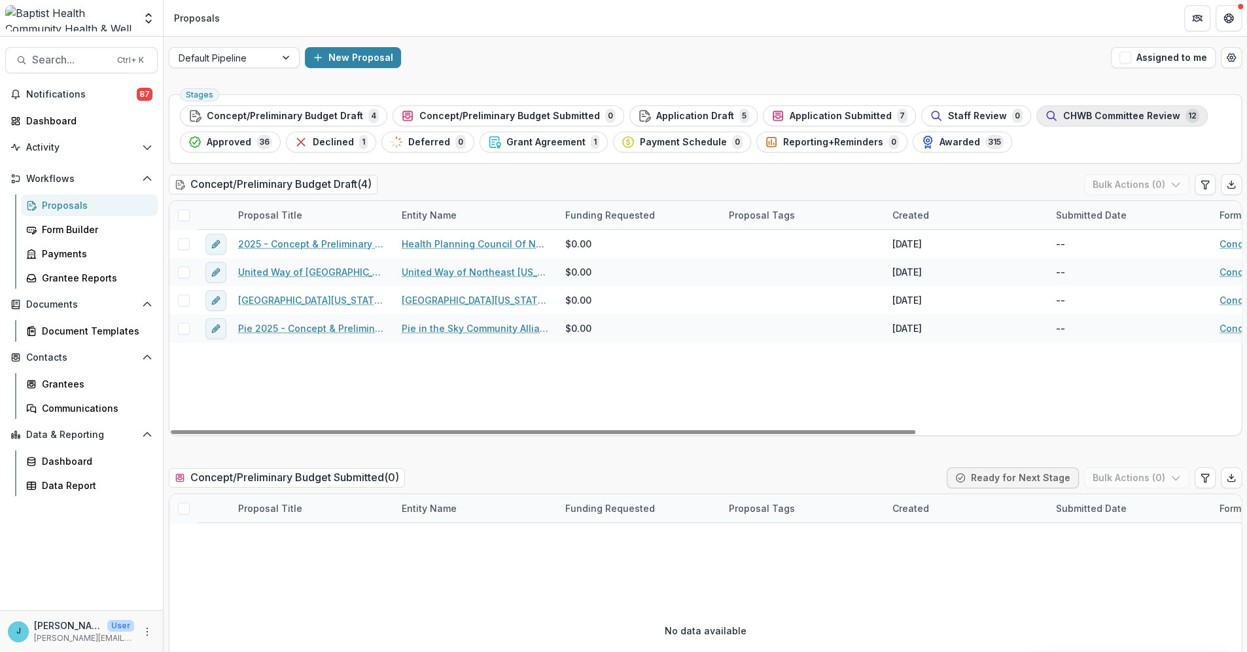
click at [1108, 115] on span "CHWB Committee Review" at bounding box center [1121, 116] width 117 height 11
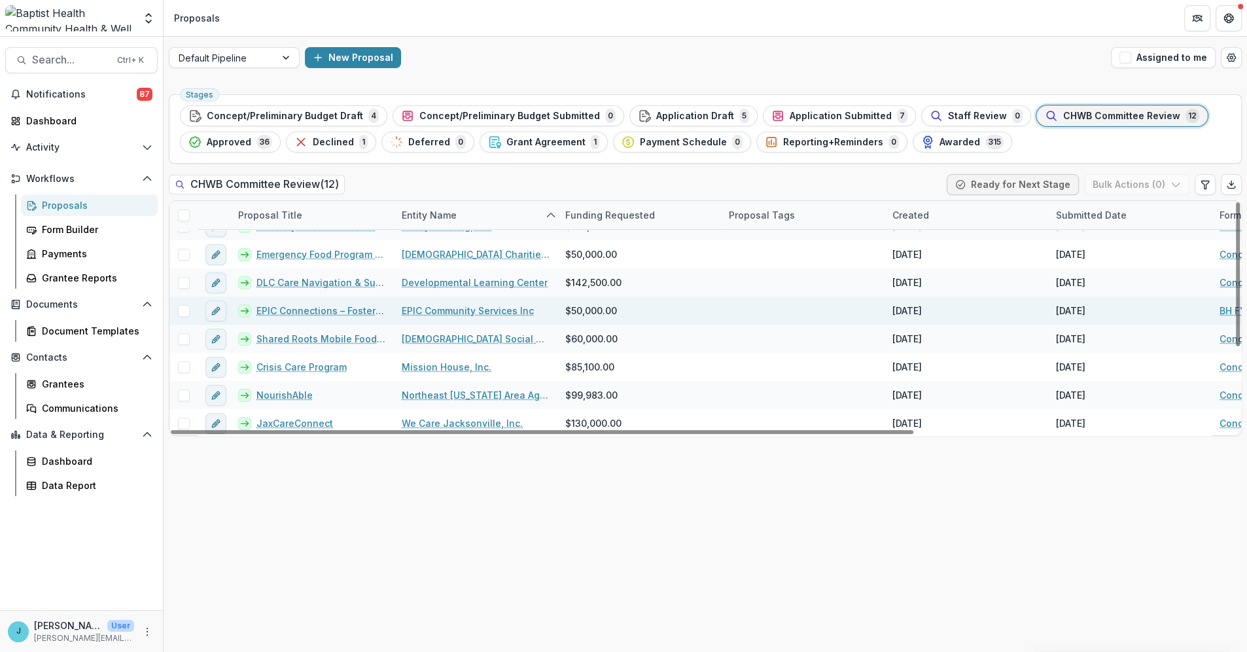
scroll to position [73, 0]
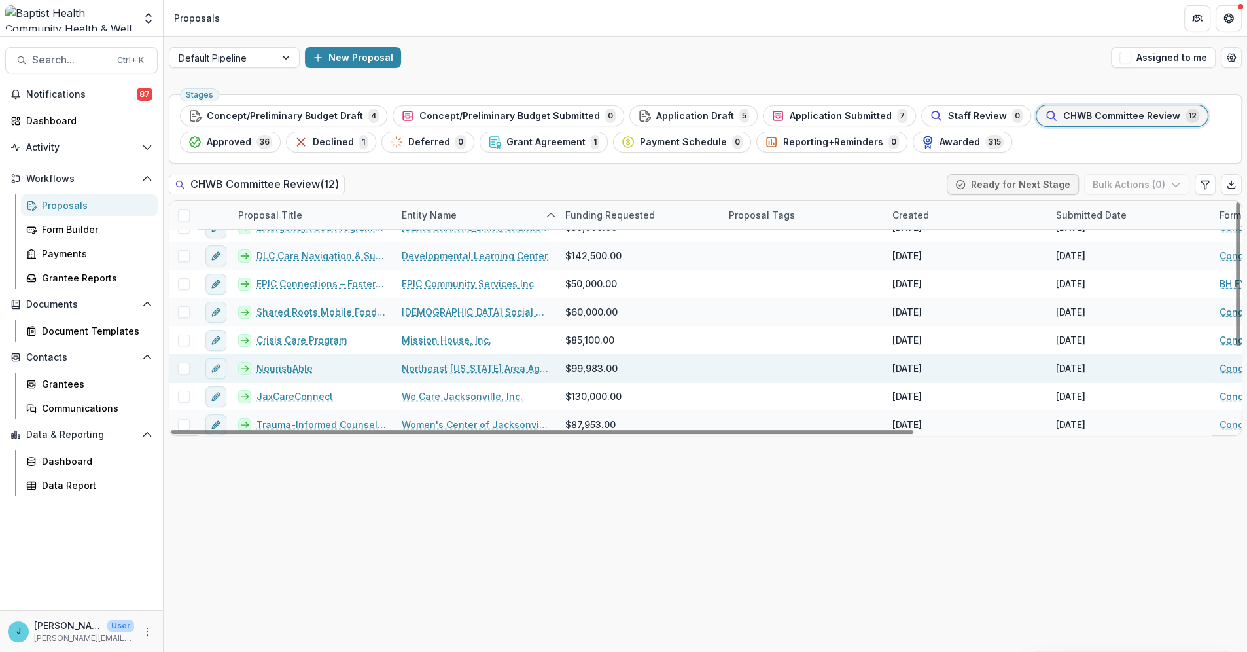
click at [270, 362] on link "NourishAble" at bounding box center [284, 368] width 56 height 14
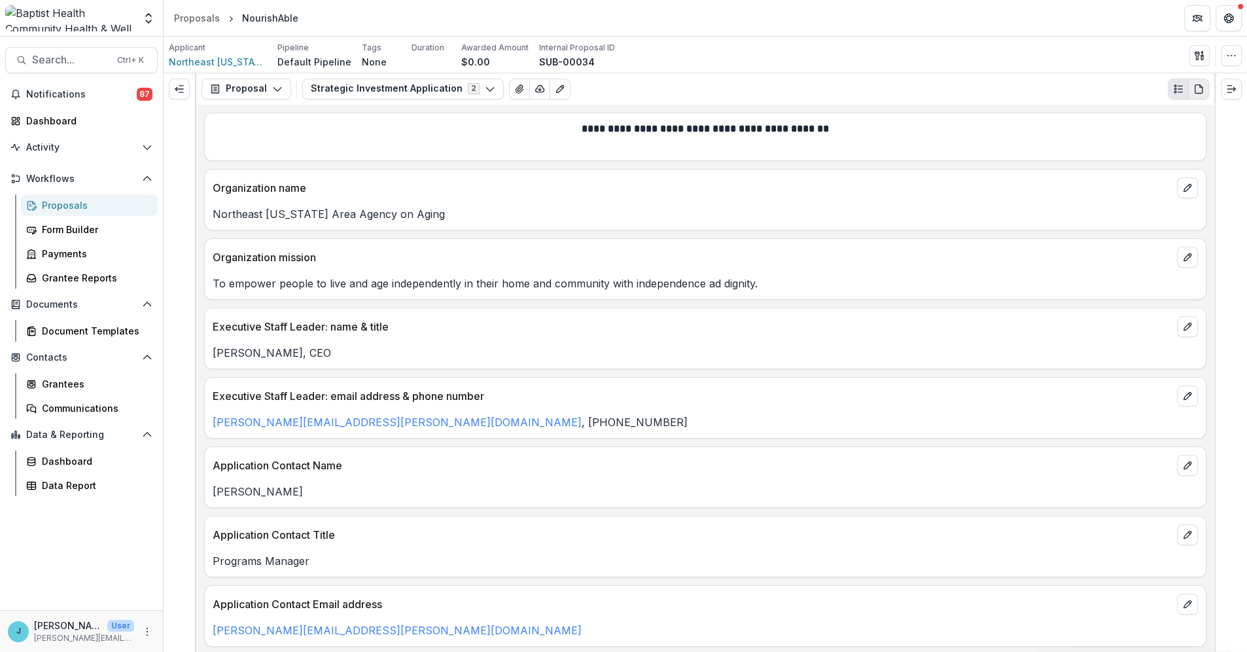
click at [1198, 90] on icon "PDF view" at bounding box center [1198, 89] width 10 height 10
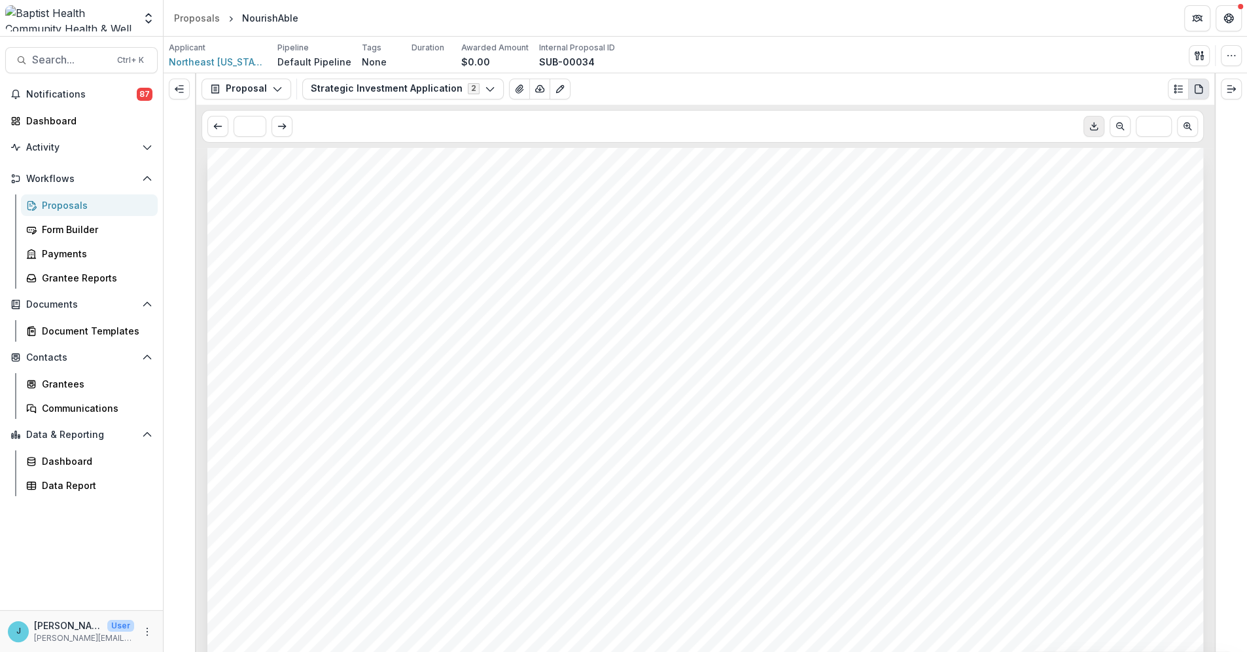
click at [1095, 124] on icon "Download PDF" at bounding box center [1094, 126] width 10 height 10
click at [514, 92] on icon "View Attached Files" at bounding box center [519, 89] width 10 height 10
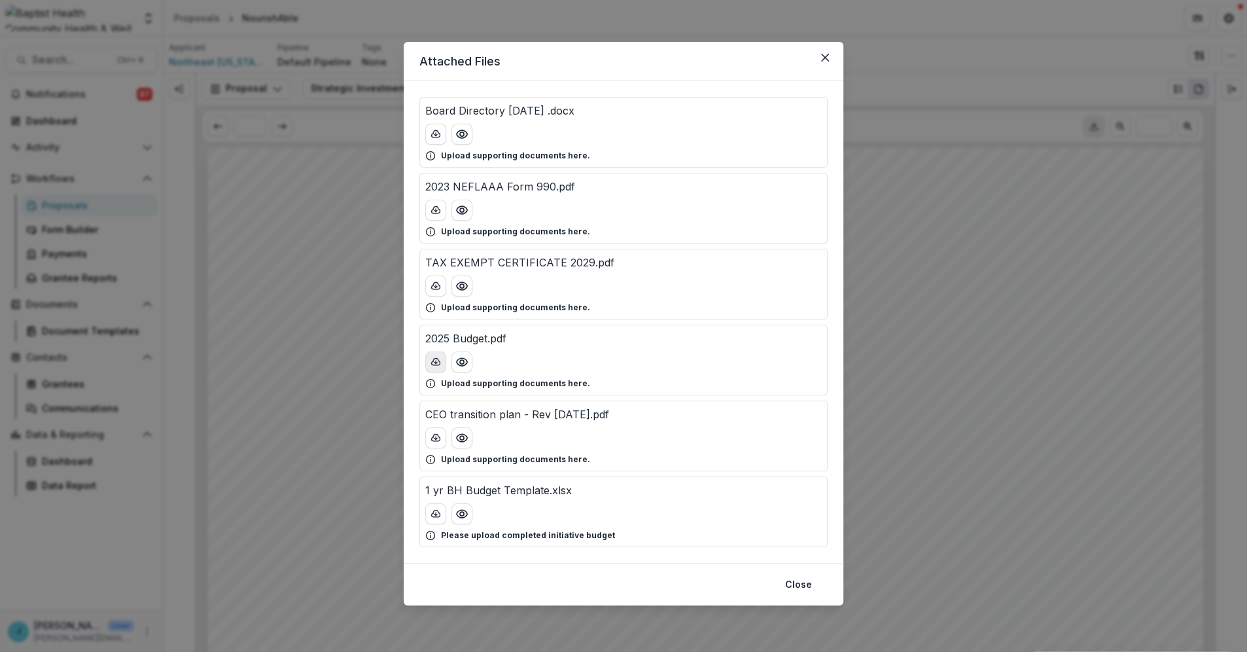
click at [435, 359] on icon "download-button" at bounding box center [436, 362] width 10 height 10
click at [455, 514] on icon "Preview 1 yr BH Budget Template.xlsx" at bounding box center [461, 513] width 13 height 13
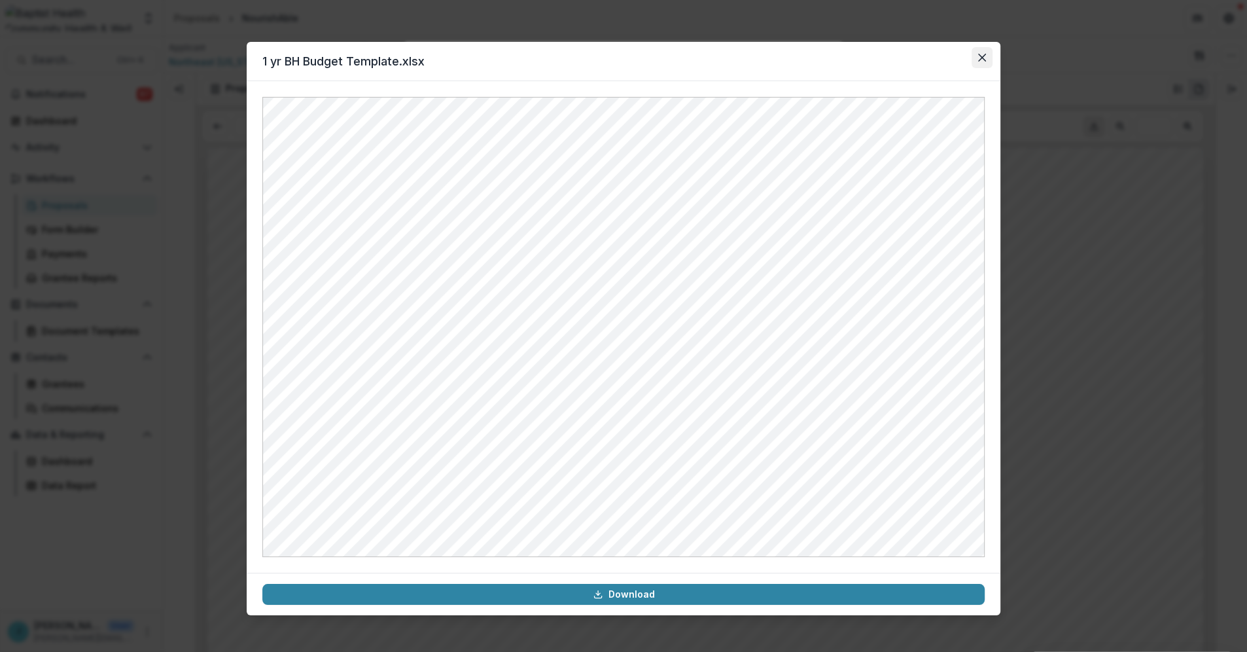
click at [983, 55] on icon "Close" at bounding box center [982, 58] width 8 height 8
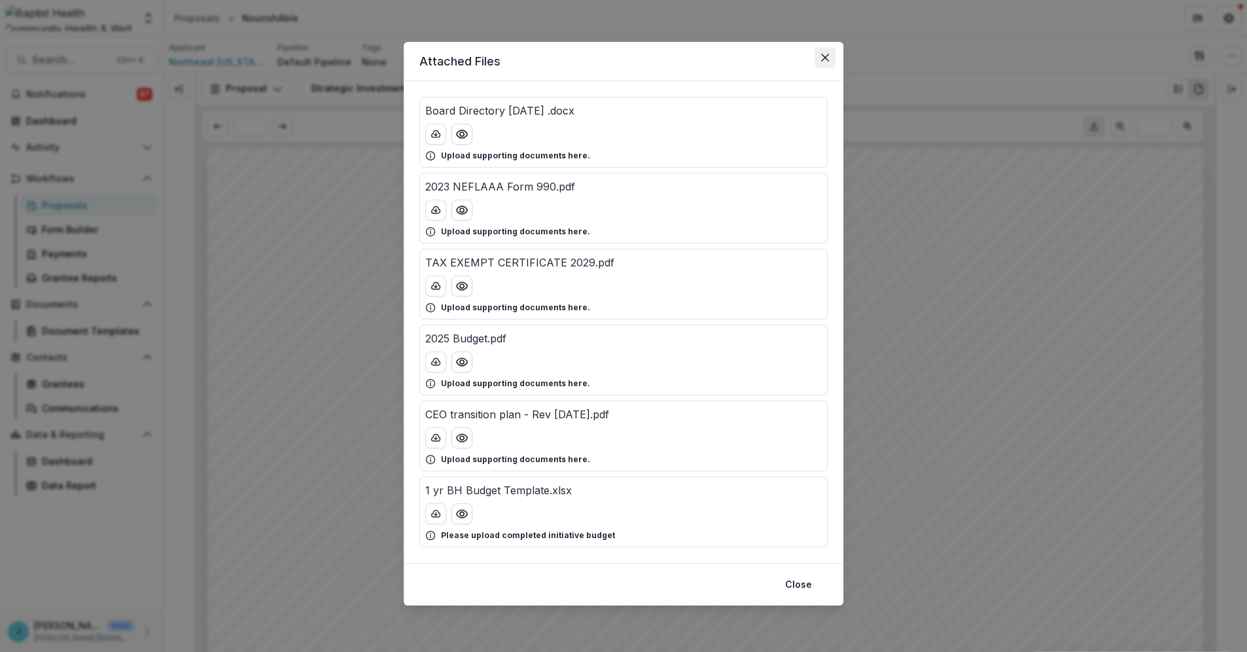
click at [823, 54] on icon "Close" at bounding box center [825, 58] width 8 height 8
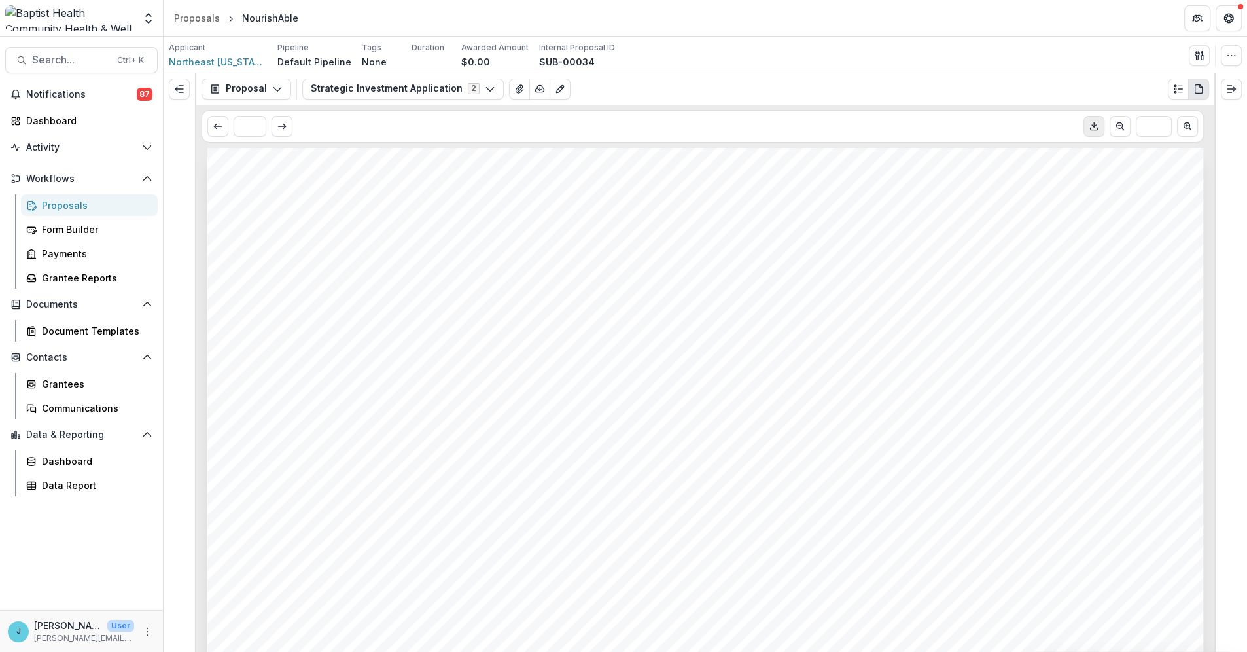
click at [64, 205] on div "Proposals" at bounding box center [94, 205] width 105 height 14
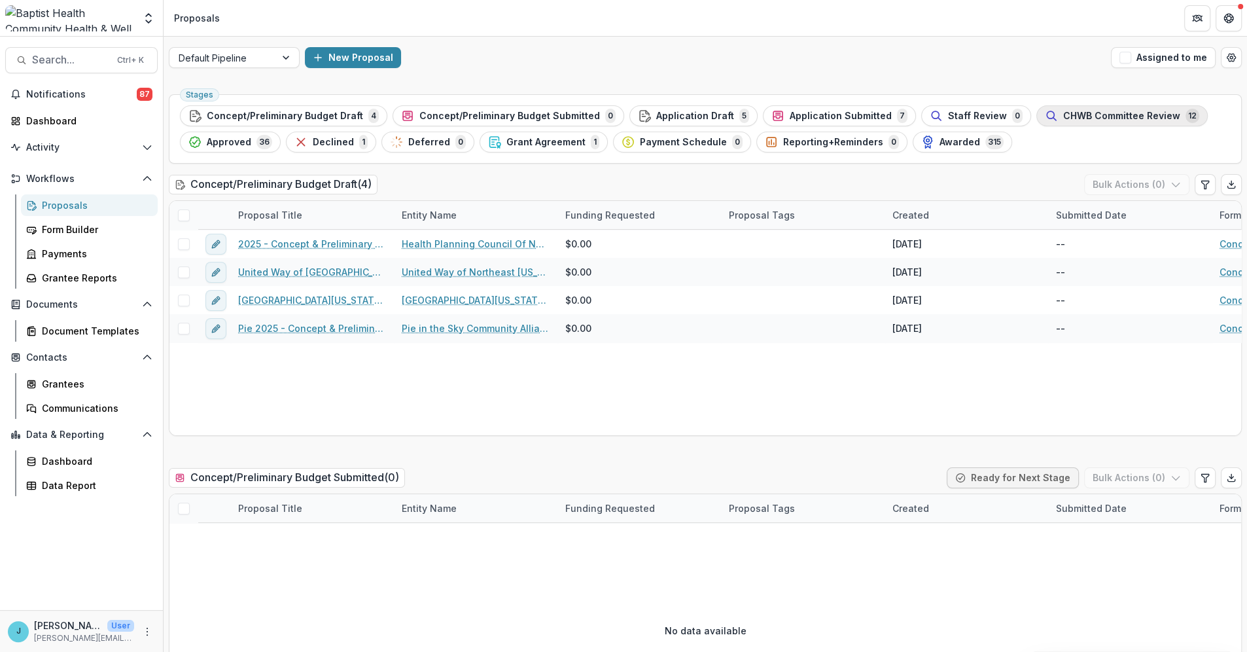
click at [1064, 114] on span "CHWB Committee Review" at bounding box center [1121, 116] width 117 height 11
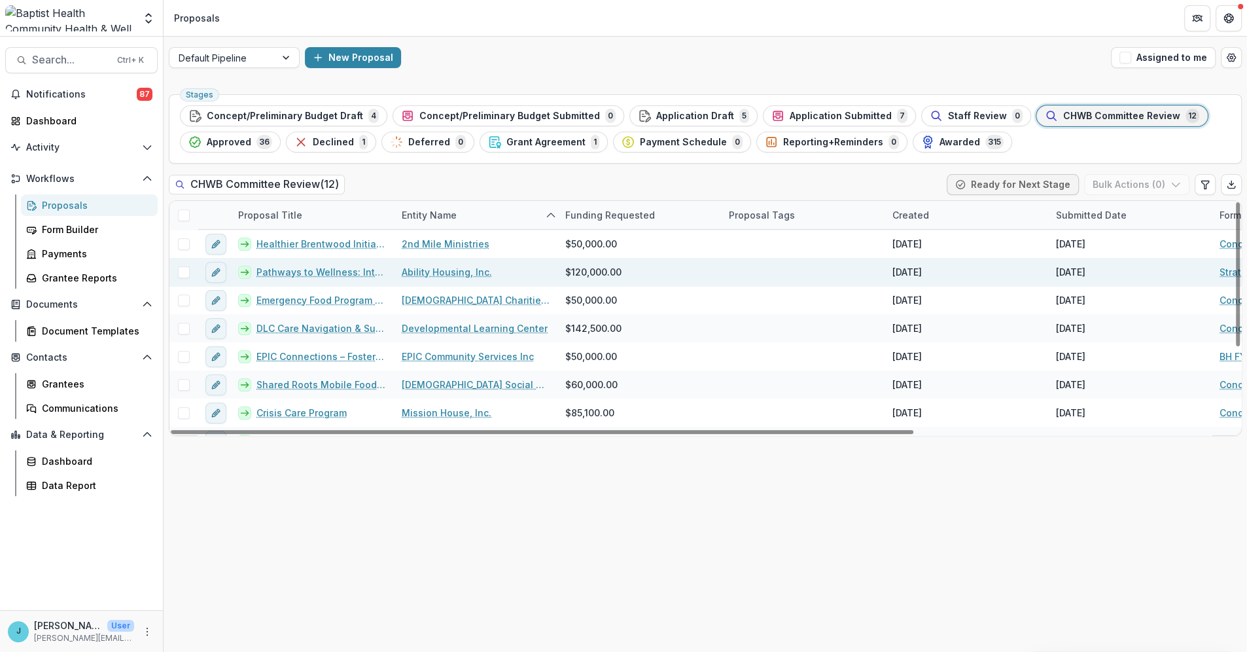
click at [313, 274] on link "Pathways to Wellness: Integrated Mental Health Access for Northeast [US_STATE] …" at bounding box center [321, 272] width 130 height 14
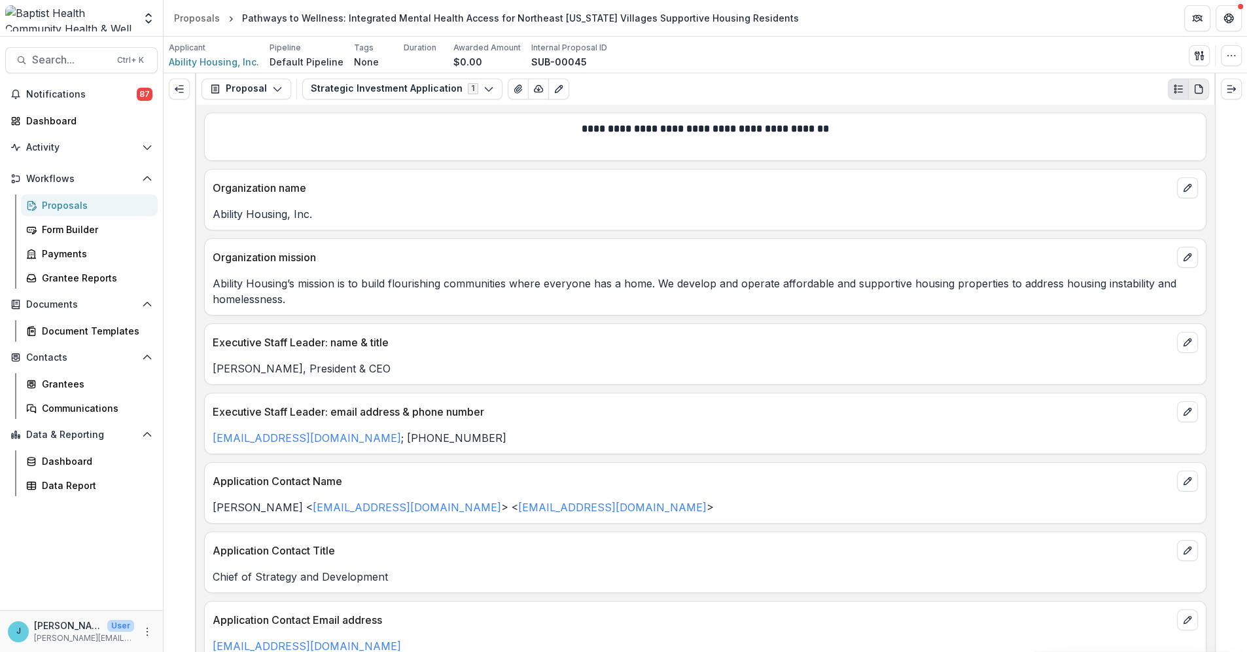
click at [1199, 86] on icon "PDF view" at bounding box center [1198, 89] width 10 height 10
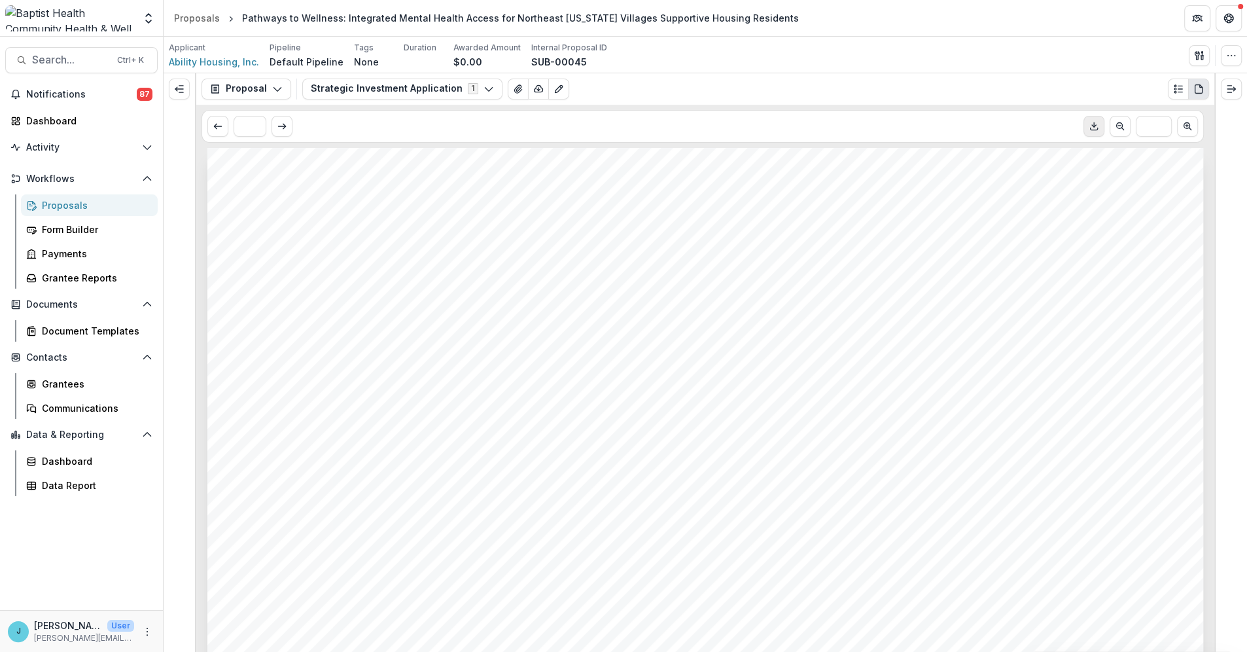
click at [1094, 122] on line "Download PDF" at bounding box center [1094, 124] width 0 height 5
drag, startPoint x: 652, startPoint y: 315, endPoint x: 626, endPoint y: 274, distance: 49.2
click at [514, 87] on icon "View Attached Files" at bounding box center [517, 89] width 7 height 8
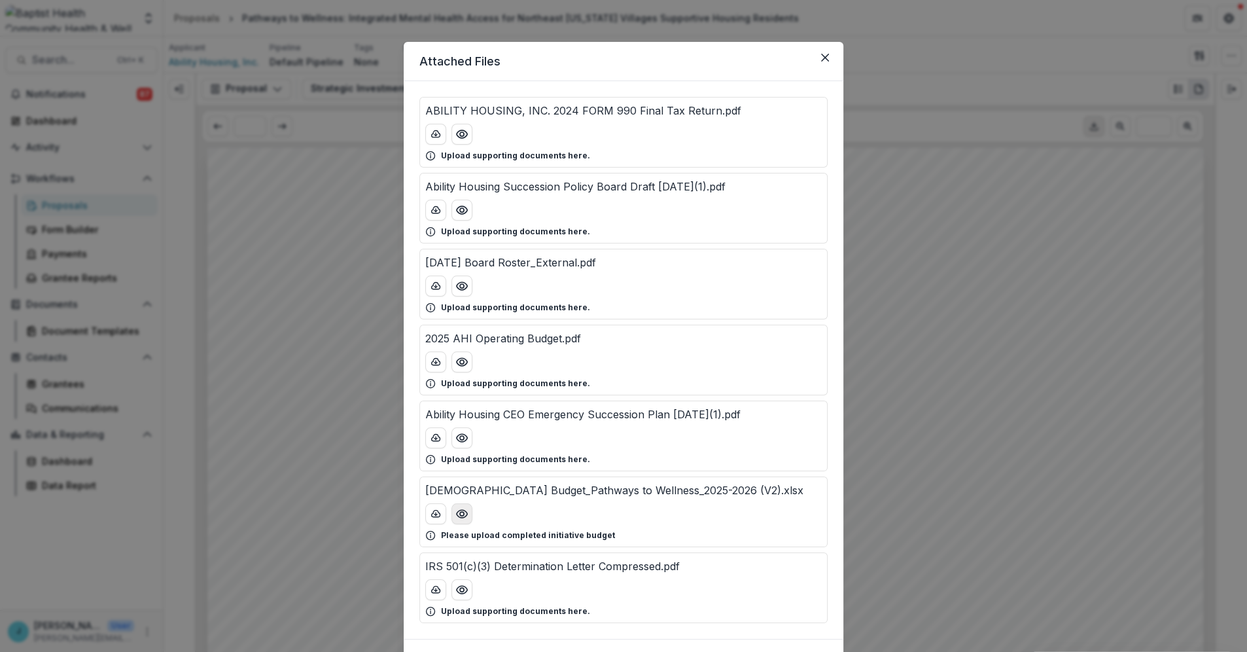
click at [460, 512] on circle "Preview Baptist Budget_Pathways to Wellness_2025-2026 (V2).xlsx" at bounding box center [462, 514] width 4 height 4
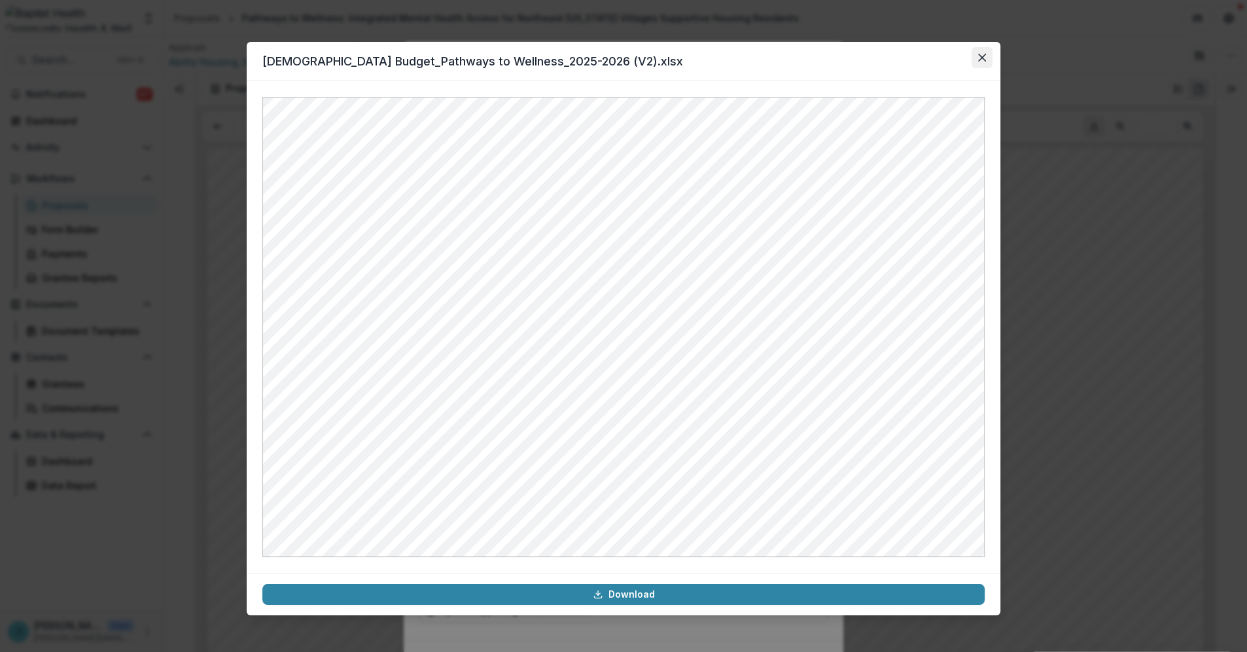
click at [981, 57] on icon "Close" at bounding box center [982, 58] width 8 height 8
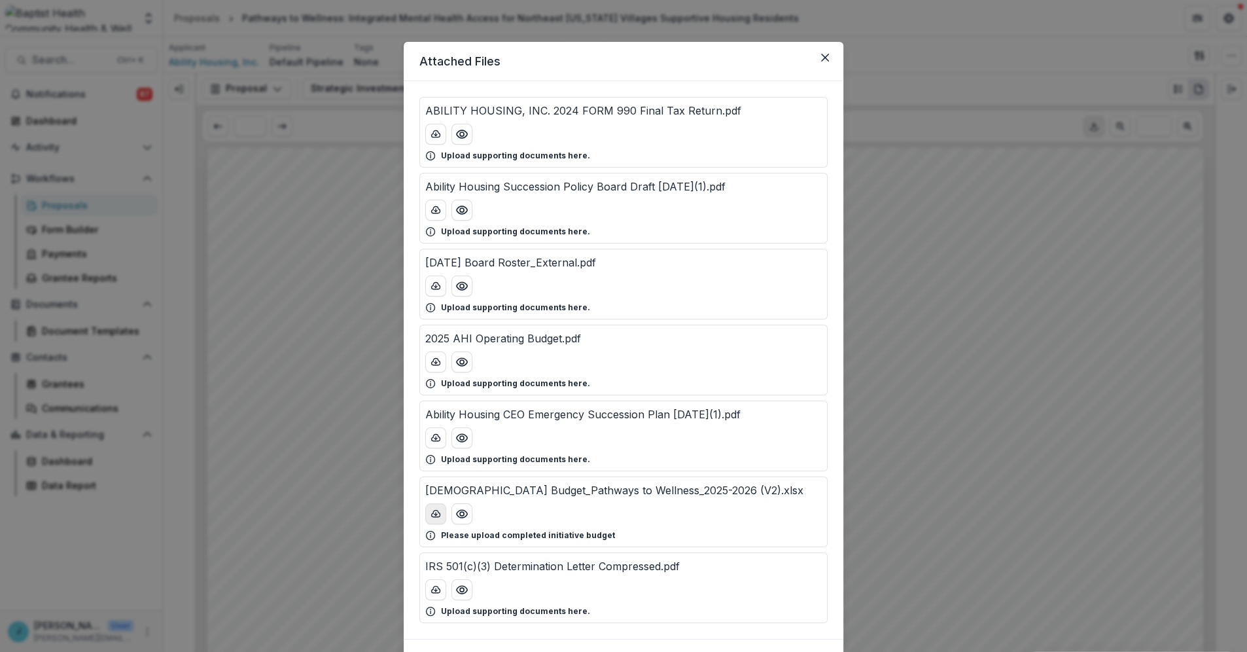
click at [432, 513] on icon "download-button" at bounding box center [436, 513] width 9 height 7
click at [433, 359] on icon "download-button" at bounding box center [436, 362] width 10 height 10
click at [826, 56] on icon "Close" at bounding box center [825, 58] width 8 height 8
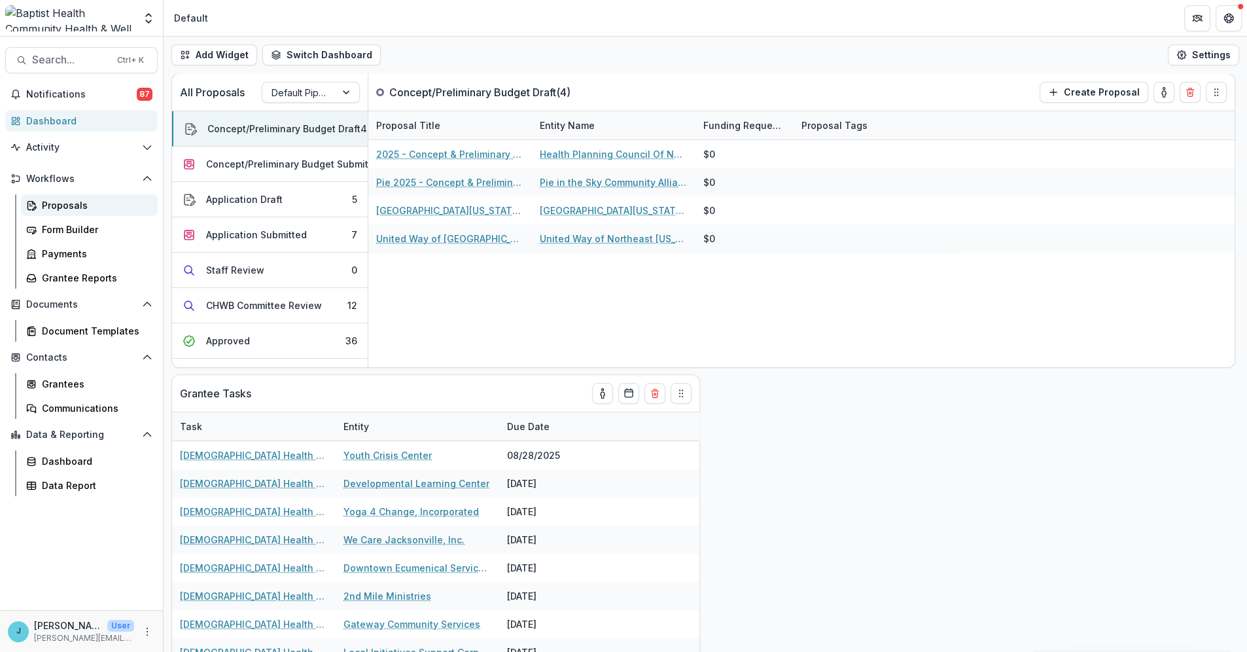
click at [75, 204] on div "Proposals" at bounding box center [94, 205] width 105 height 14
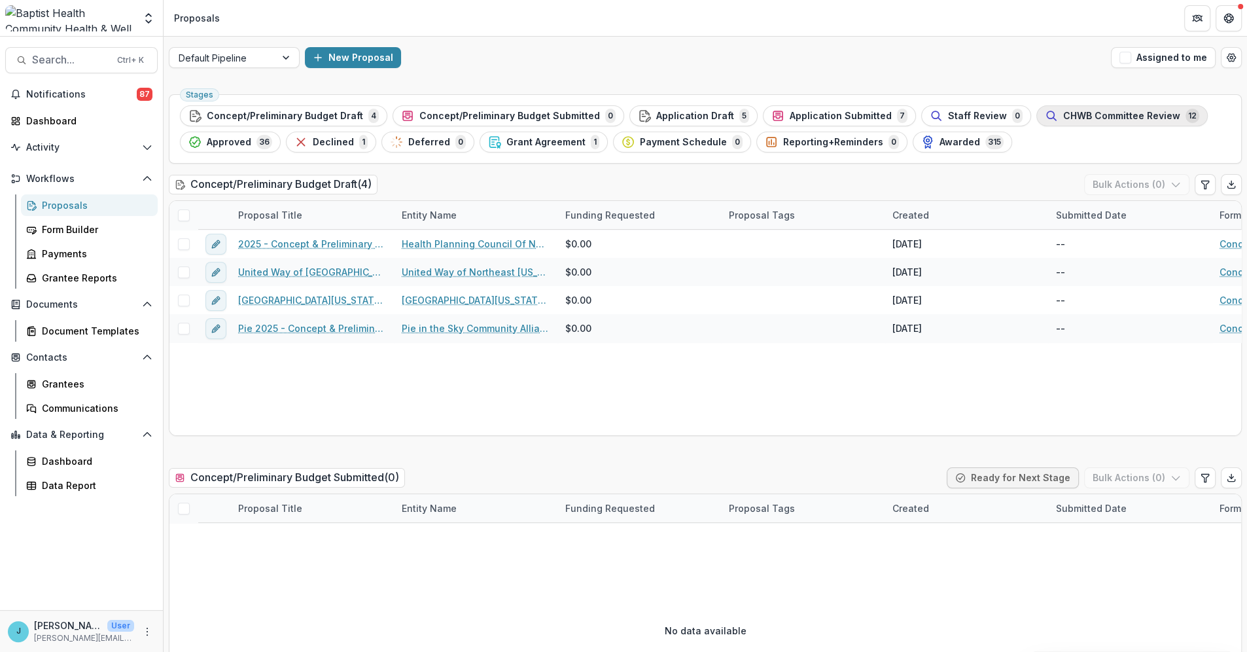
click at [1063, 117] on span "CHWB Committee Review" at bounding box center [1121, 116] width 117 height 11
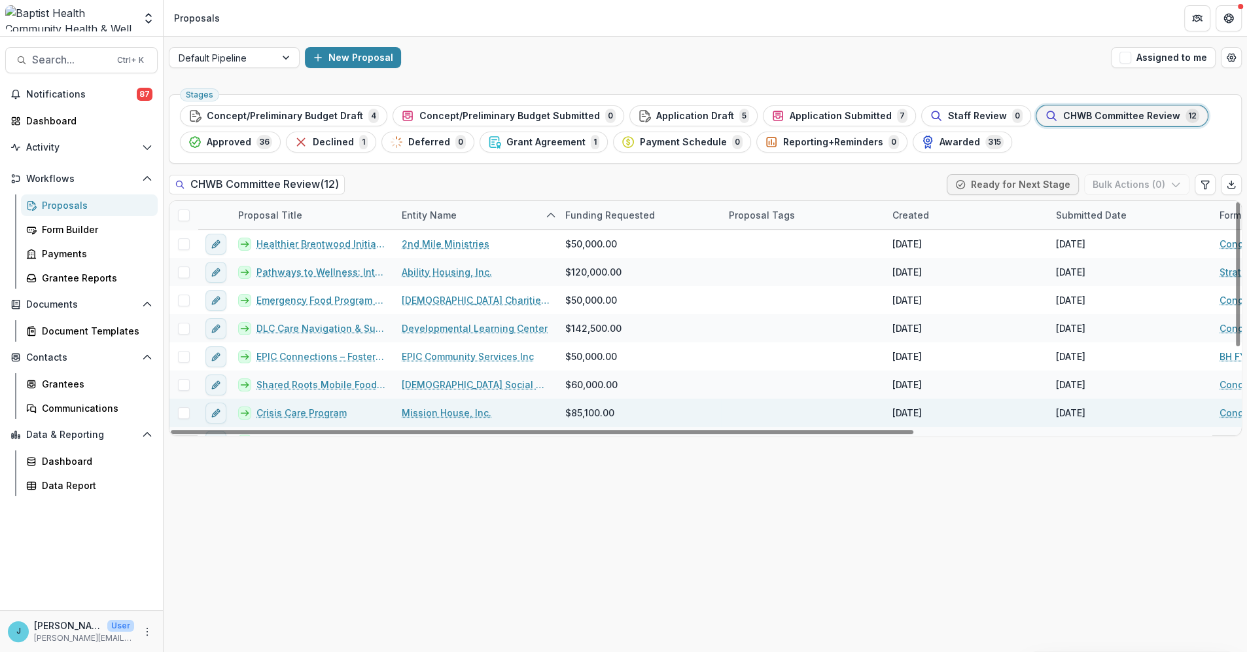
scroll to position [132, 0]
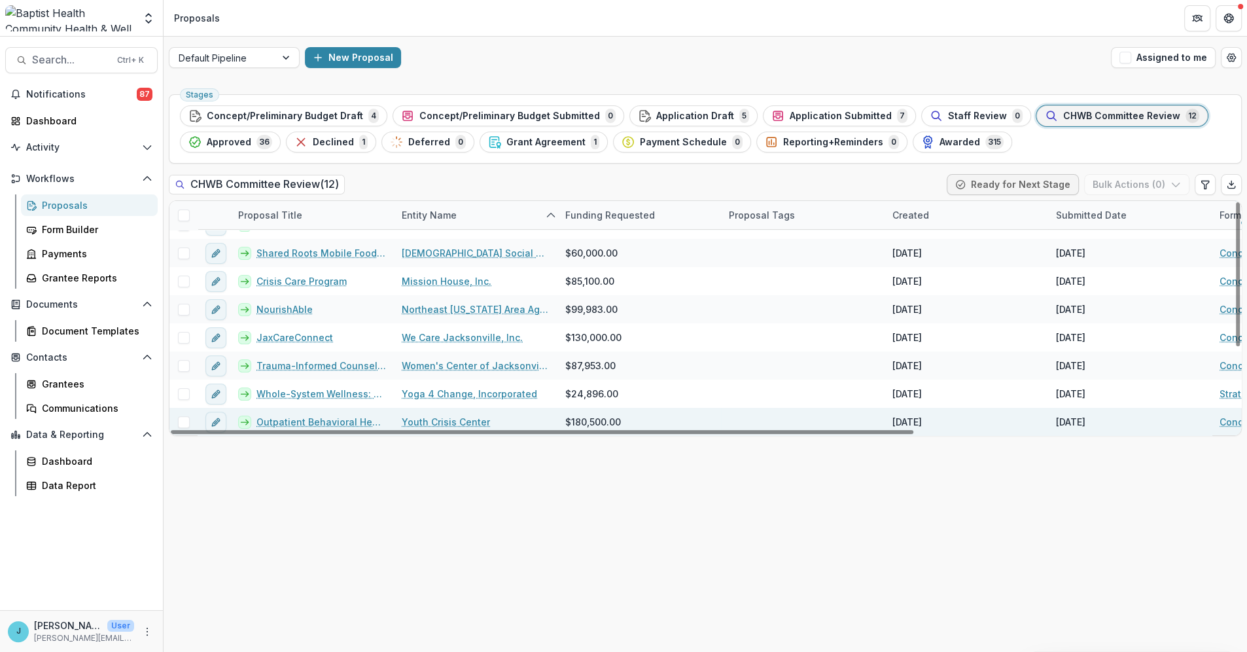
click at [331, 418] on link "Outpatient Behavioral Health Expansion" at bounding box center [321, 422] width 130 height 14
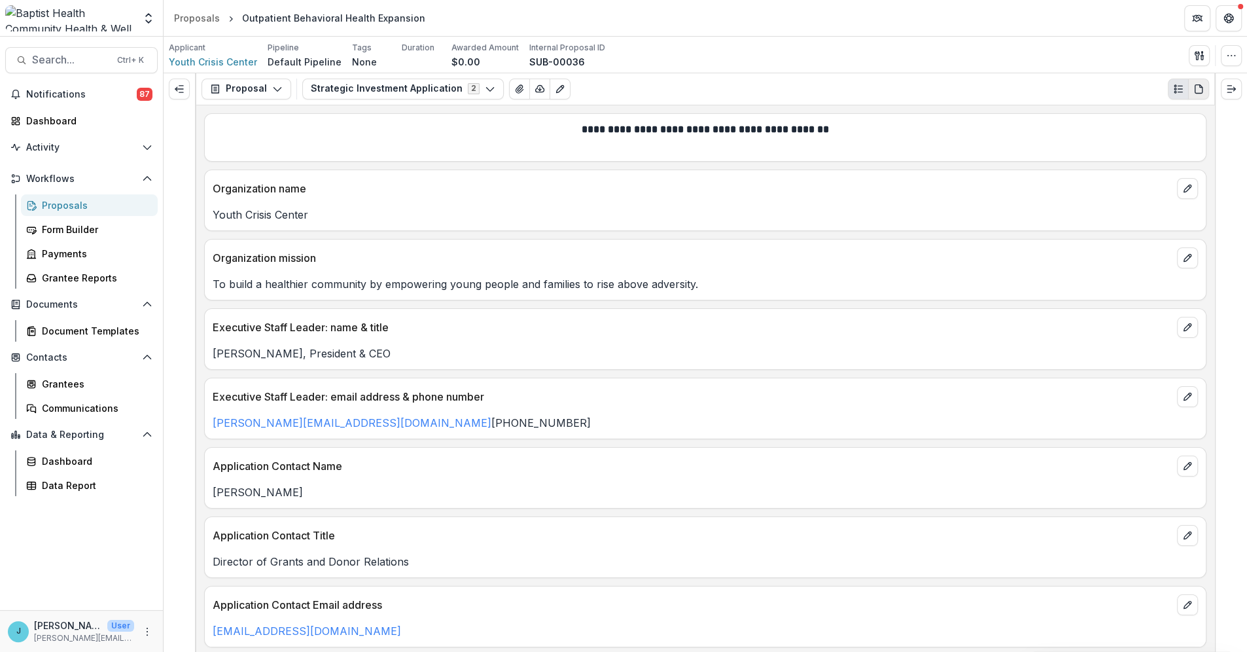
click at [1197, 86] on icon "PDF view" at bounding box center [1198, 89] width 10 height 10
